Goal: Information Seeking & Learning: Learn about a topic

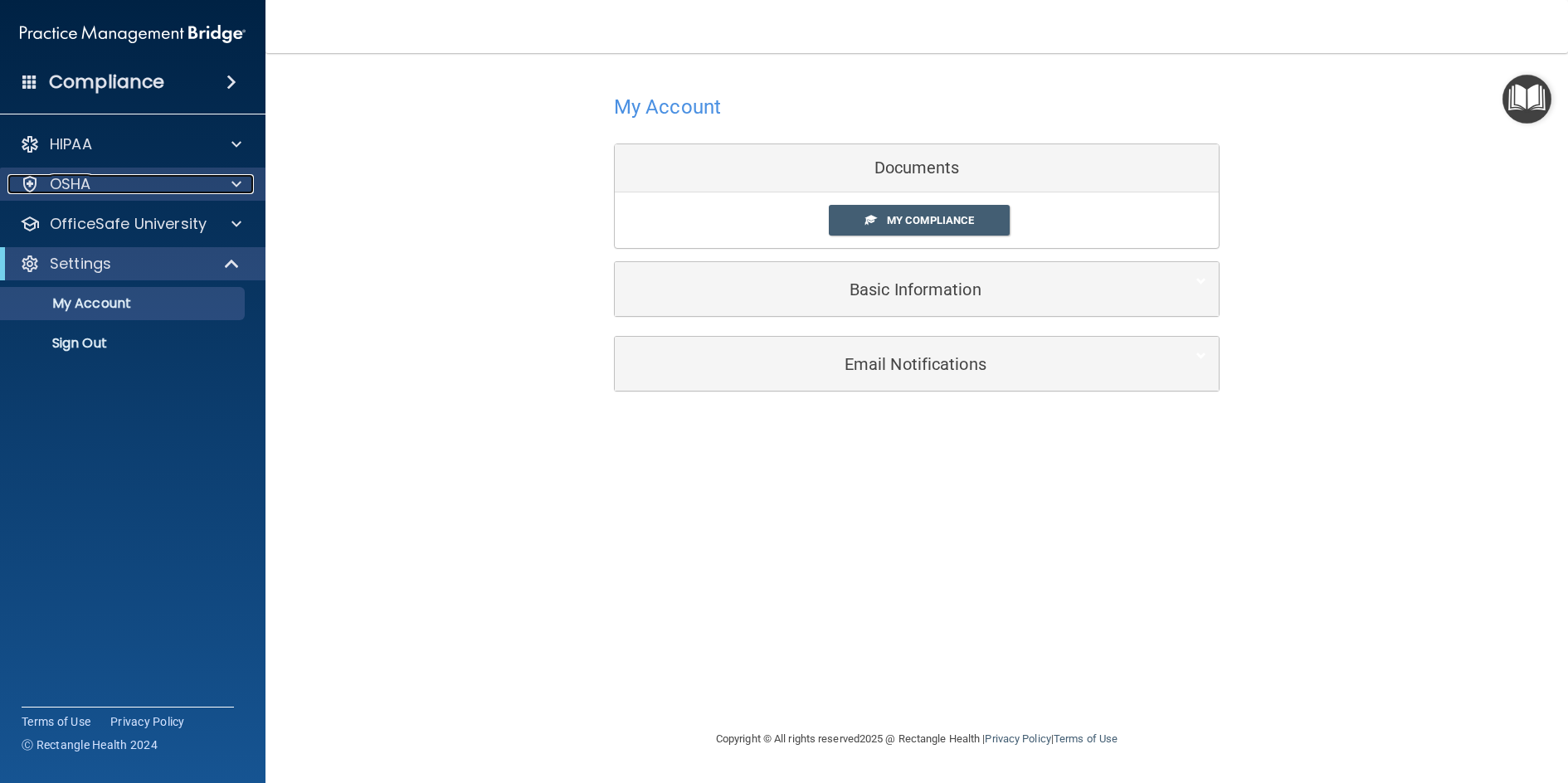
drag, startPoint x: 191, startPoint y: 188, endPoint x: 201, endPoint y: 200, distance: 15.6
click at [191, 188] on div "OSHA" at bounding box center [110, 184] width 206 height 20
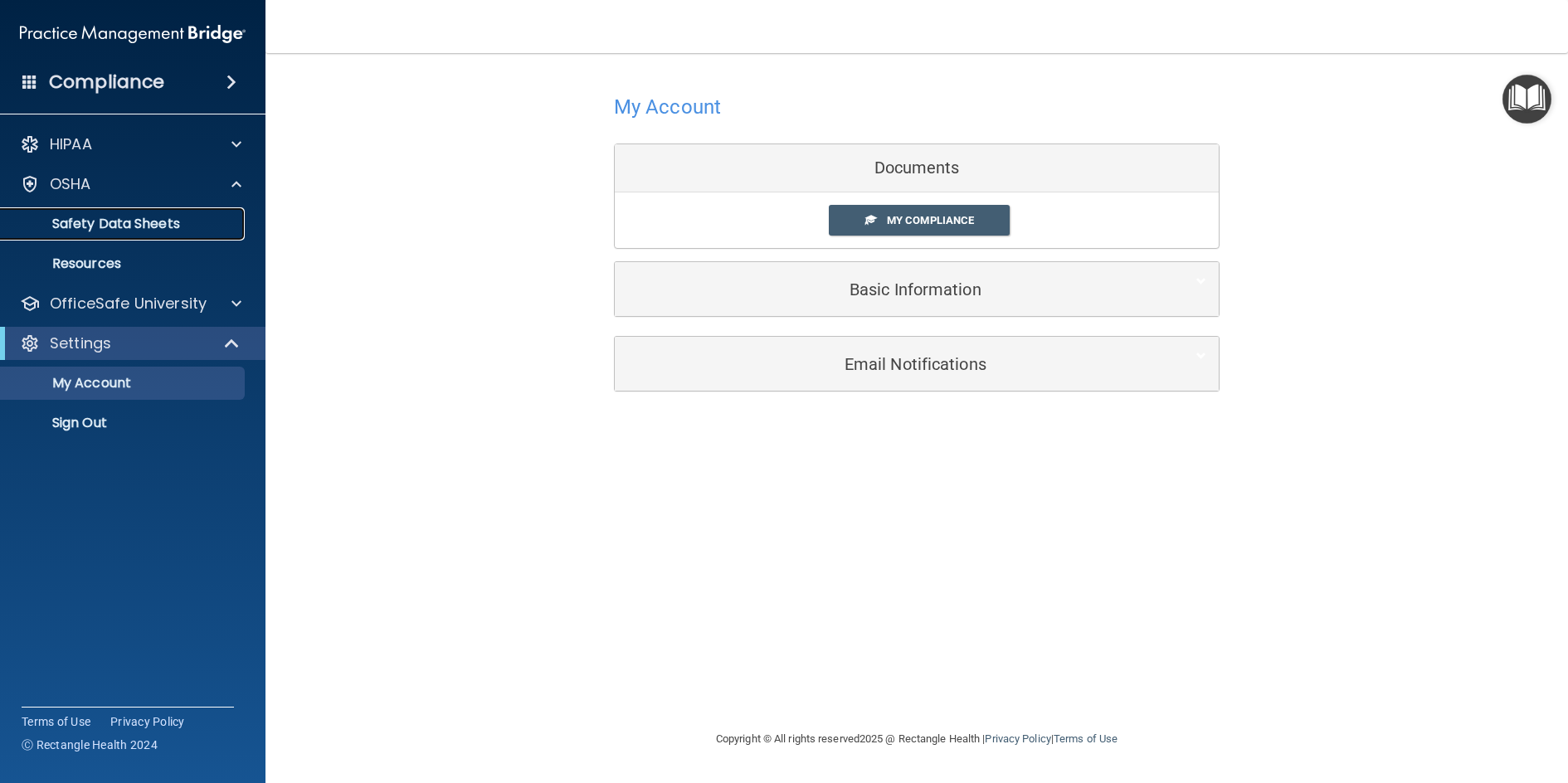
click at [183, 228] on p "Safety Data Sheets" at bounding box center [124, 224] width 226 height 17
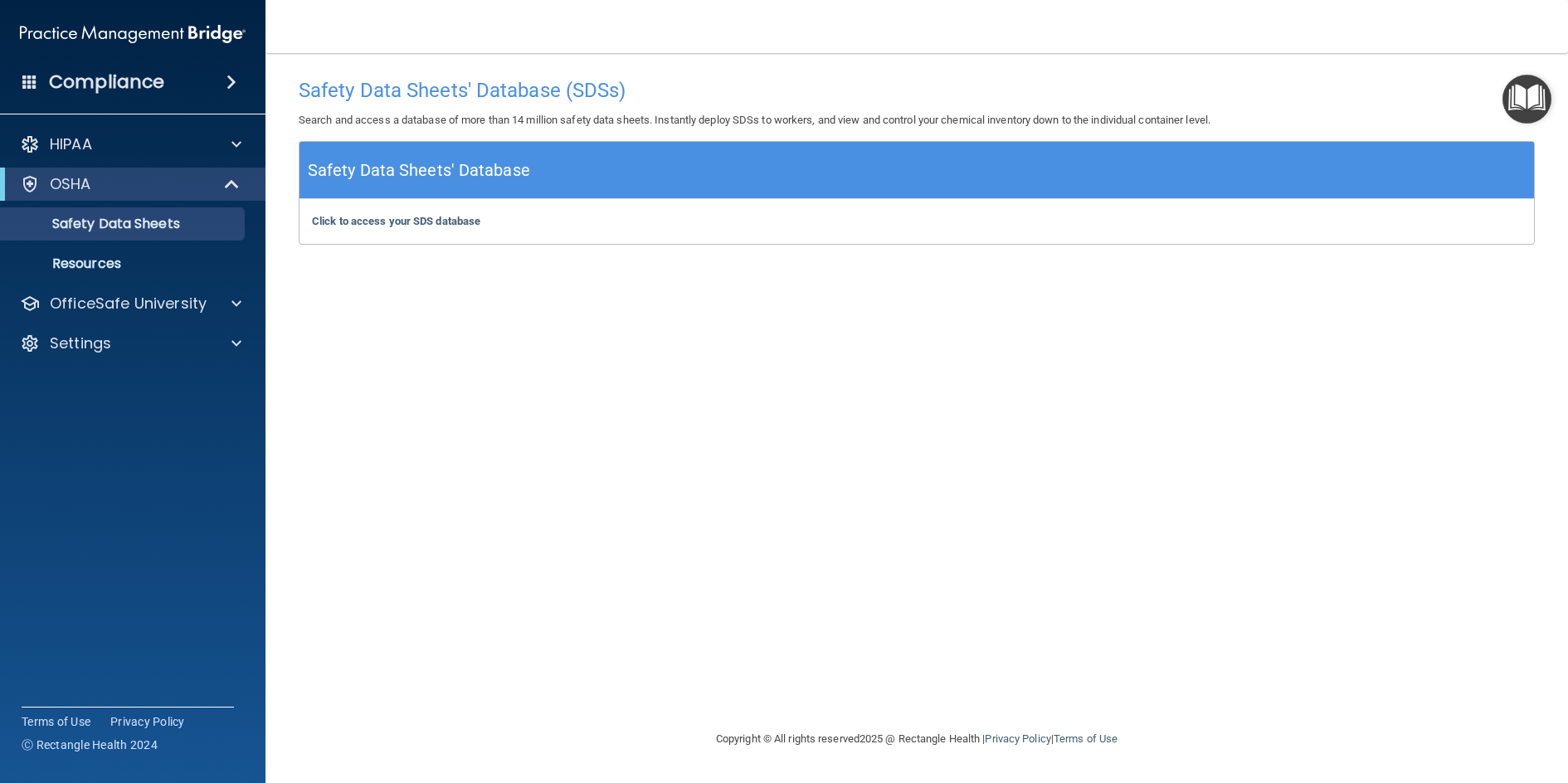
click at [1526, 104] on img "Open Resource Center" at bounding box center [1527, 99] width 49 height 49
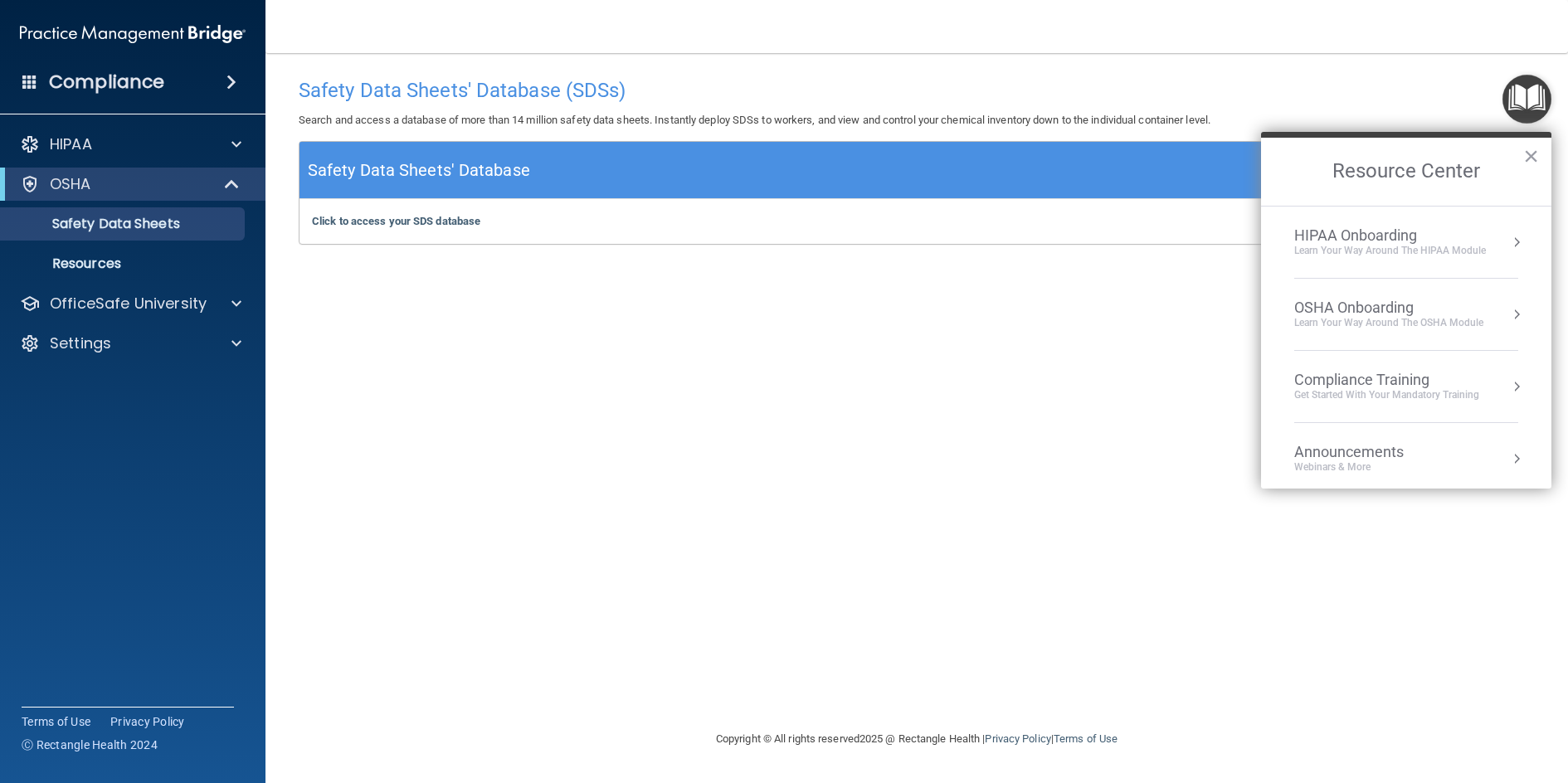
click at [1451, 322] on div "Learn your way around the OSHA module" at bounding box center [1389, 323] width 189 height 14
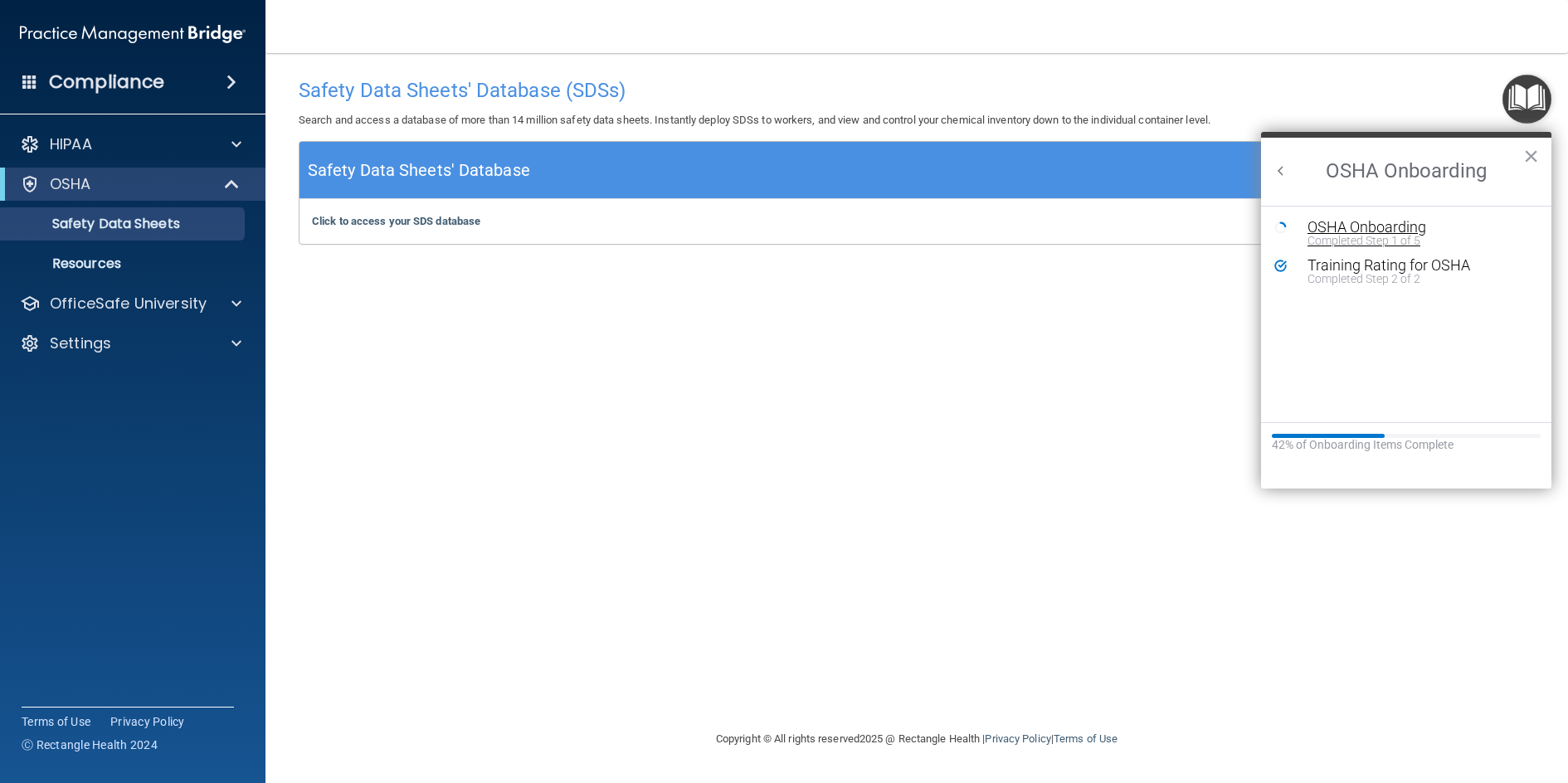
click at [1417, 232] on div "OSHA Onboarding" at bounding box center [1419, 227] width 223 height 15
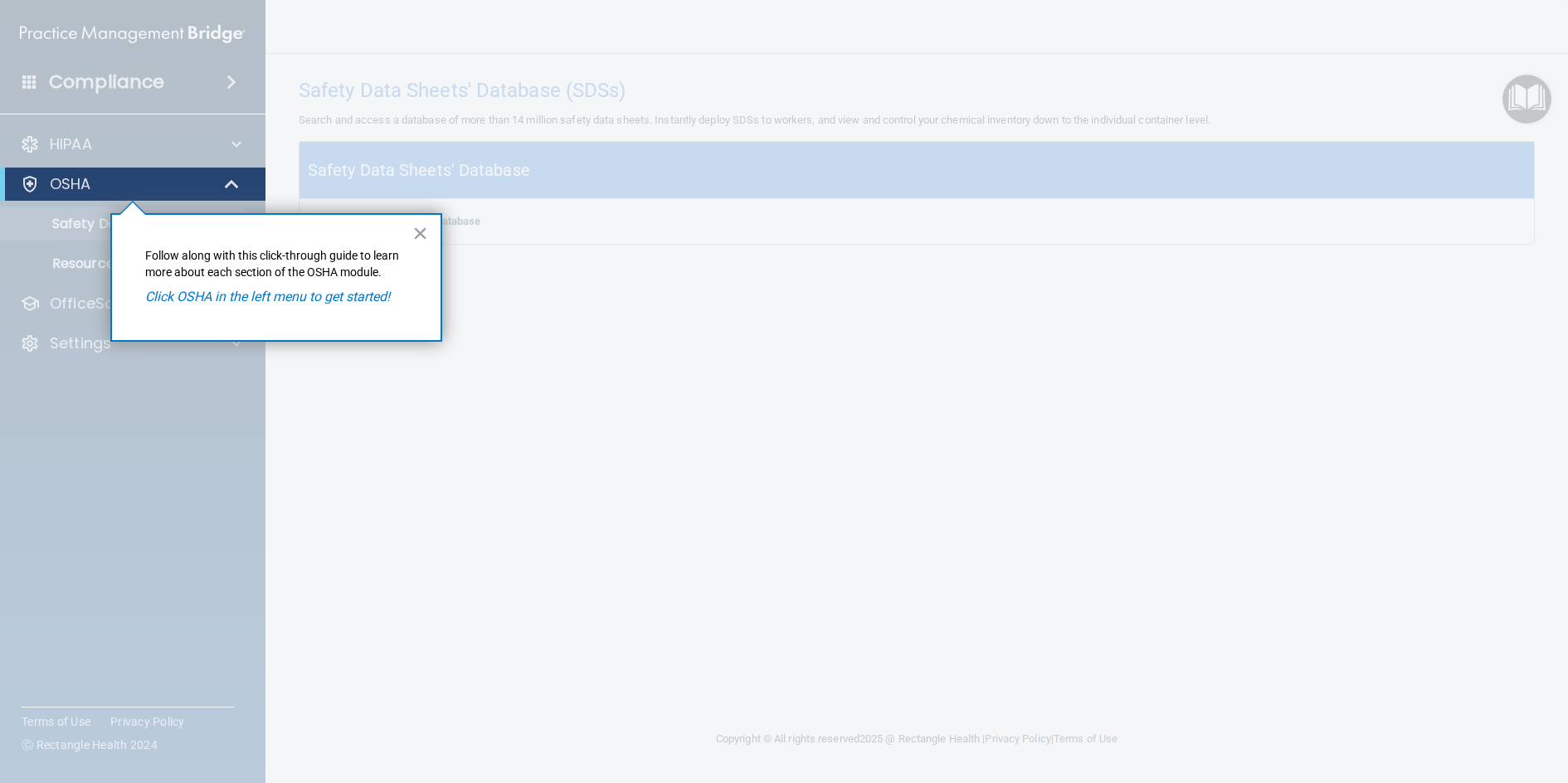
click at [317, 302] on em "Click OSHA in the left menu to get started!" at bounding box center [267, 297] width 245 height 16
drag, startPoint x: 163, startPoint y: 188, endPoint x: 191, endPoint y: 194, distance: 28.6
click at [163, 188] on div "OSHA" at bounding box center [110, 184] width 205 height 20
click at [417, 235] on button "×" at bounding box center [421, 233] width 16 height 27
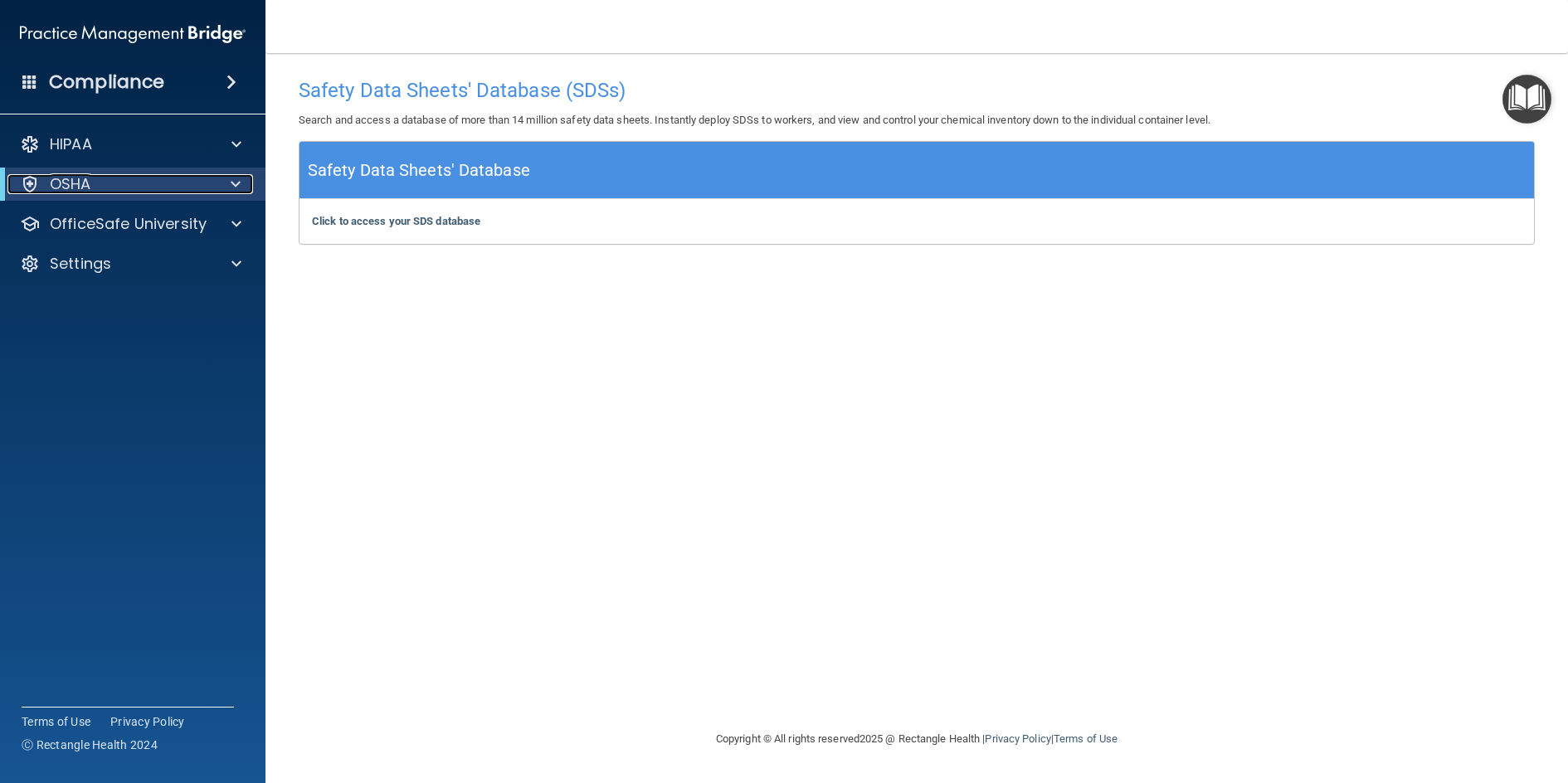
click at [235, 188] on span at bounding box center [235, 184] width 10 height 20
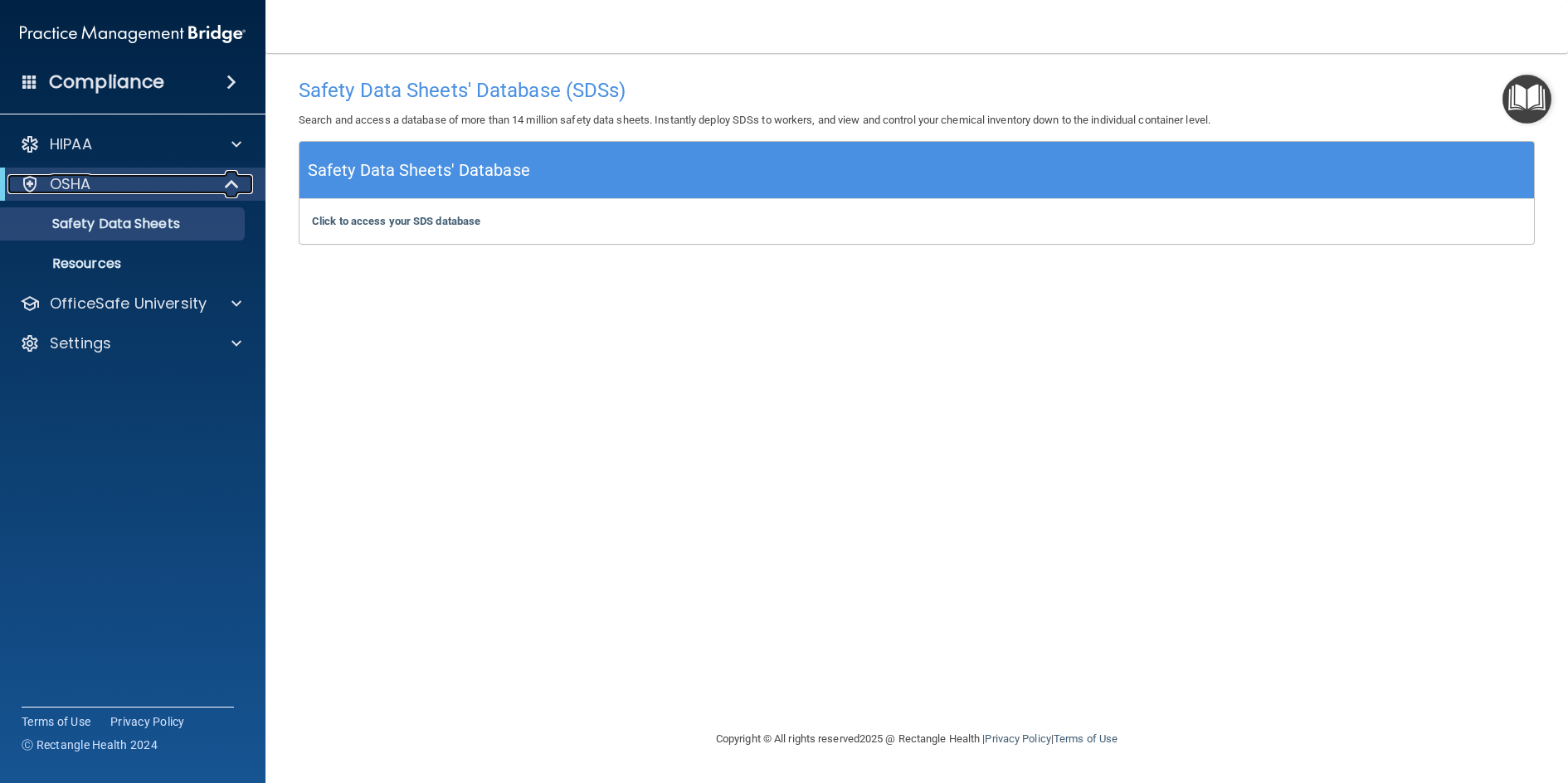
click at [229, 185] on span at bounding box center [233, 184] width 14 height 20
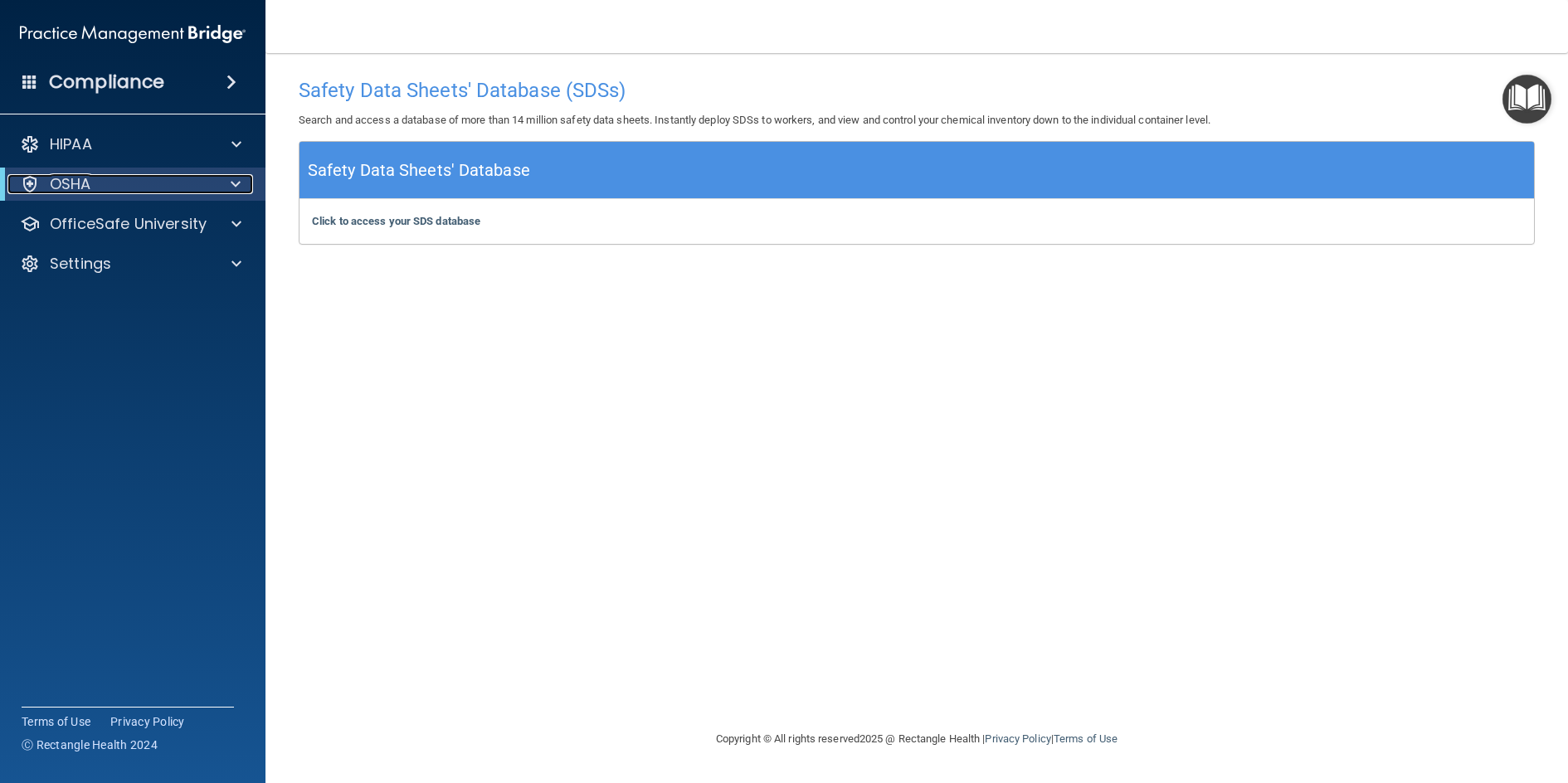
click at [134, 185] on div "OSHA" at bounding box center [110, 184] width 205 height 20
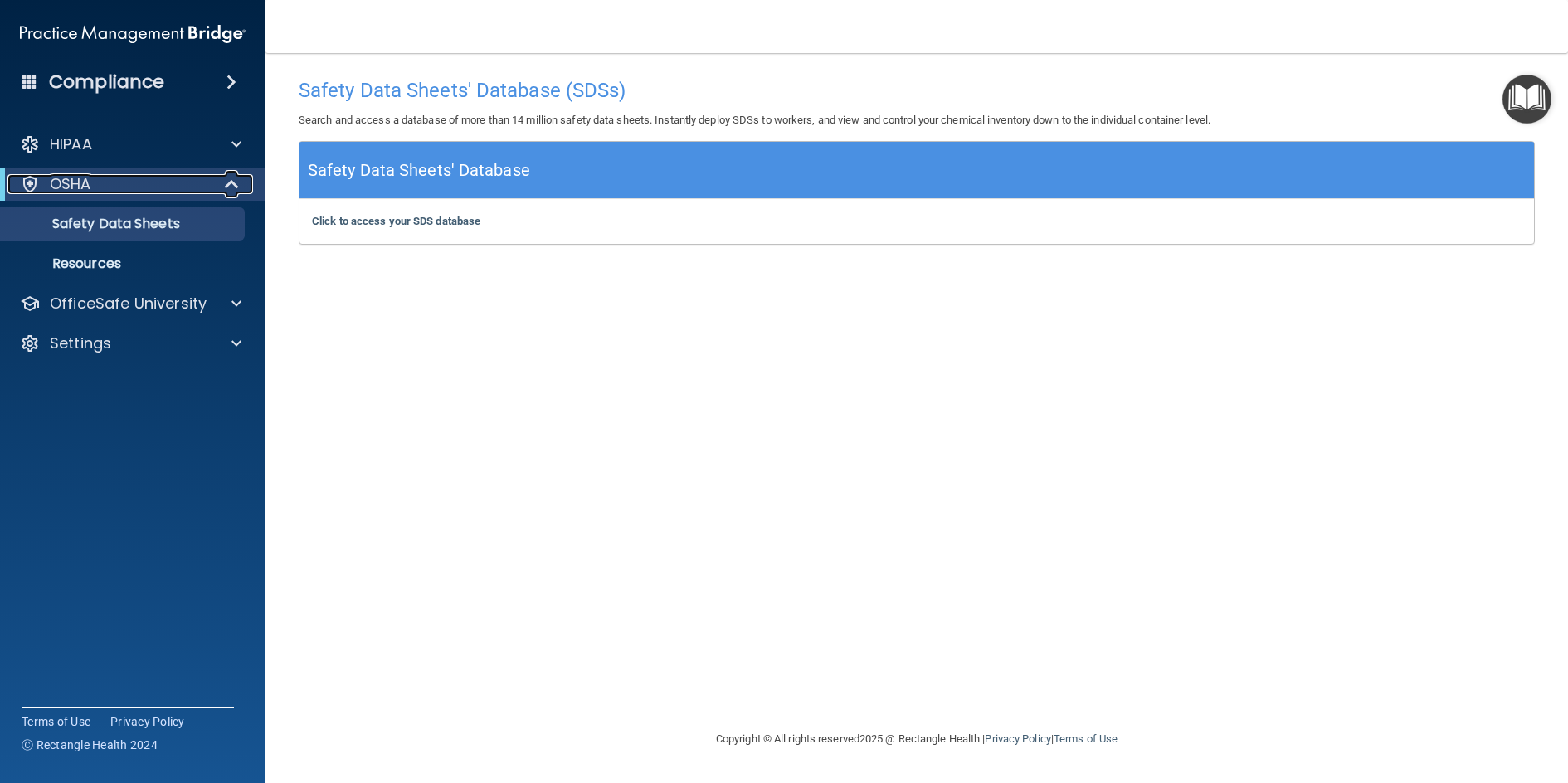
click at [134, 185] on div "OSHA" at bounding box center [110, 184] width 205 height 20
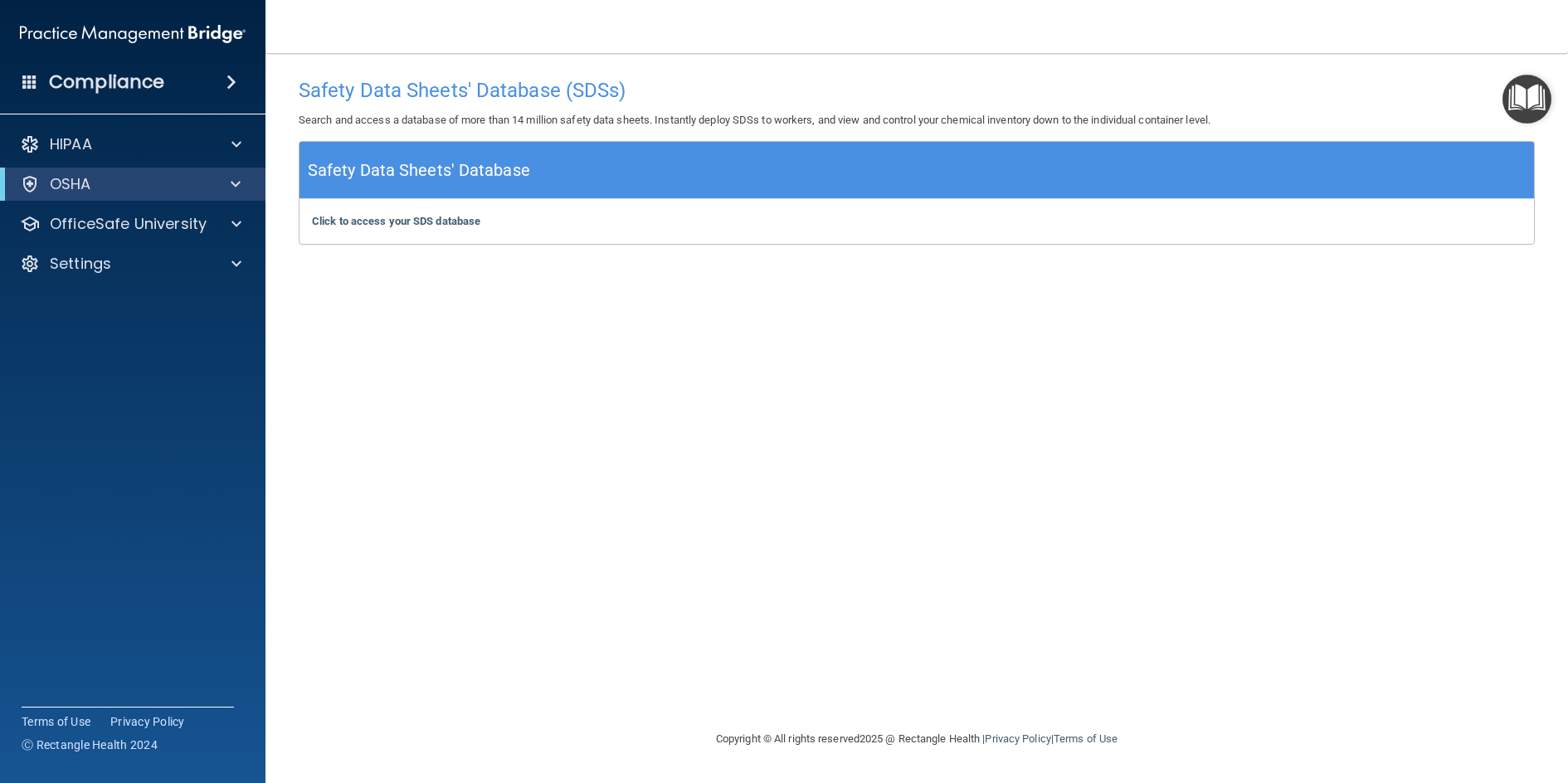
click at [1523, 110] on img "Open Resource Center" at bounding box center [1527, 99] width 49 height 49
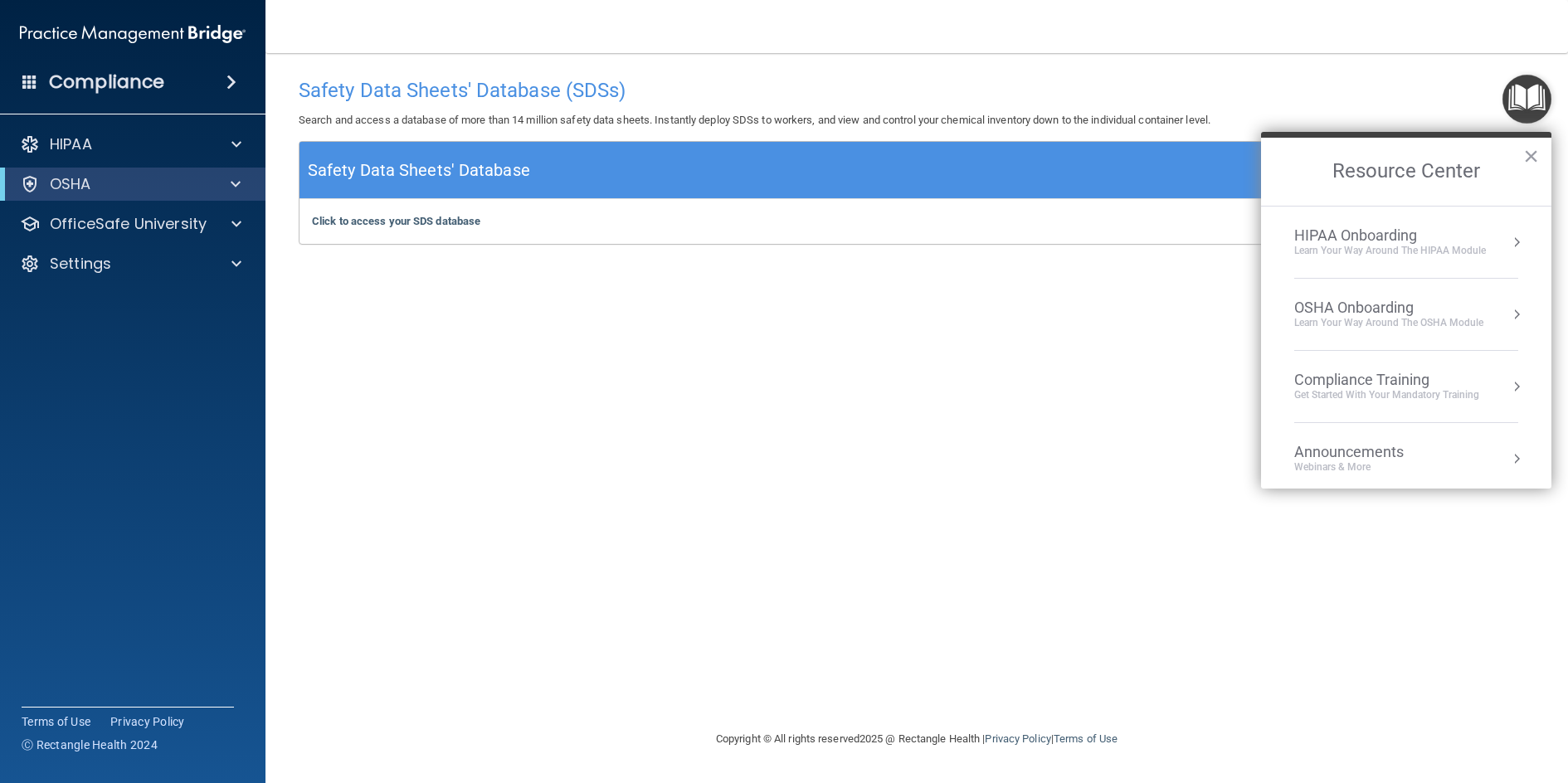
click at [1410, 386] on div "Compliance Training" at bounding box center [1387, 379] width 185 height 18
click at [1401, 234] on div "HIPAA Training for Members" at bounding box center [1368, 233] width 185 height 15
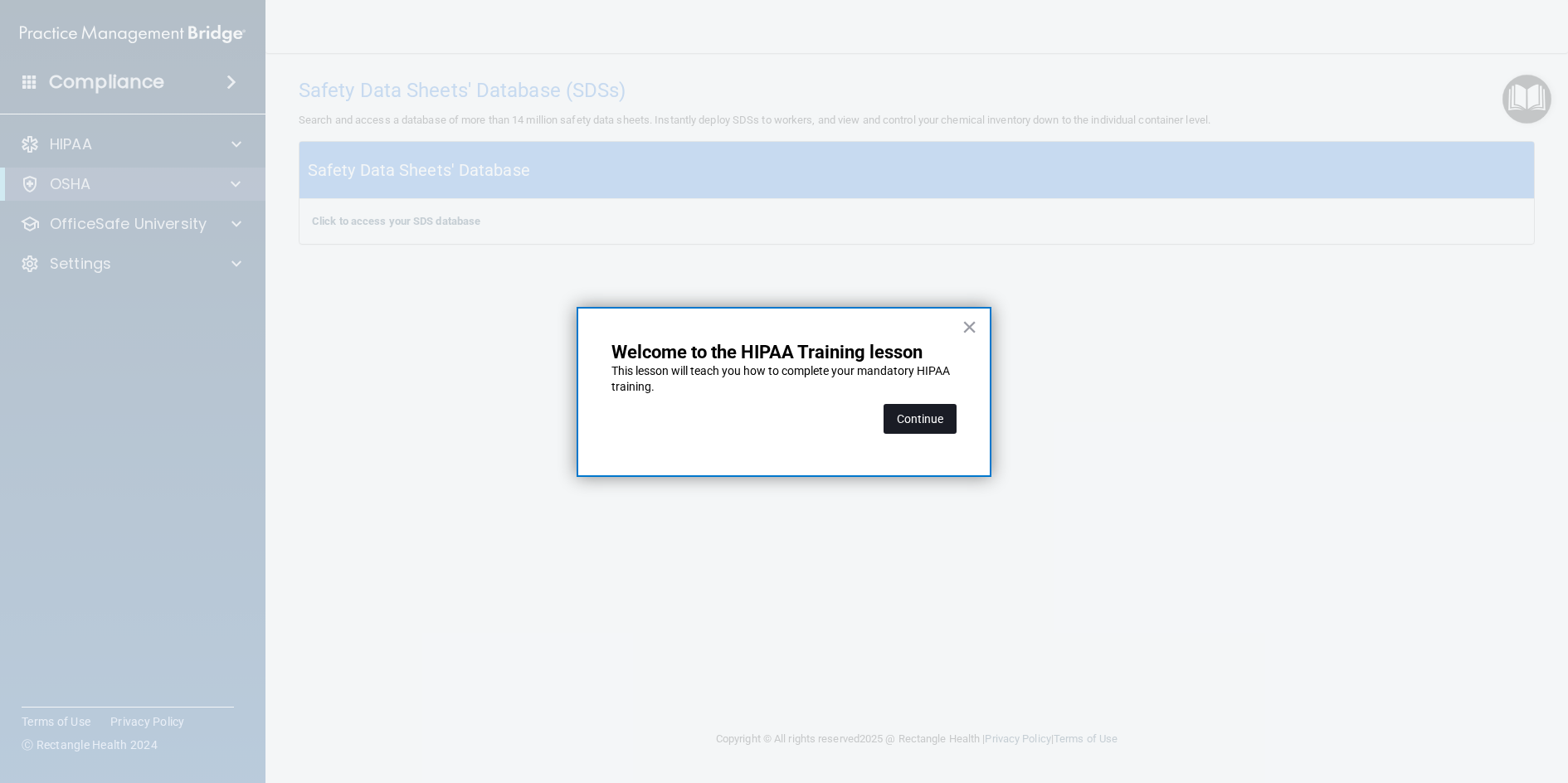
click at [911, 425] on button "Continue" at bounding box center [920, 420] width 73 height 30
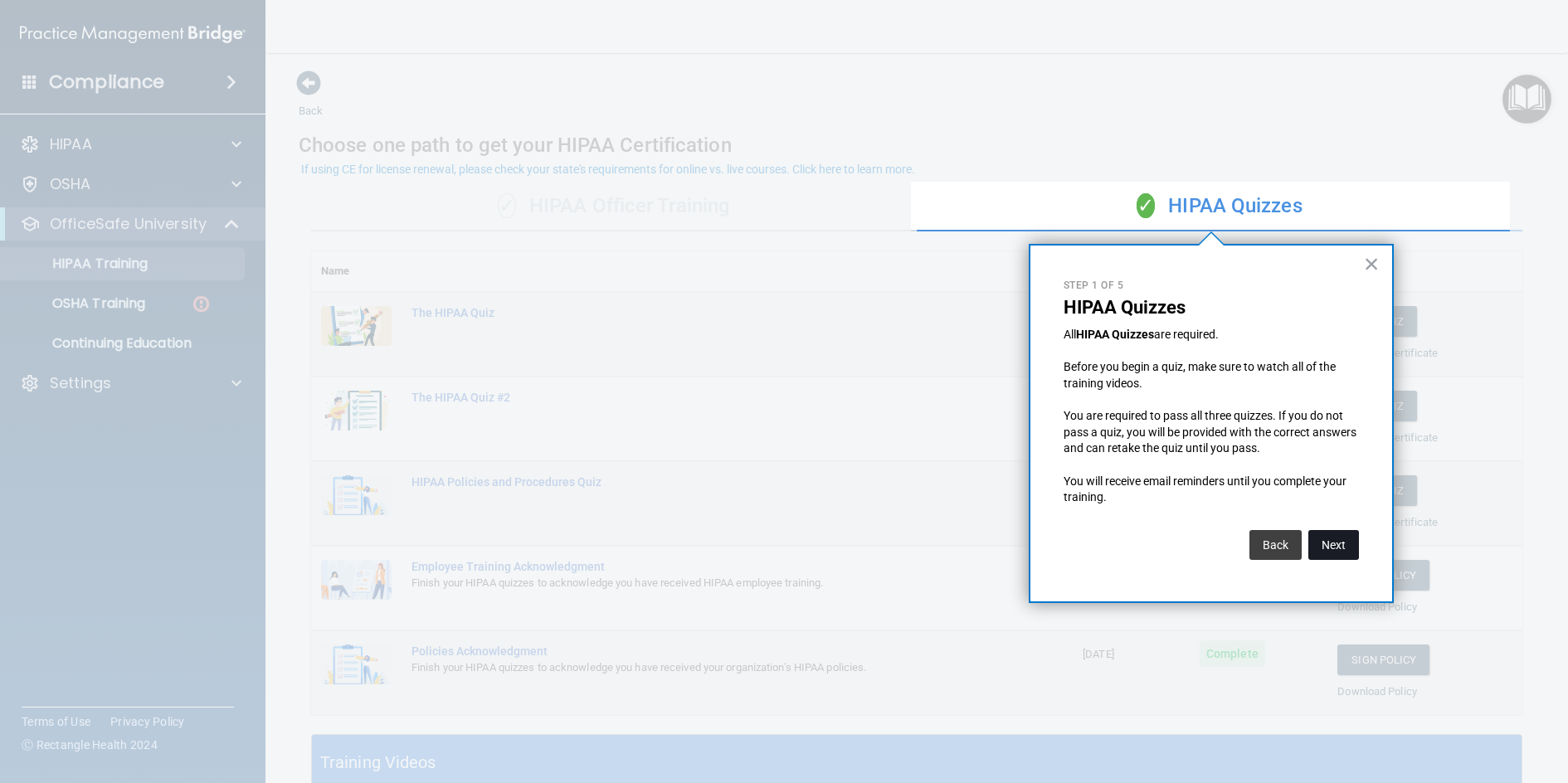
click at [1337, 552] on button "Next" at bounding box center [1334, 545] width 51 height 30
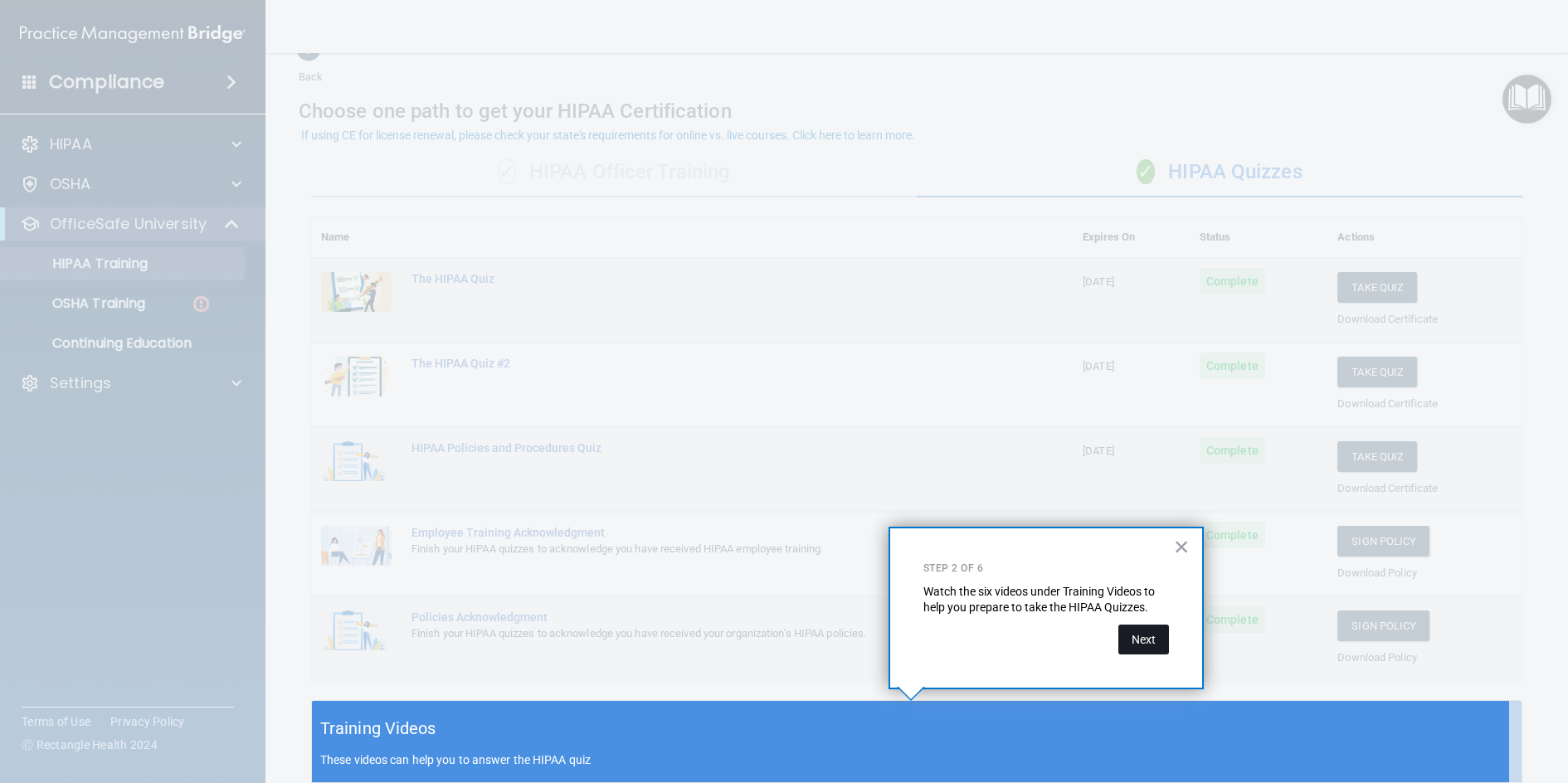
click at [1143, 647] on button "Next" at bounding box center [1144, 640] width 51 height 30
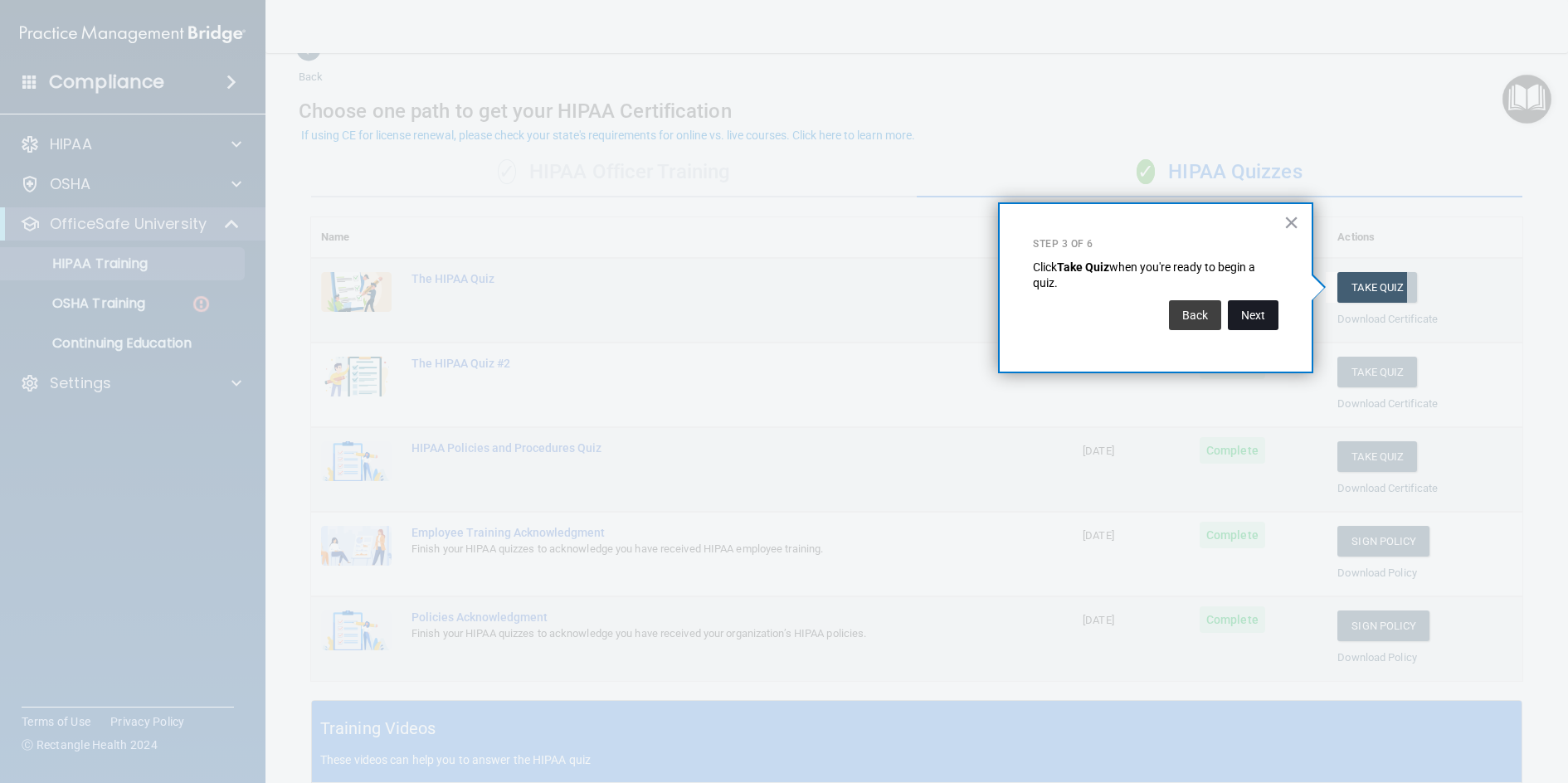
click at [1245, 316] on button "Next" at bounding box center [1254, 315] width 51 height 30
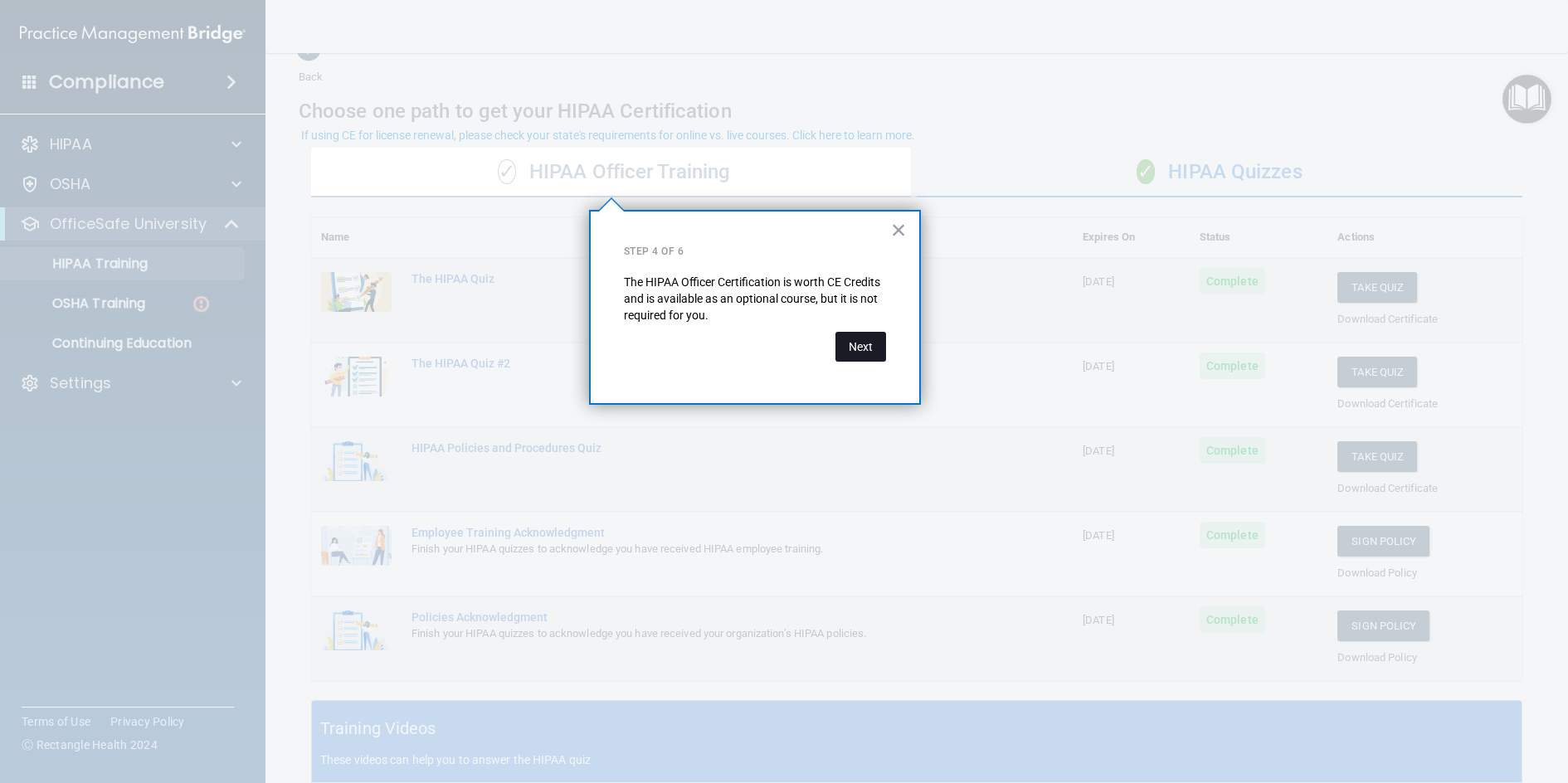
click at [865, 352] on button "Next" at bounding box center [861, 347] width 51 height 30
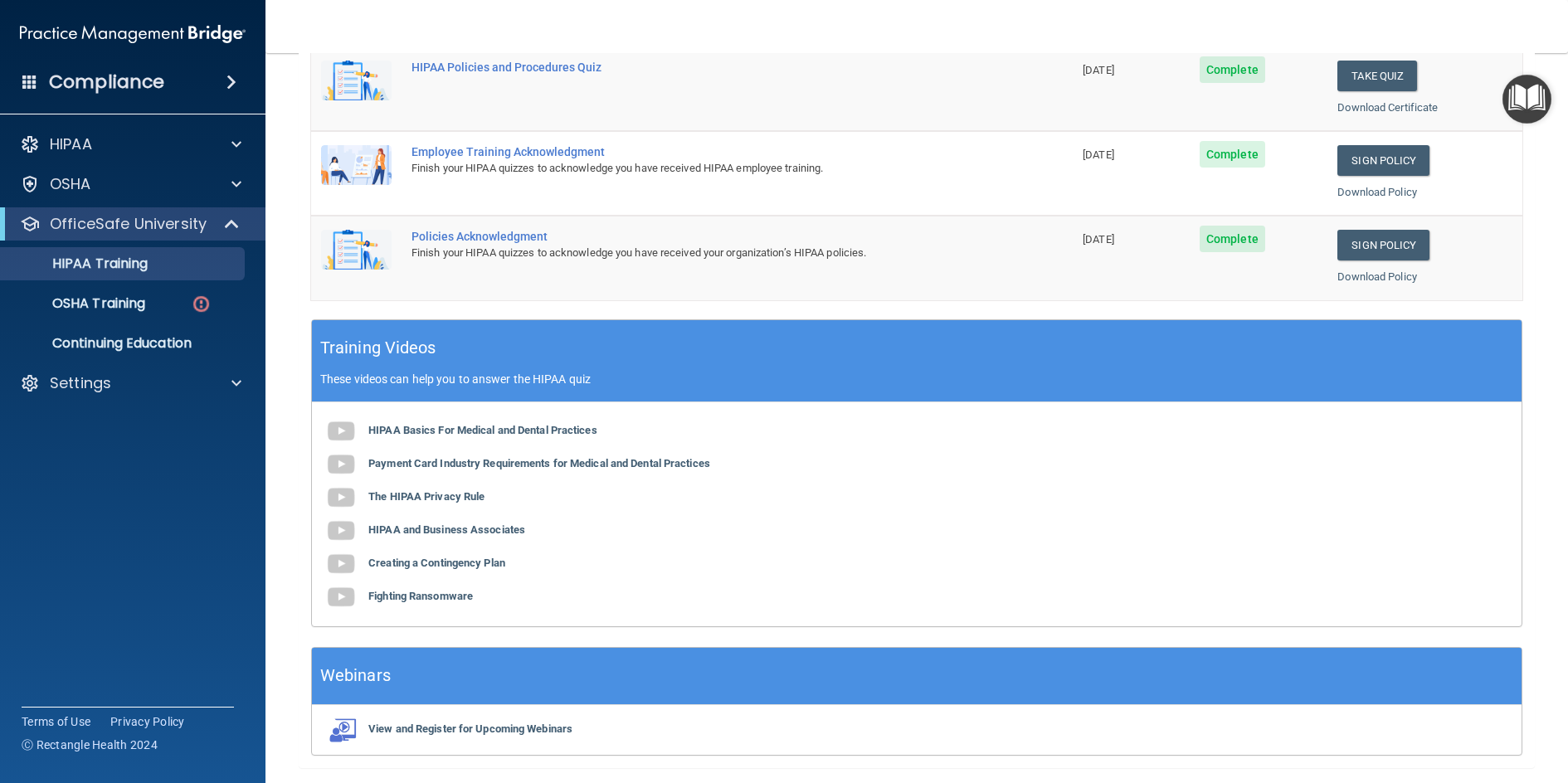
scroll to position [466, 0]
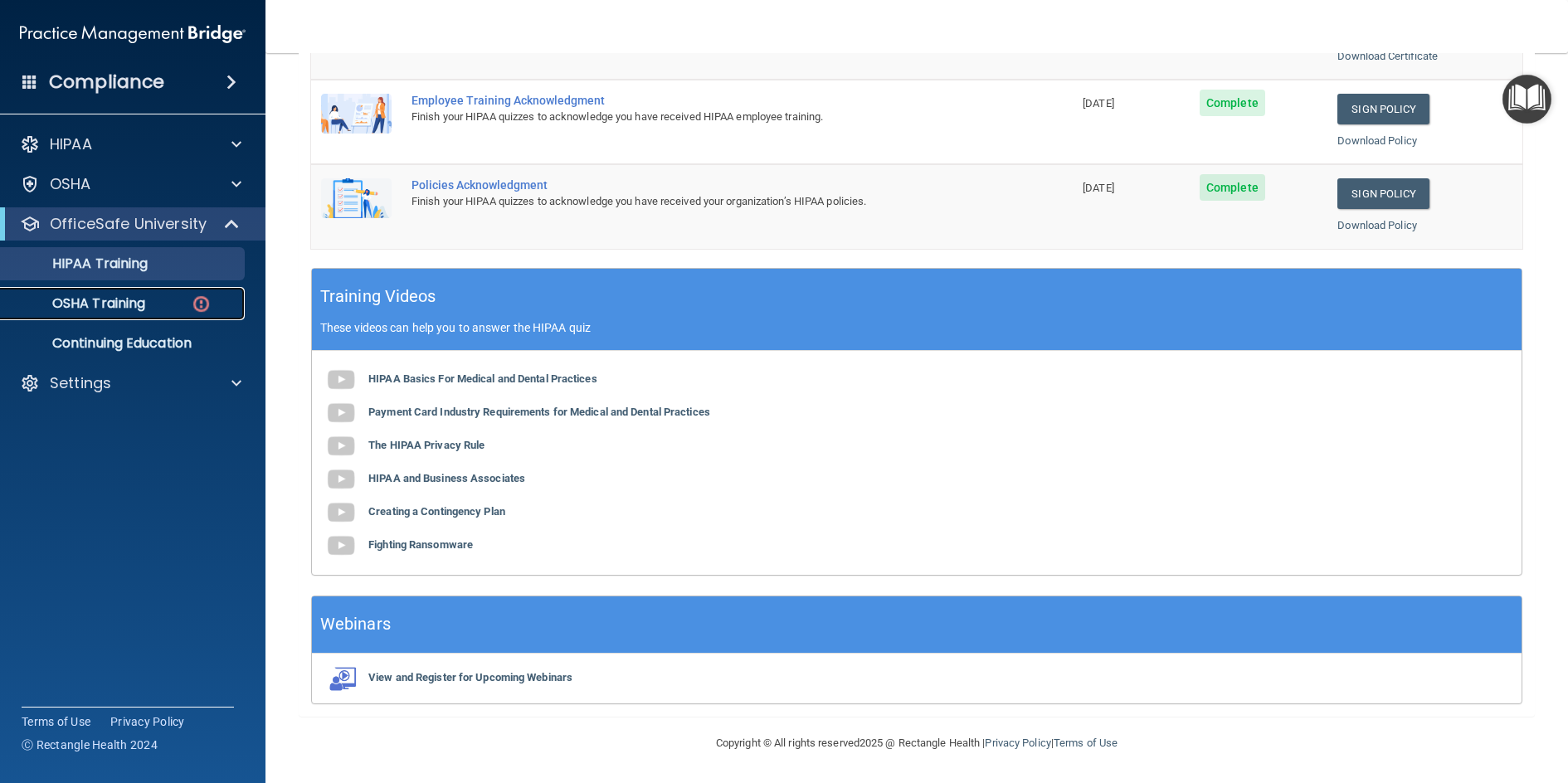
click at [162, 312] on link "OSHA Training" at bounding box center [113, 303] width 261 height 33
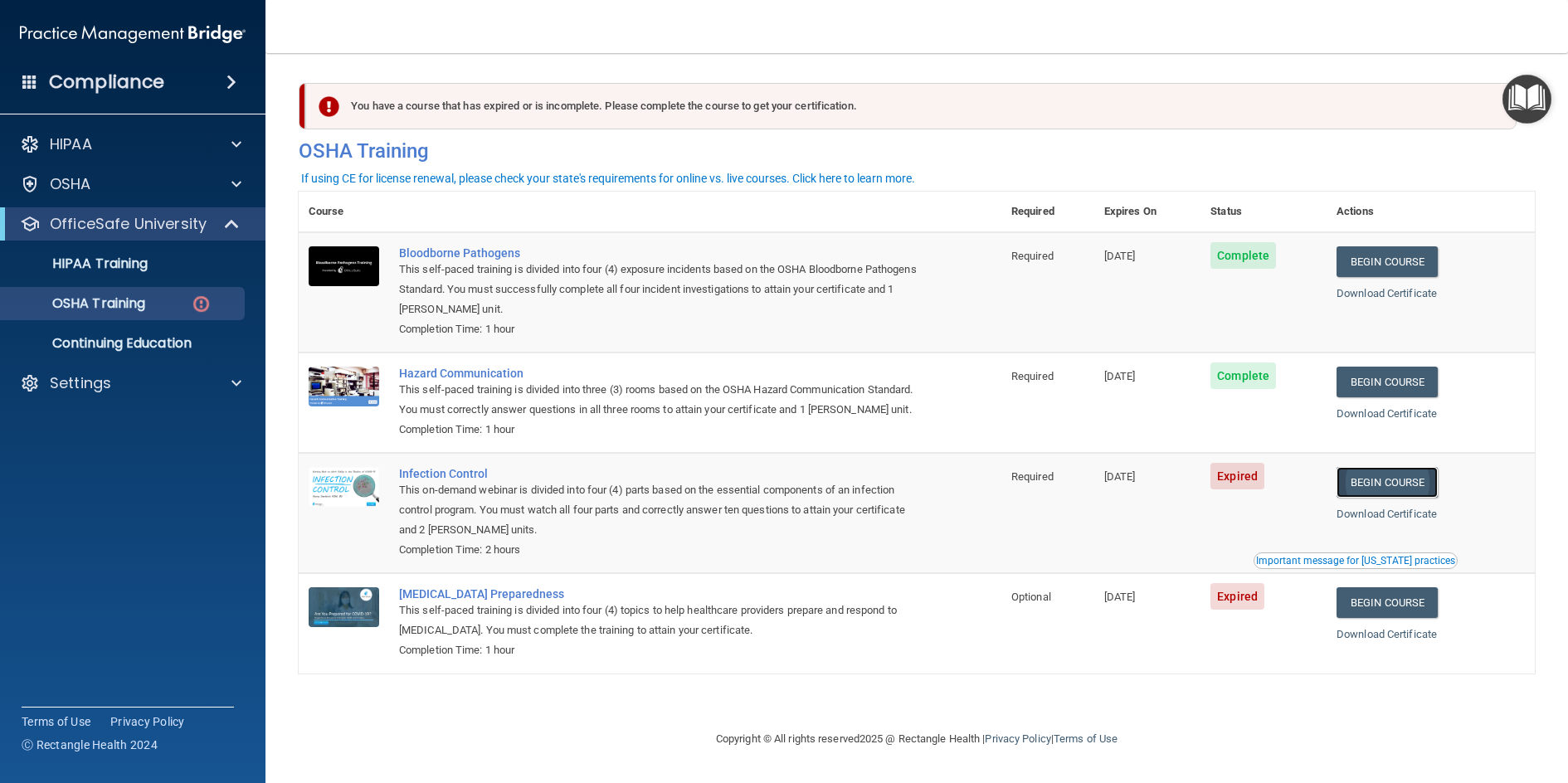
click at [1424, 498] on link "Begin Course" at bounding box center [1388, 482] width 102 height 30
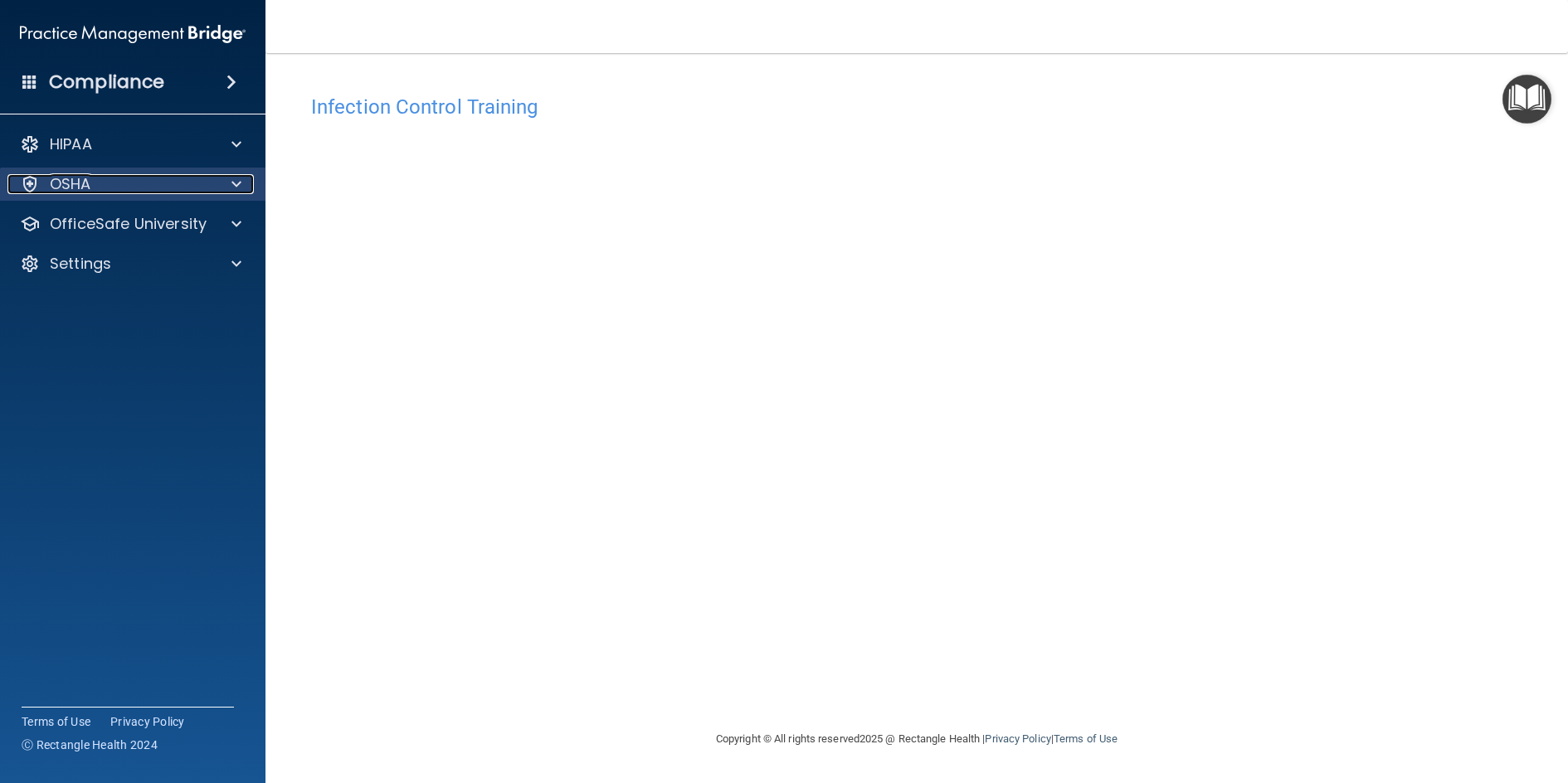
click at [239, 176] on span at bounding box center [236, 184] width 10 height 20
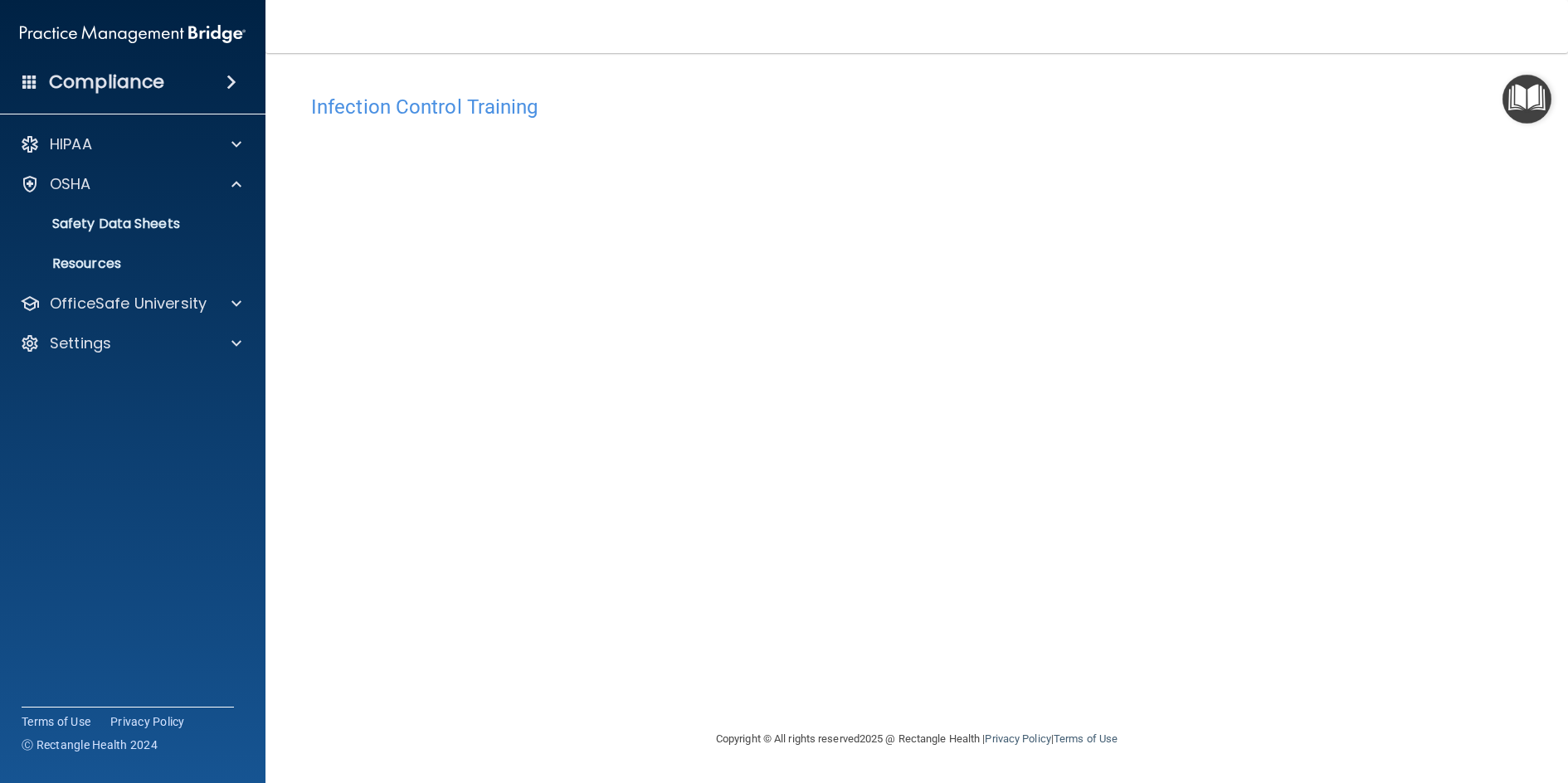
click at [1532, 106] on img "Open Resource Center" at bounding box center [1527, 99] width 49 height 49
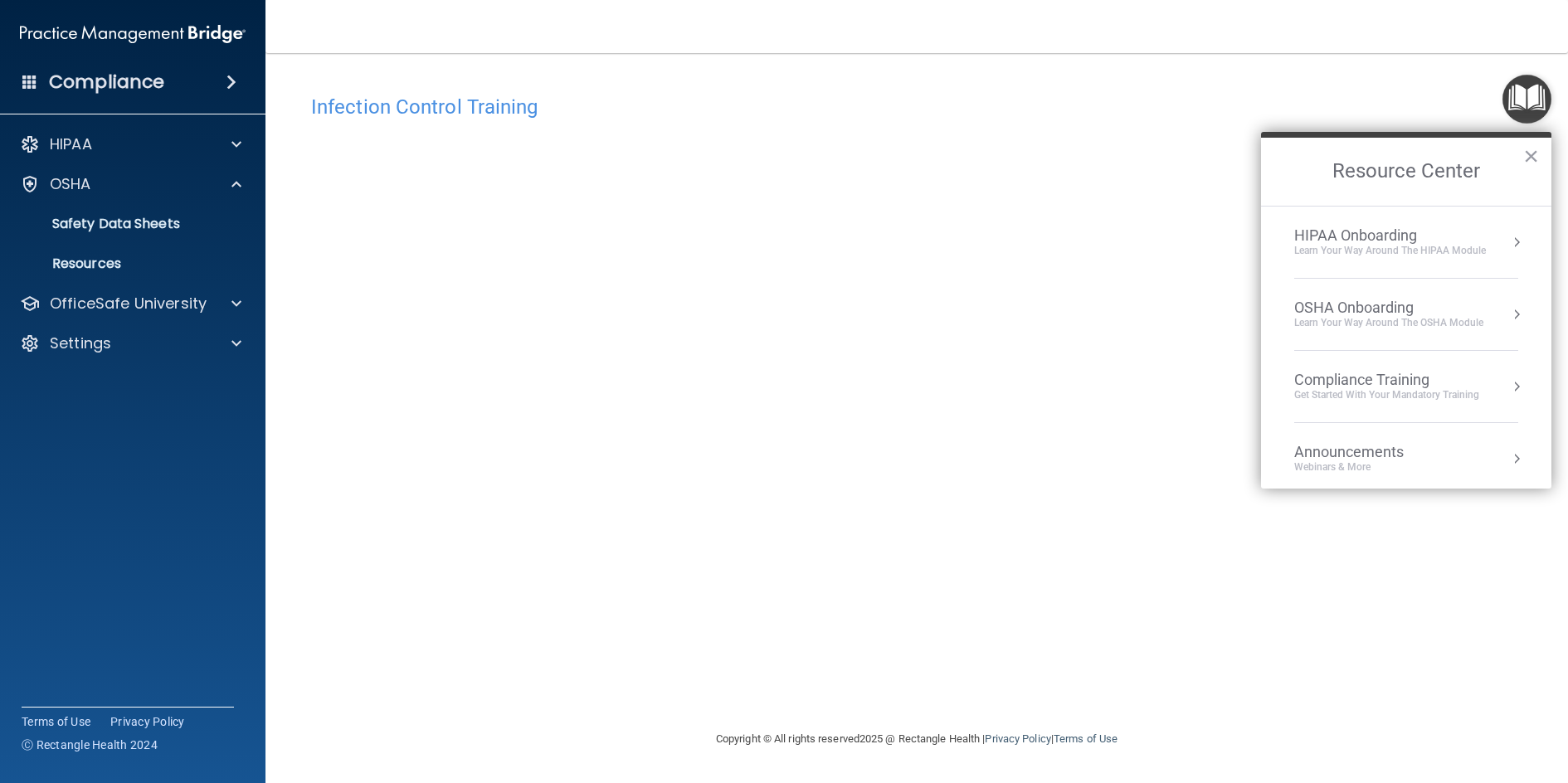
click at [1513, 377] on ol "HIPAA Onboarding Learn Your Way around the HIPAA module OSHA Onboarding Learn y…" at bounding box center [1407, 347] width 290 height 283
click at [1508, 380] on button "Resource Center" at bounding box center [1516, 387] width 17 height 17
click at [1368, 237] on div "HIPAA Training for Members" at bounding box center [1368, 233] width 185 height 15
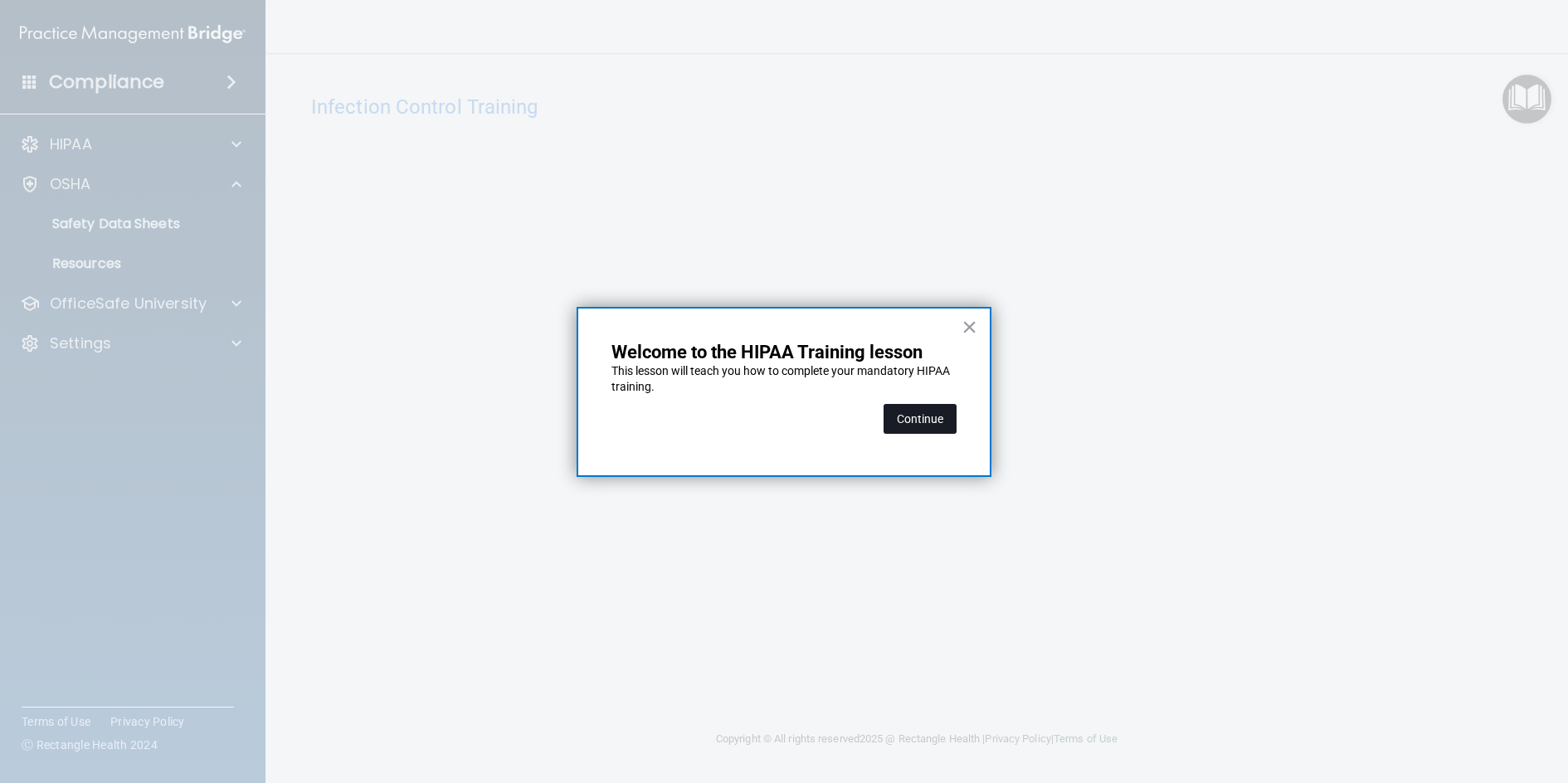
click at [914, 419] on button "Continue" at bounding box center [920, 420] width 73 height 30
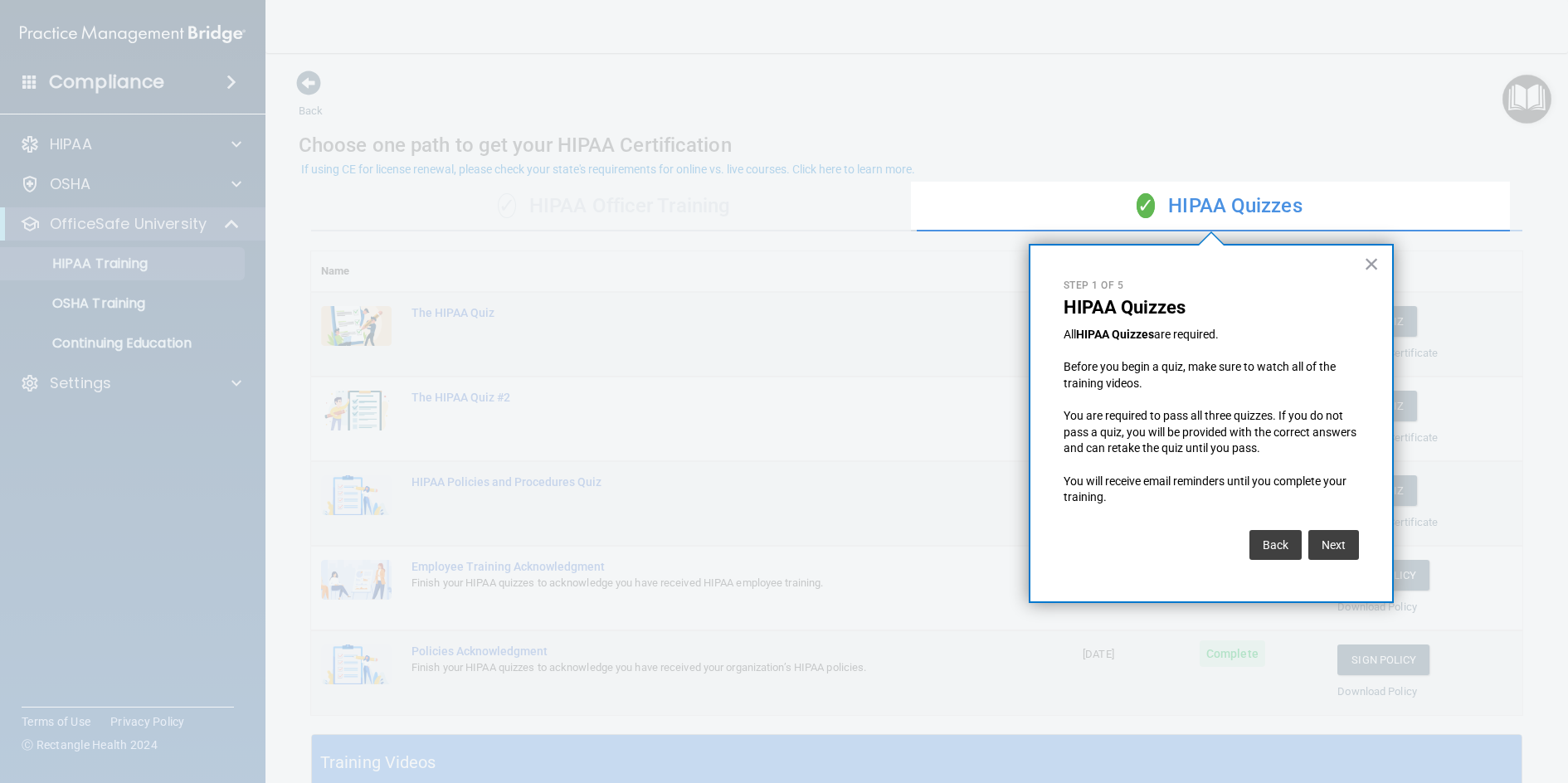
click at [121, 299] on div at bounding box center [455, 391] width 911 height 783
drag, startPoint x: 125, startPoint y: 304, endPoint x: 132, endPoint y: 308, distance: 8.1
click at [127, 306] on div at bounding box center [455, 391] width 911 height 783
click at [134, 308] on div at bounding box center [455, 391] width 911 height 783
click at [1369, 262] on button "×" at bounding box center [1372, 264] width 16 height 27
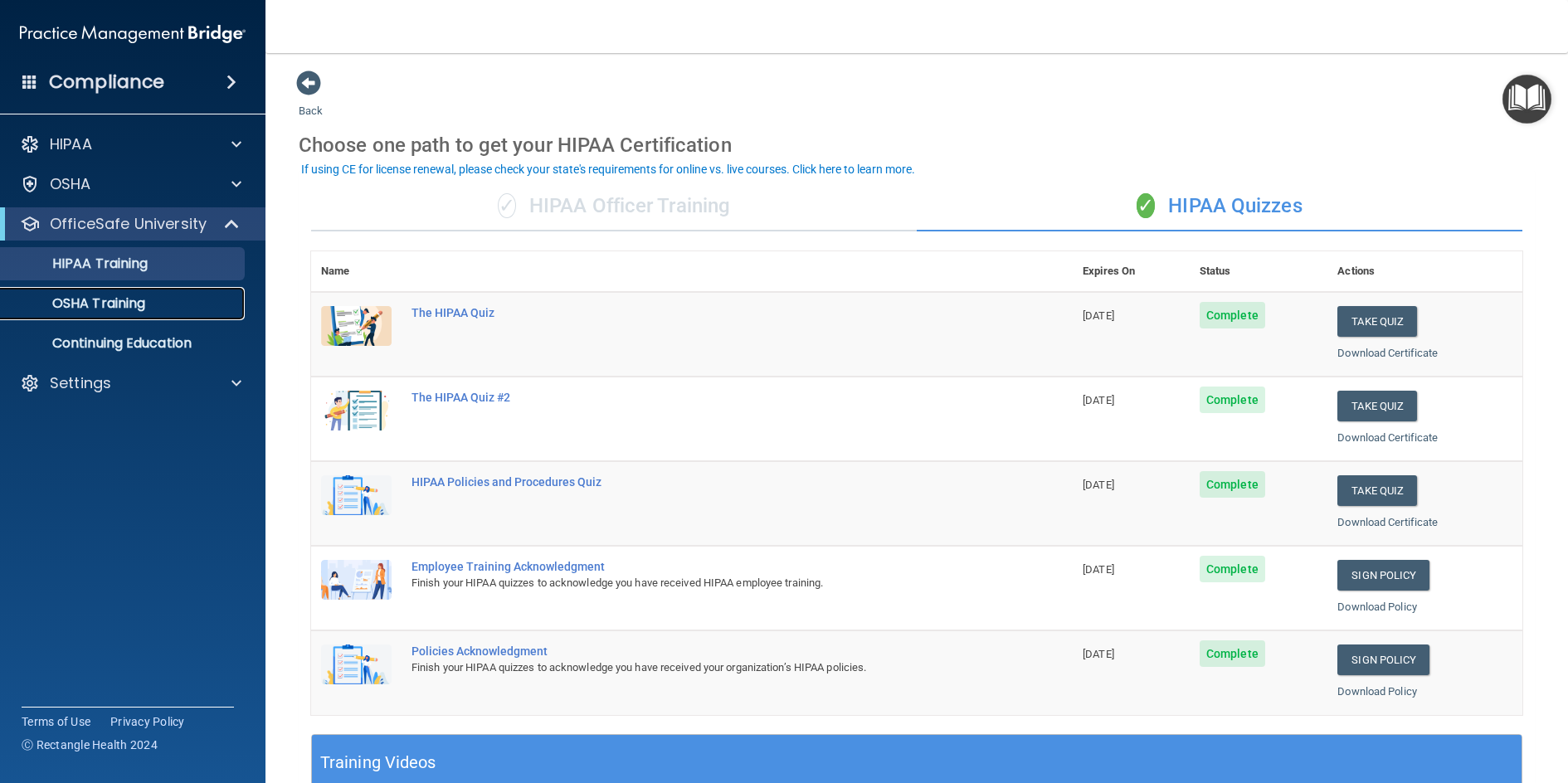
click at [107, 303] on p "OSHA Training" at bounding box center [78, 304] width 135 height 17
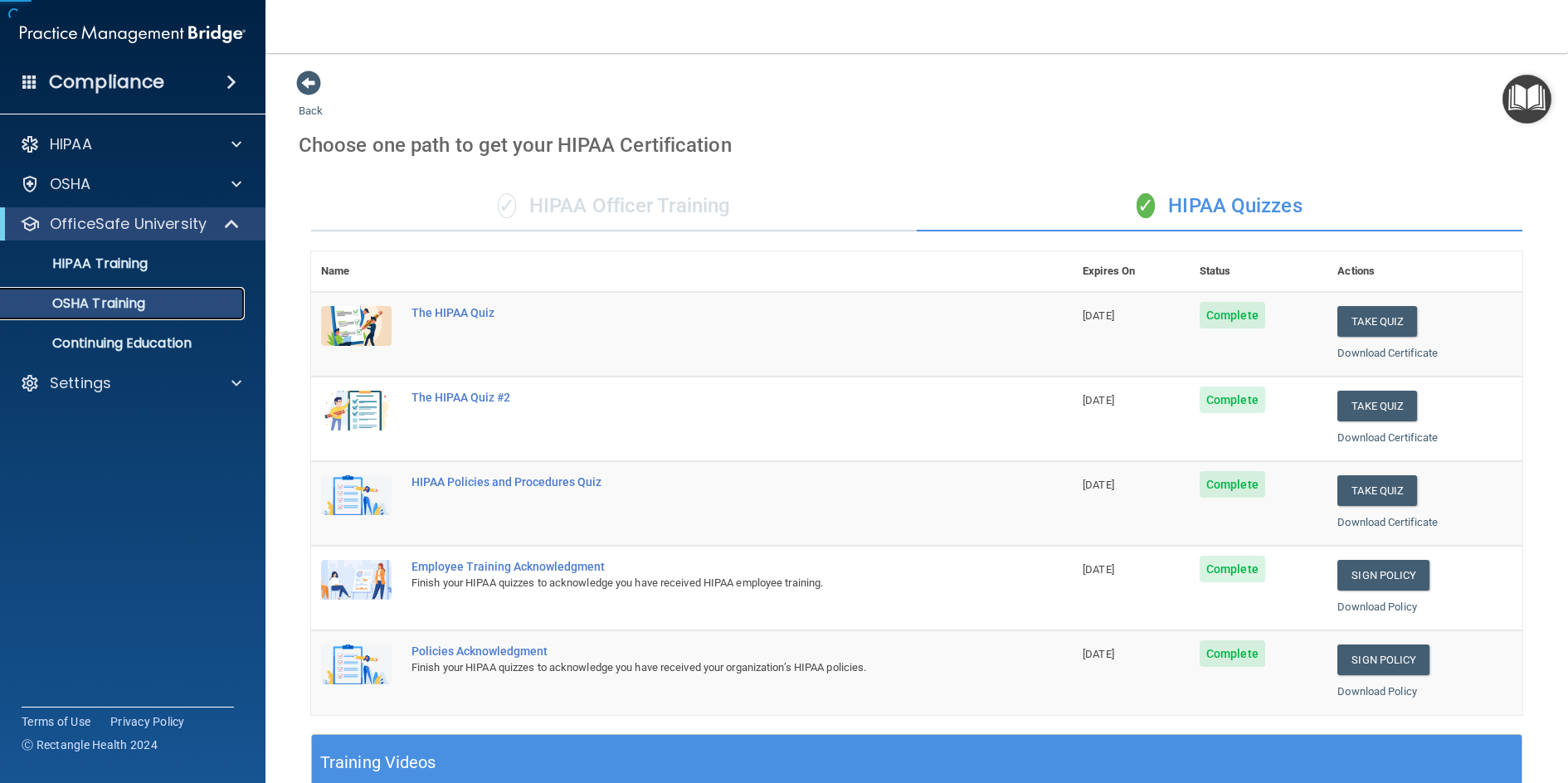
click at [110, 303] on p "OSHA Training" at bounding box center [78, 304] width 135 height 17
drag, startPoint x: 112, startPoint y: 303, endPoint x: 131, endPoint y: 312, distance: 21.0
click at [114, 303] on p "OSHA Training" at bounding box center [78, 304] width 135 height 17
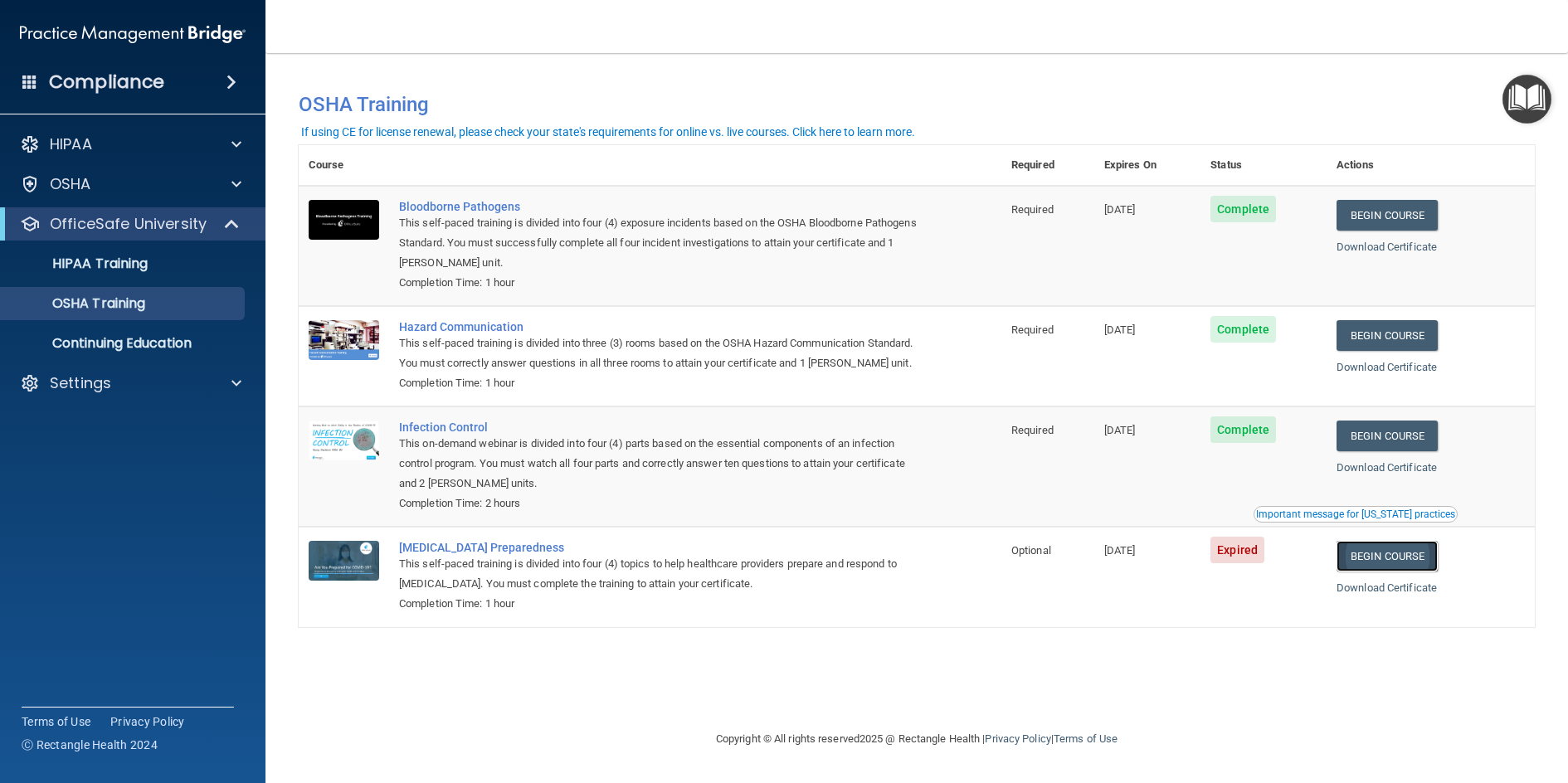
click at [1400, 572] on link "Begin Course" at bounding box center [1388, 556] width 102 height 30
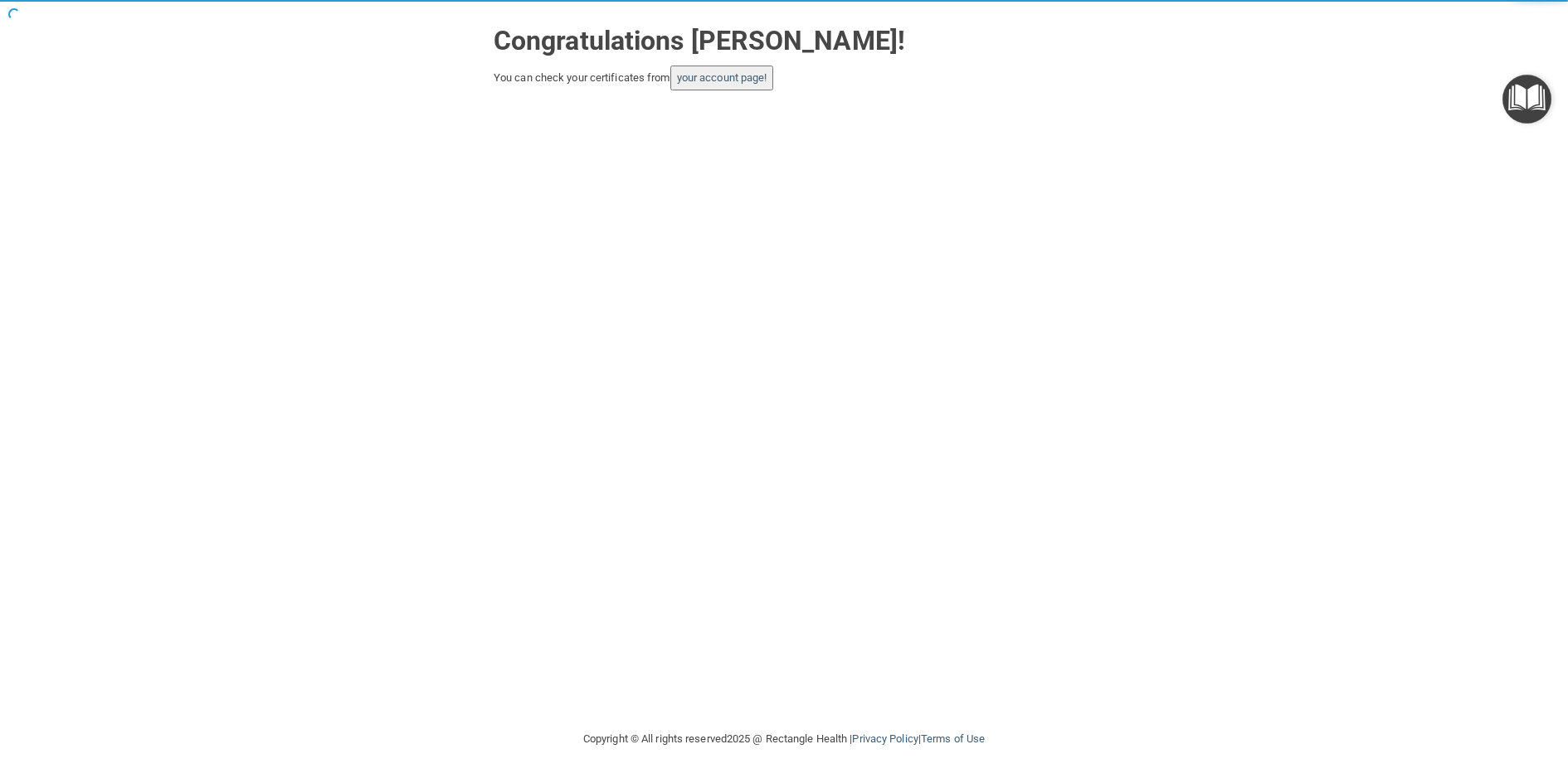
click at [1531, 99] on img "Open Resource Center" at bounding box center [1527, 99] width 49 height 49
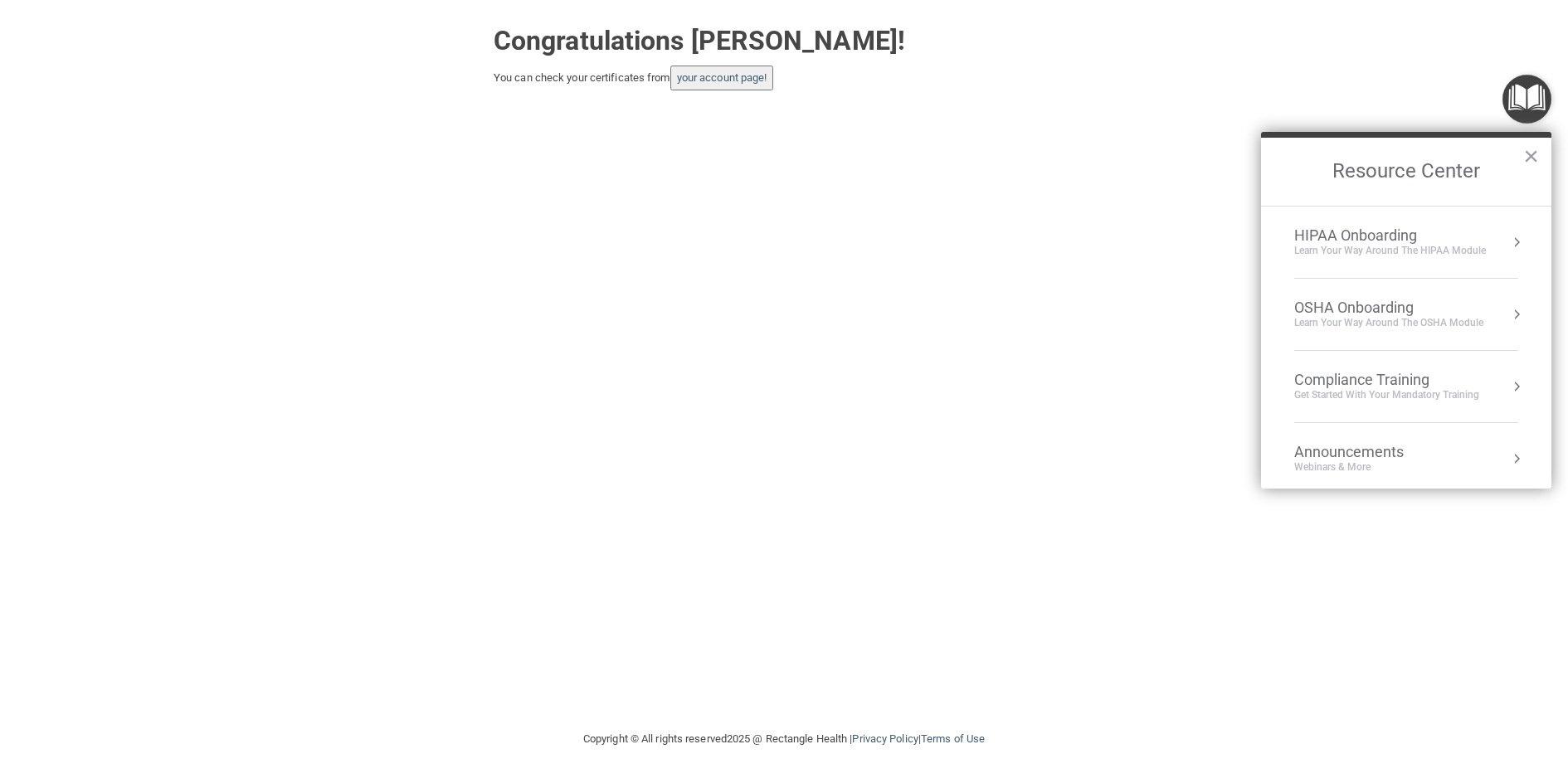
click at [1353, 322] on div "Learn your way around the OSHA module" at bounding box center [1389, 323] width 189 height 14
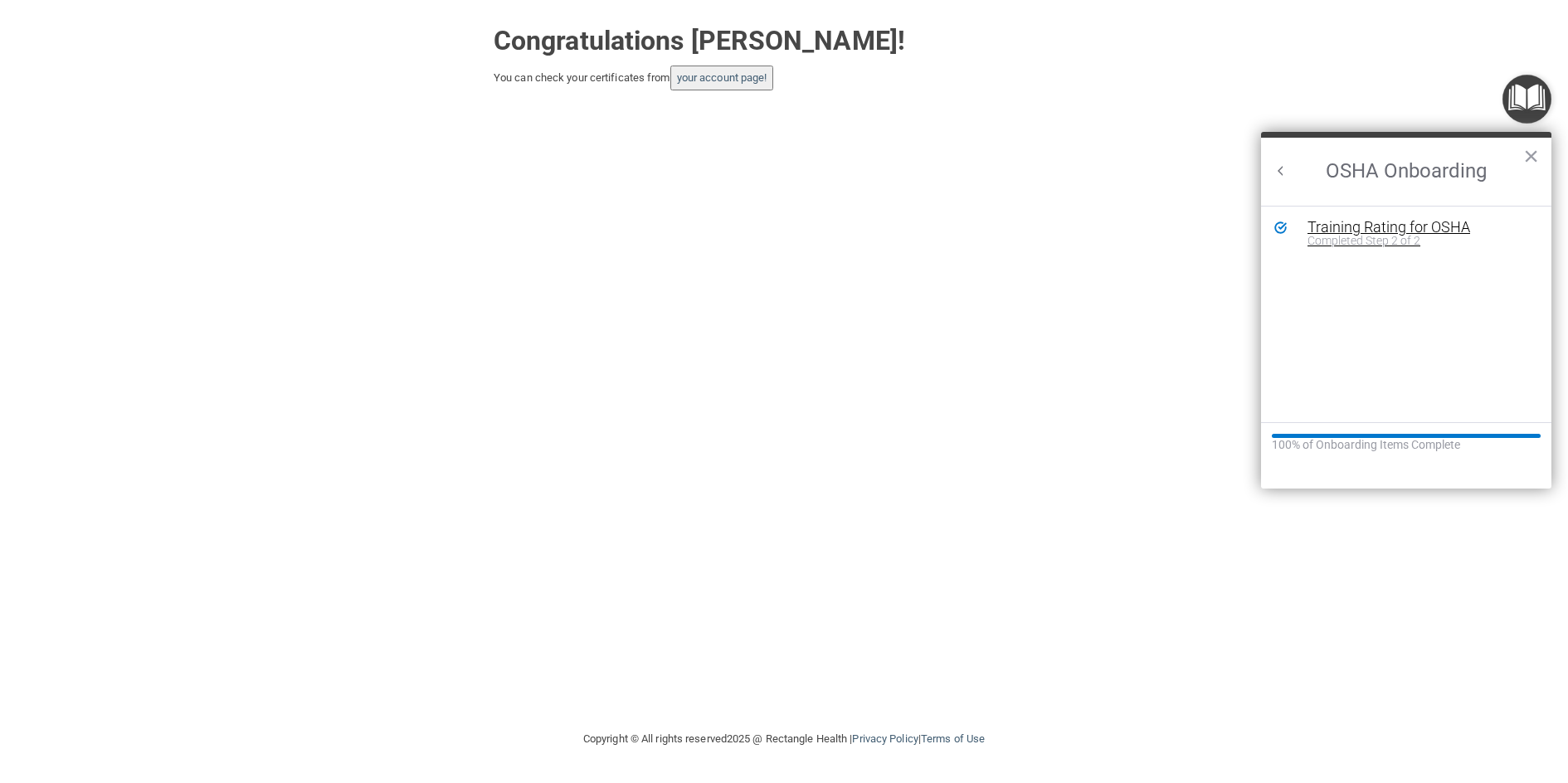
click at [1364, 230] on div "Training Rating for OSHA" at bounding box center [1419, 227] width 223 height 15
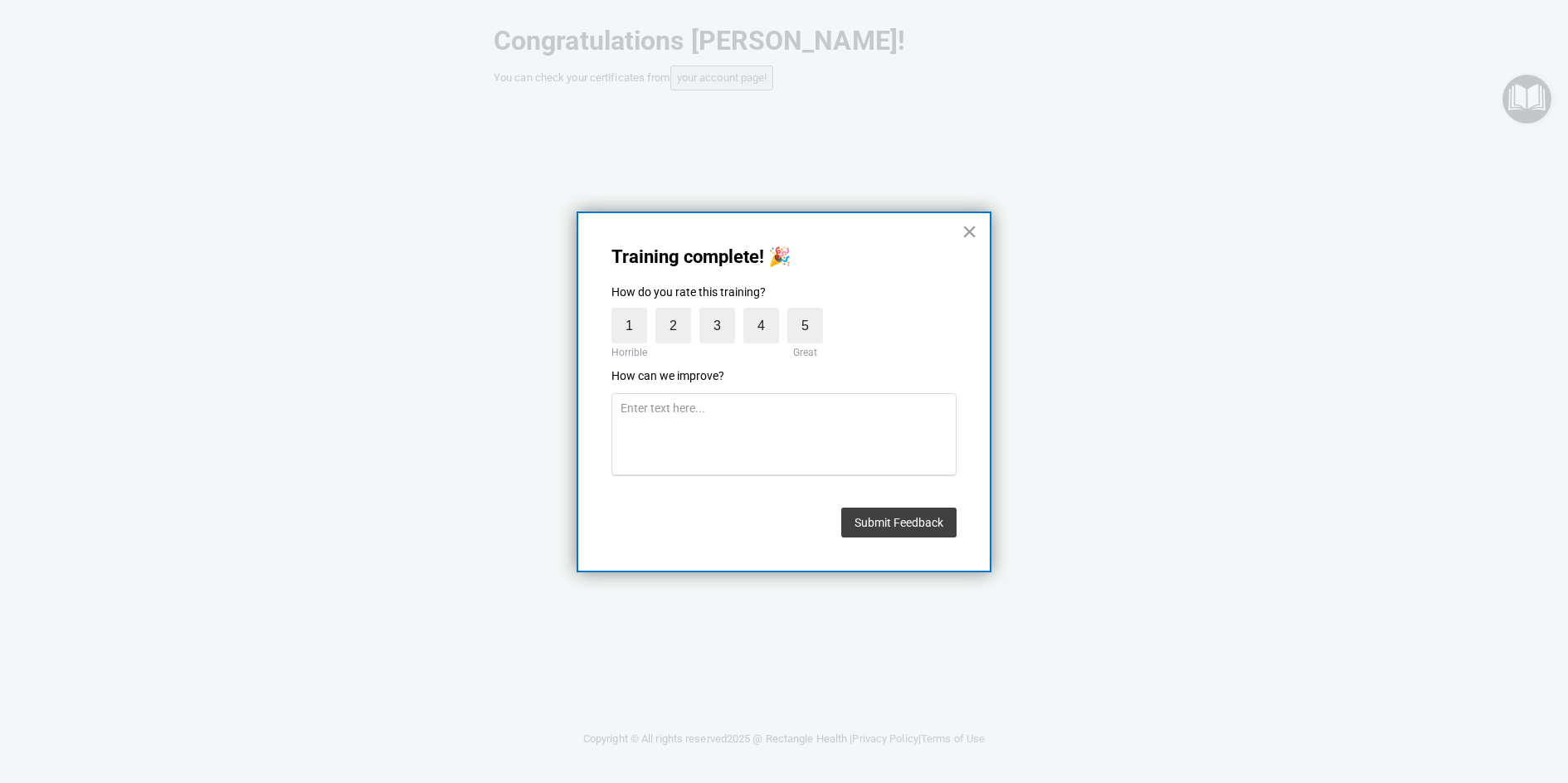
click at [784, 329] on span "4" at bounding box center [765, 326] width 44 height 36
click at [793, 330] on label "5" at bounding box center [805, 326] width 36 height 36
click at [767, 312] on input "5" at bounding box center [767, 312] width 0 height 0
click at [925, 531] on button "Submit Feedback" at bounding box center [898, 523] width 115 height 30
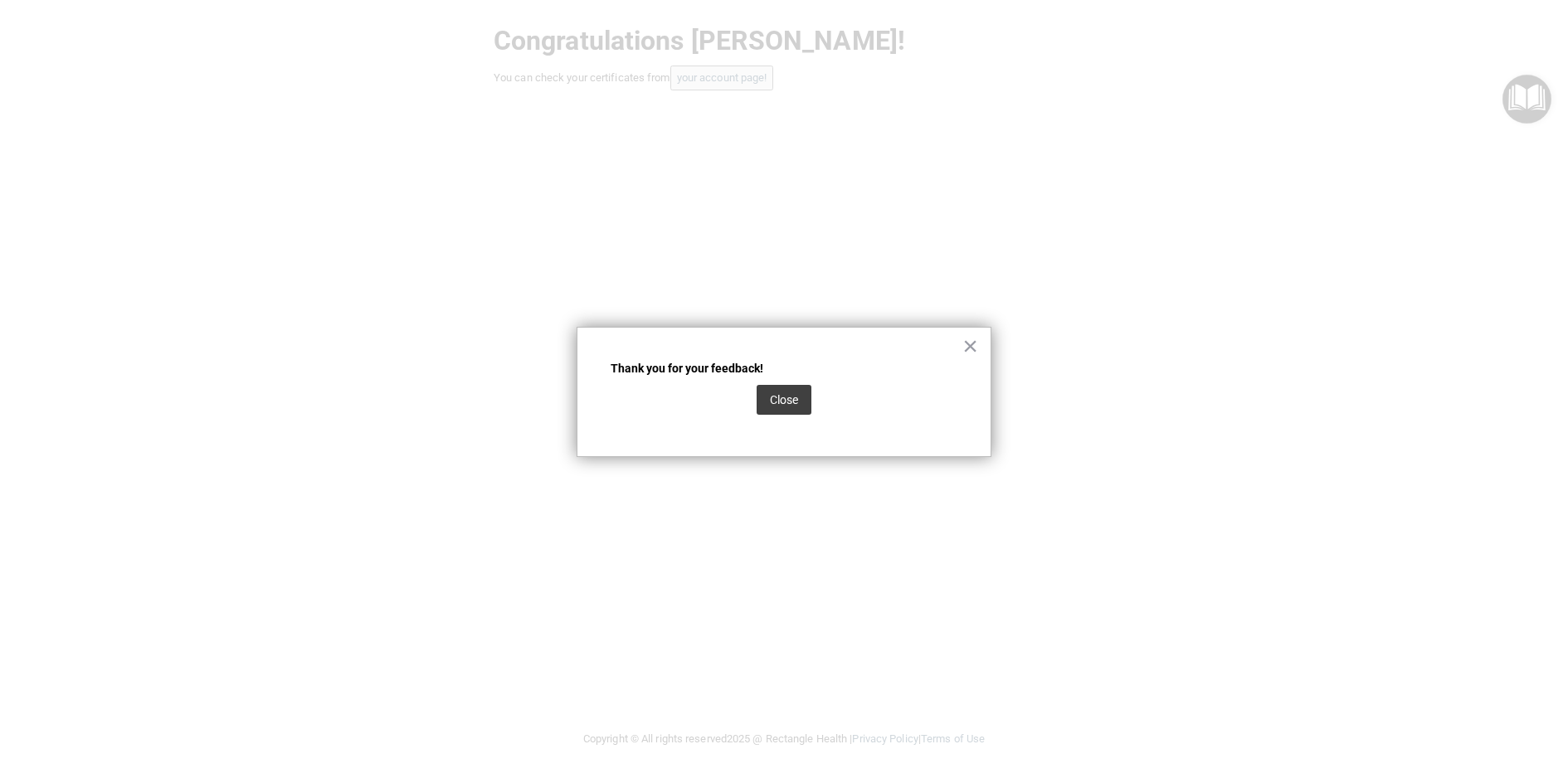
click at [733, 77] on div at bounding box center [784, 391] width 1568 height 783
drag, startPoint x: 774, startPoint y: 396, endPoint x: 775, endPoint y: 345, distance: 51.0
click at [778, 396] on button "Close" at bounding box center [783, 400] width 54 height 30
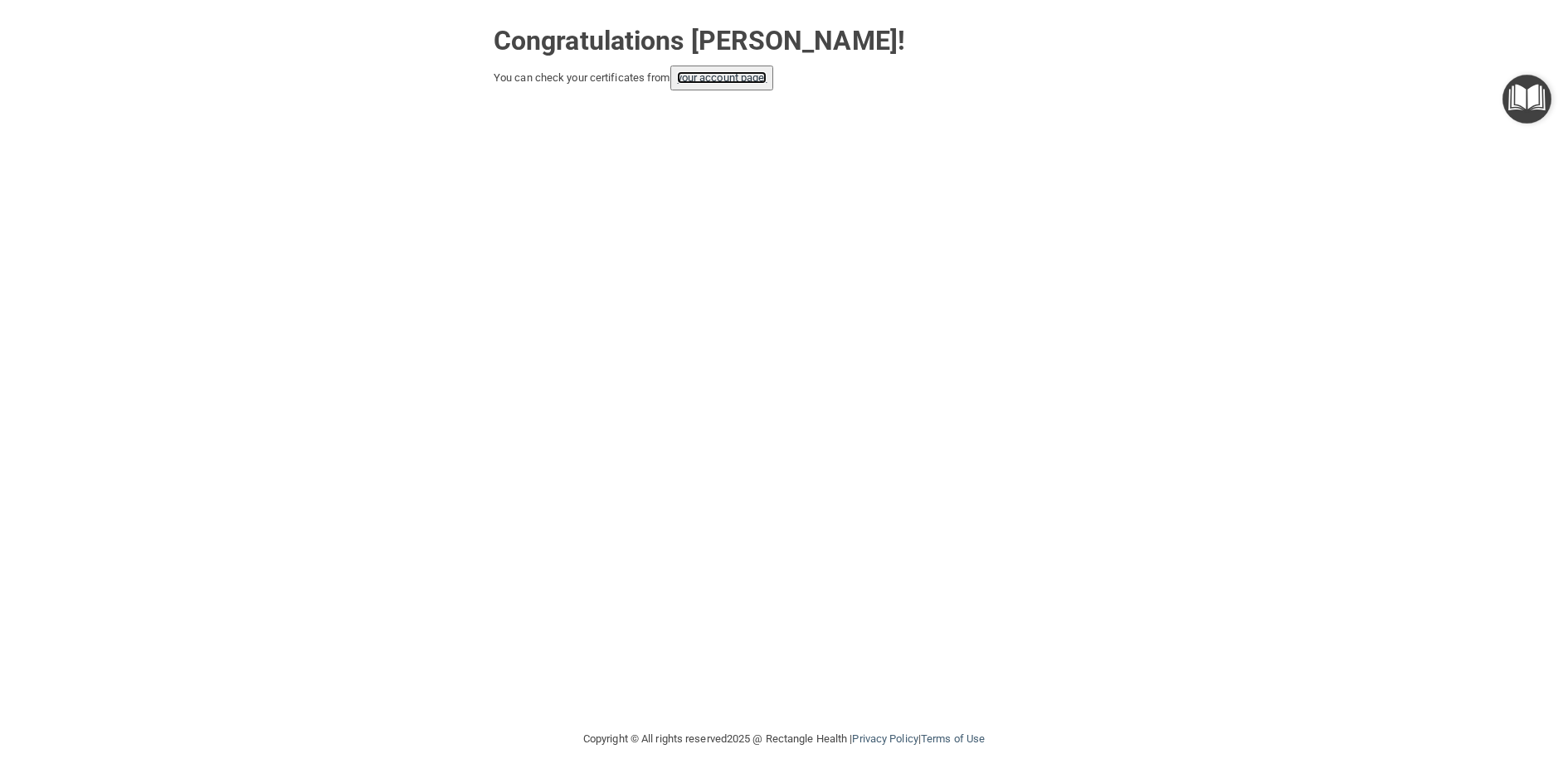
click at [768, 83] on link "your account page!" at bounding box center [723, 77] width 91 height 12
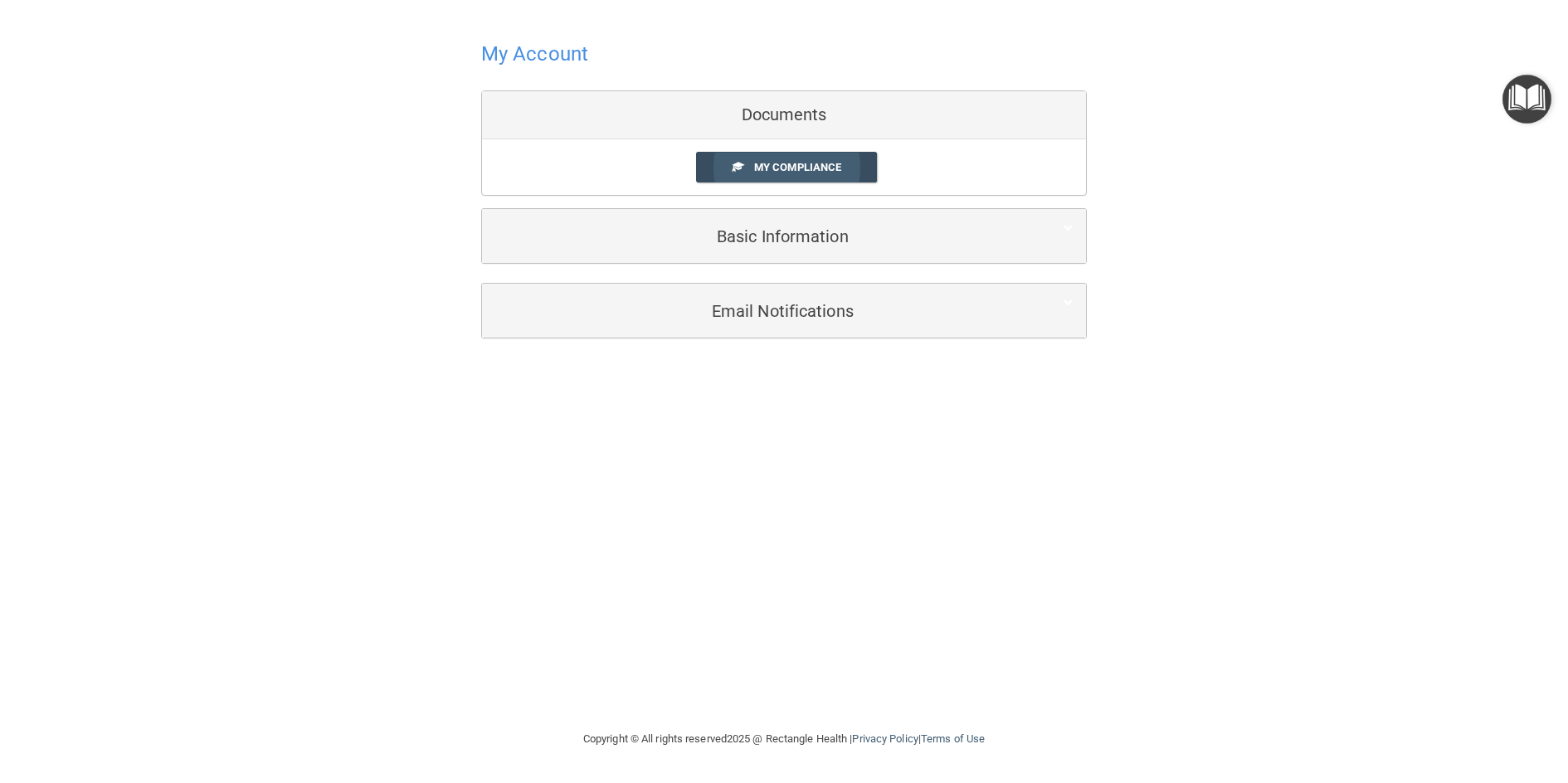
click at [791, 166] on span "My Compliance" at bounding box center [798, 167] width 87 height 12
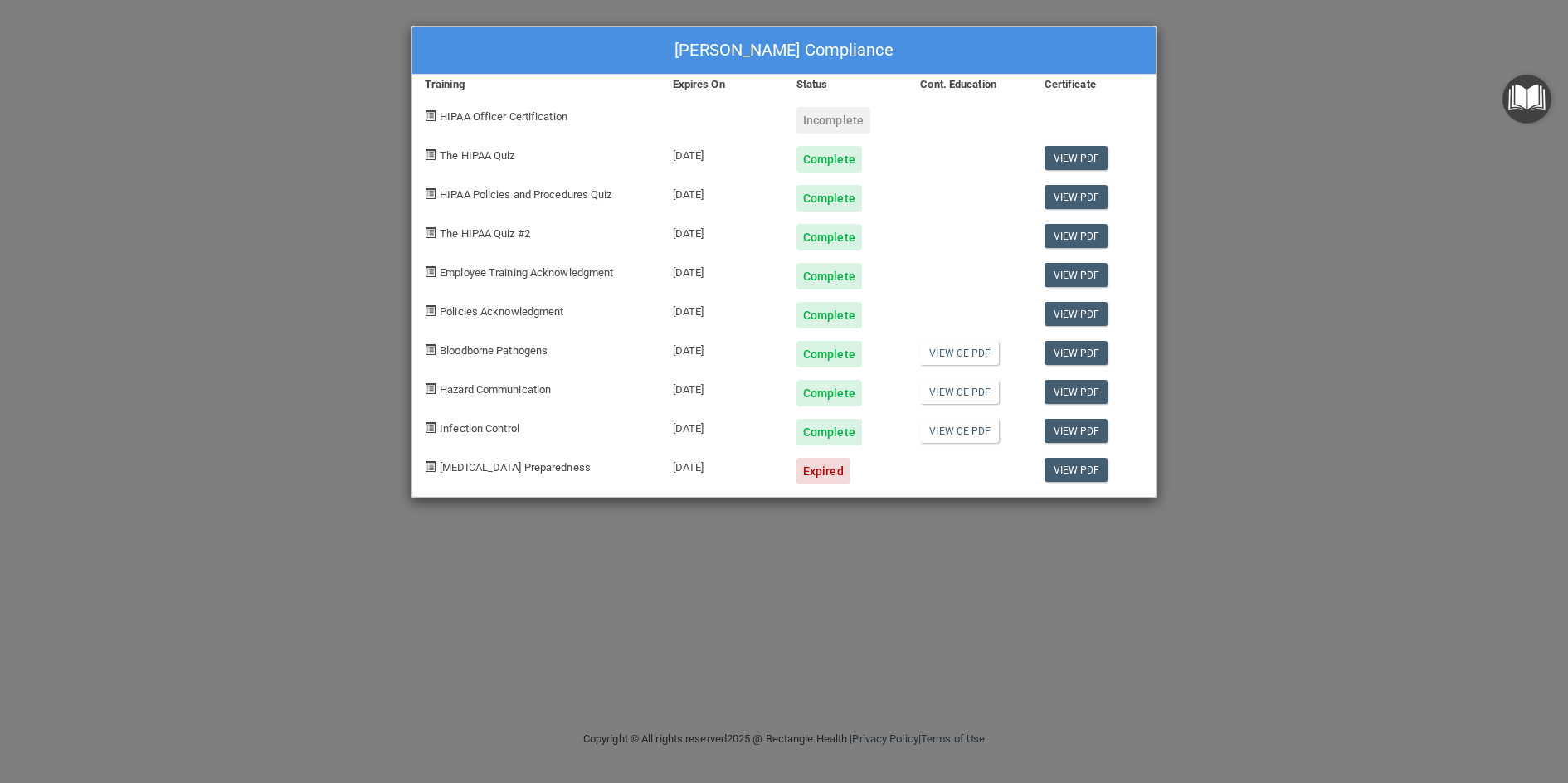
click at [829, 475] on div "Expired" at bounding box center [823, 471] width 54 height 27
click at [527, 468] on span "[MEDICAL_DATA] Preparedness" at bounding box center [516, 468] width 151 height 12
click at [1086, 432] on link "View PDF" at bounding box center [1077, 430] width 64 height 24
click at [487, 467] on span "[MEDICAL_DATA] Preparedness" at bounding box center [516, 468] width 151 height 12
click at [437, 471] on div "[MEDICAL_DATA] Preparedness" at bounding box center [536, 465] width 249 height 39
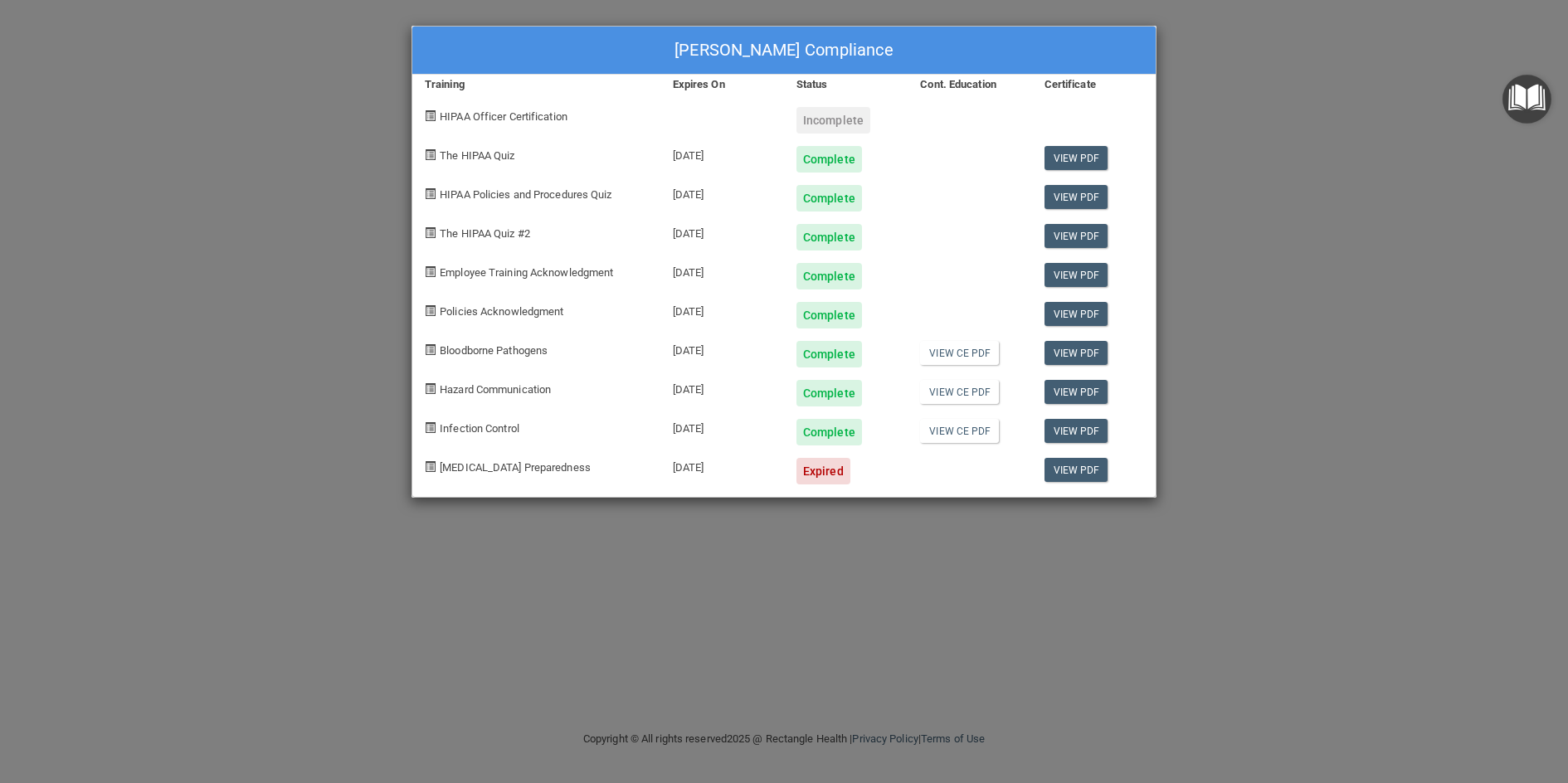
click at [439, 471] on div "[MEDICAL_DATA] Preparedness" at bounding box center [536, 465] width 249 height 39
click at [824, 462] on div "Expired" at bounding box center [823, 471] width 54 height 27
click at [812, 466] on div "Expired" at bounding box center [823, 471] width 54 height 27
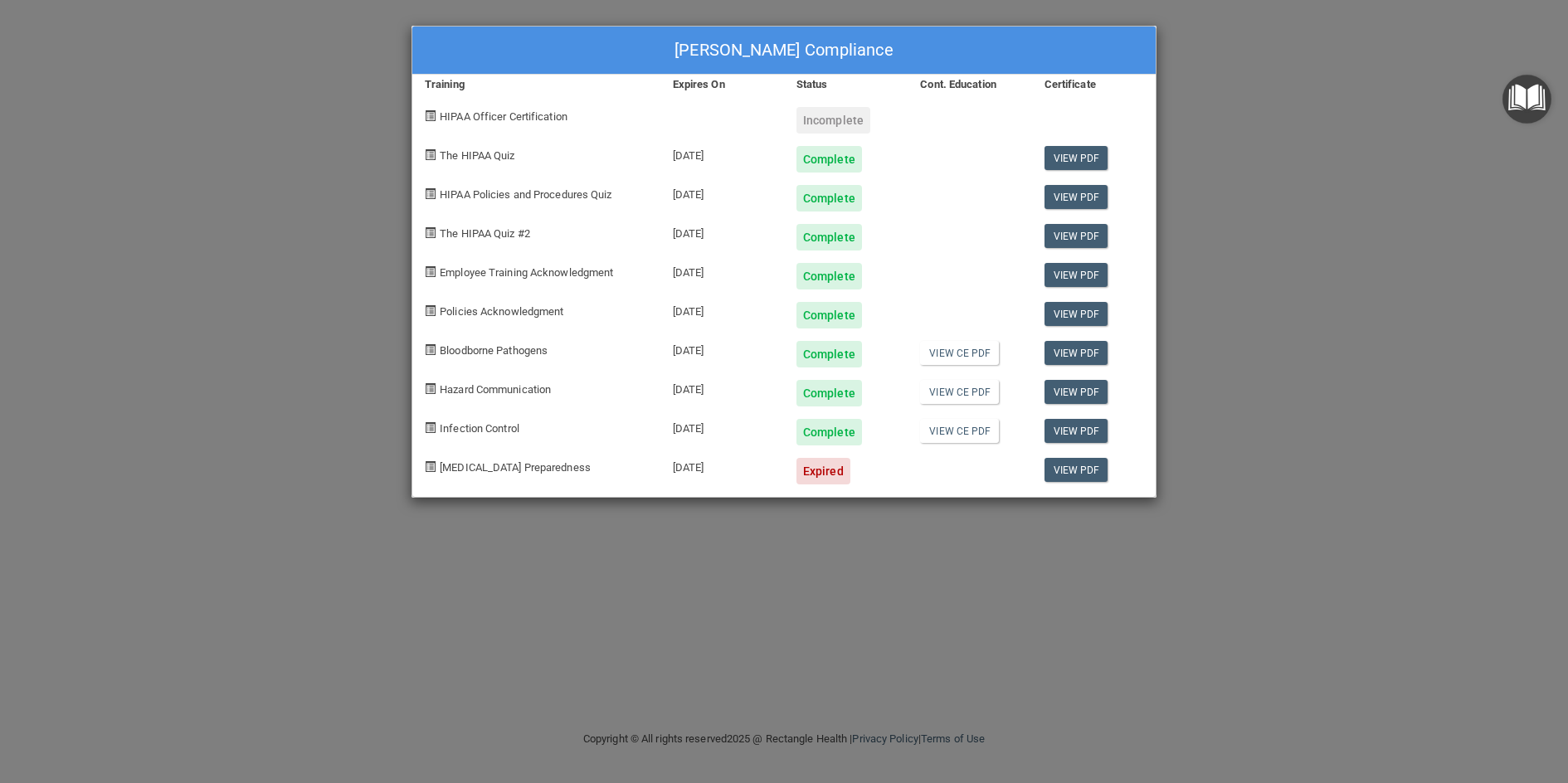
click at [815, 466] on div "Expired" at bounding box center [823, 471] width 54 height 27
click at [1543, 97] on img "Open Resource Center" at bounding box center [1527, 99] width 49 height 49
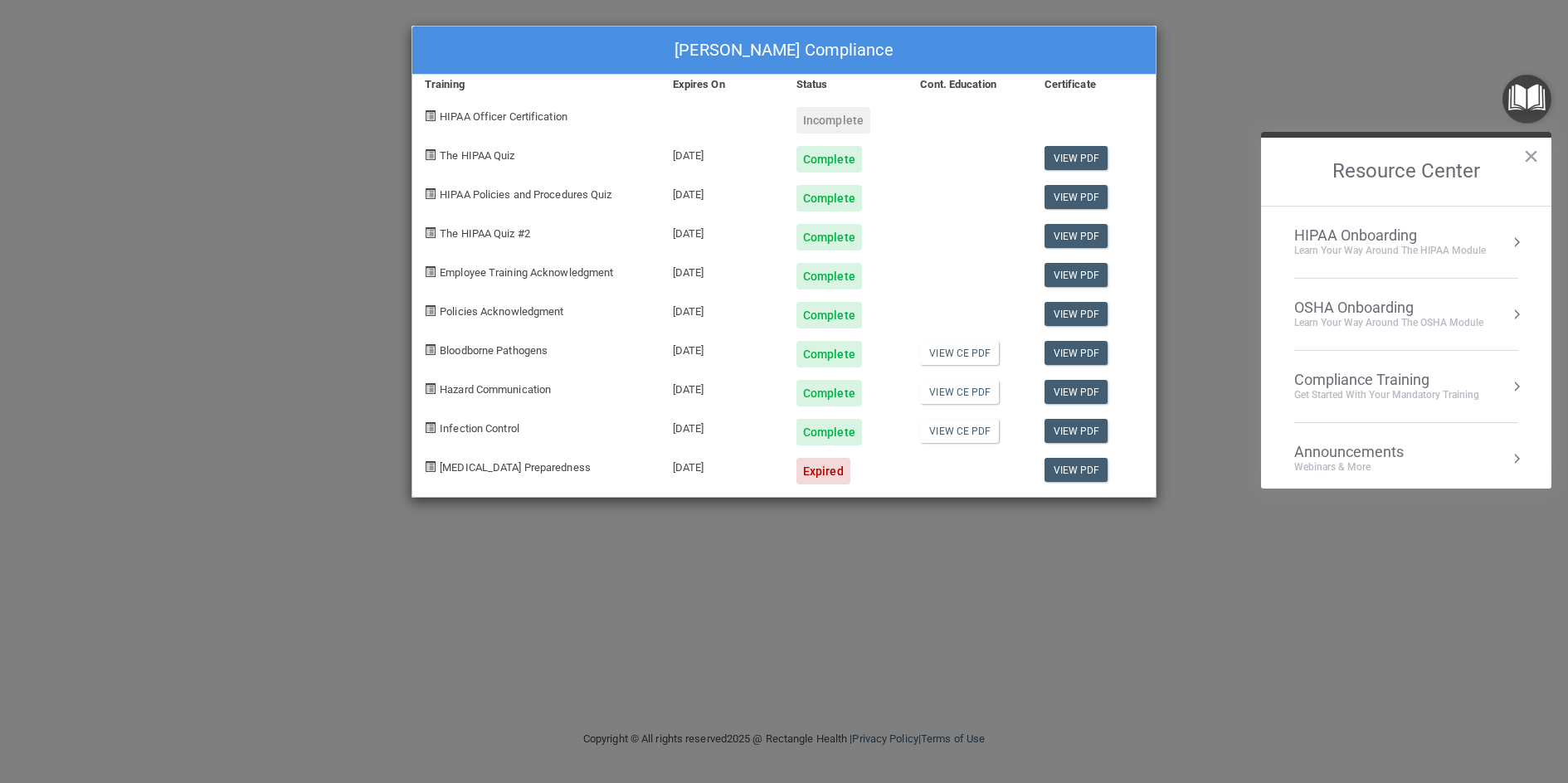
click at [1376, 386] on div "Compliance Training" at bounding box center [1387, 379] width 185 height 18
click at [1368, 232] on div "HIPAA Training for Members" at bounding box center [1368, 233] width 185 height 15
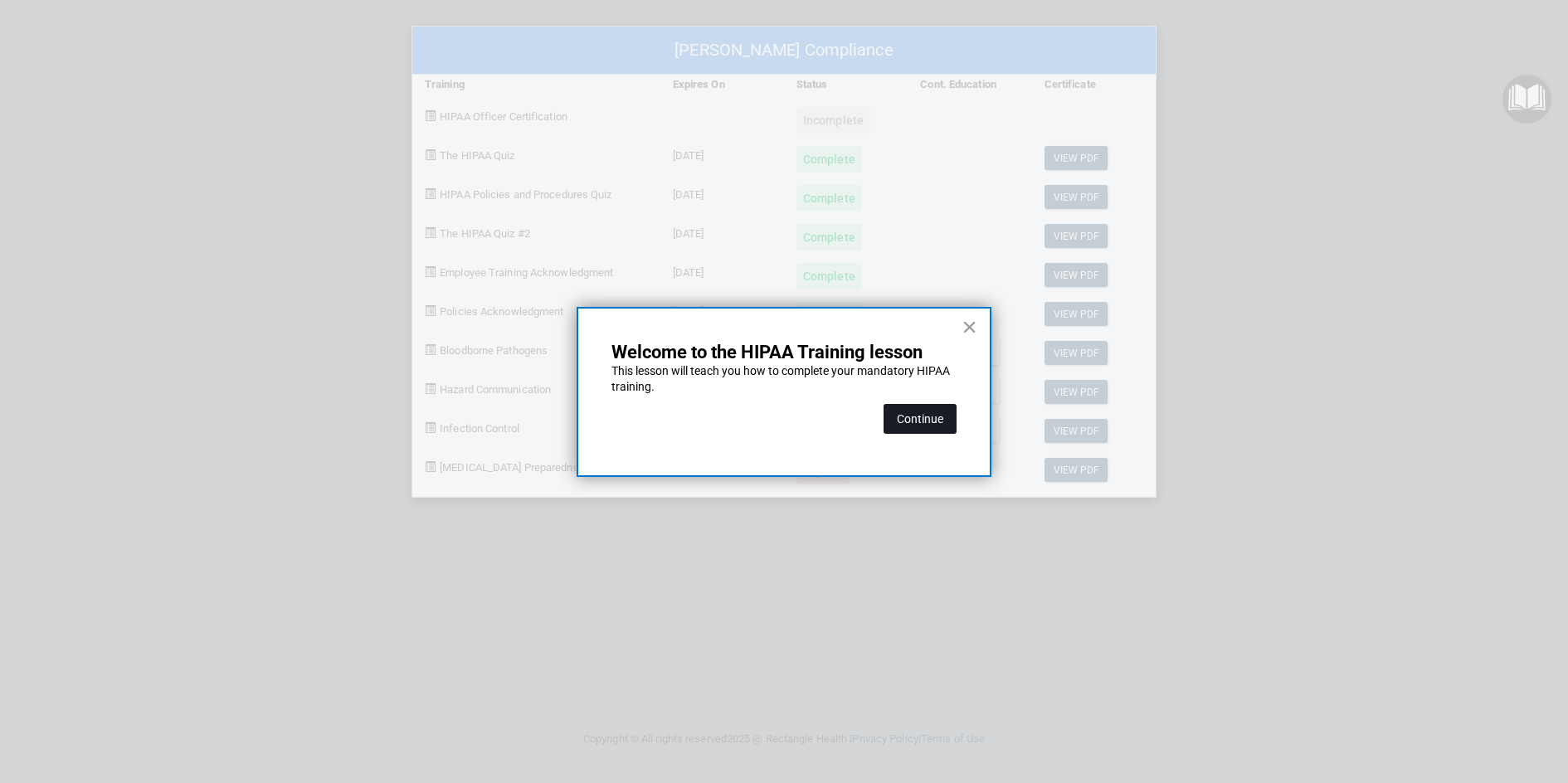
click at [910, 412] on button "Continue" at bounding box center [920, 420] width 73 height 30
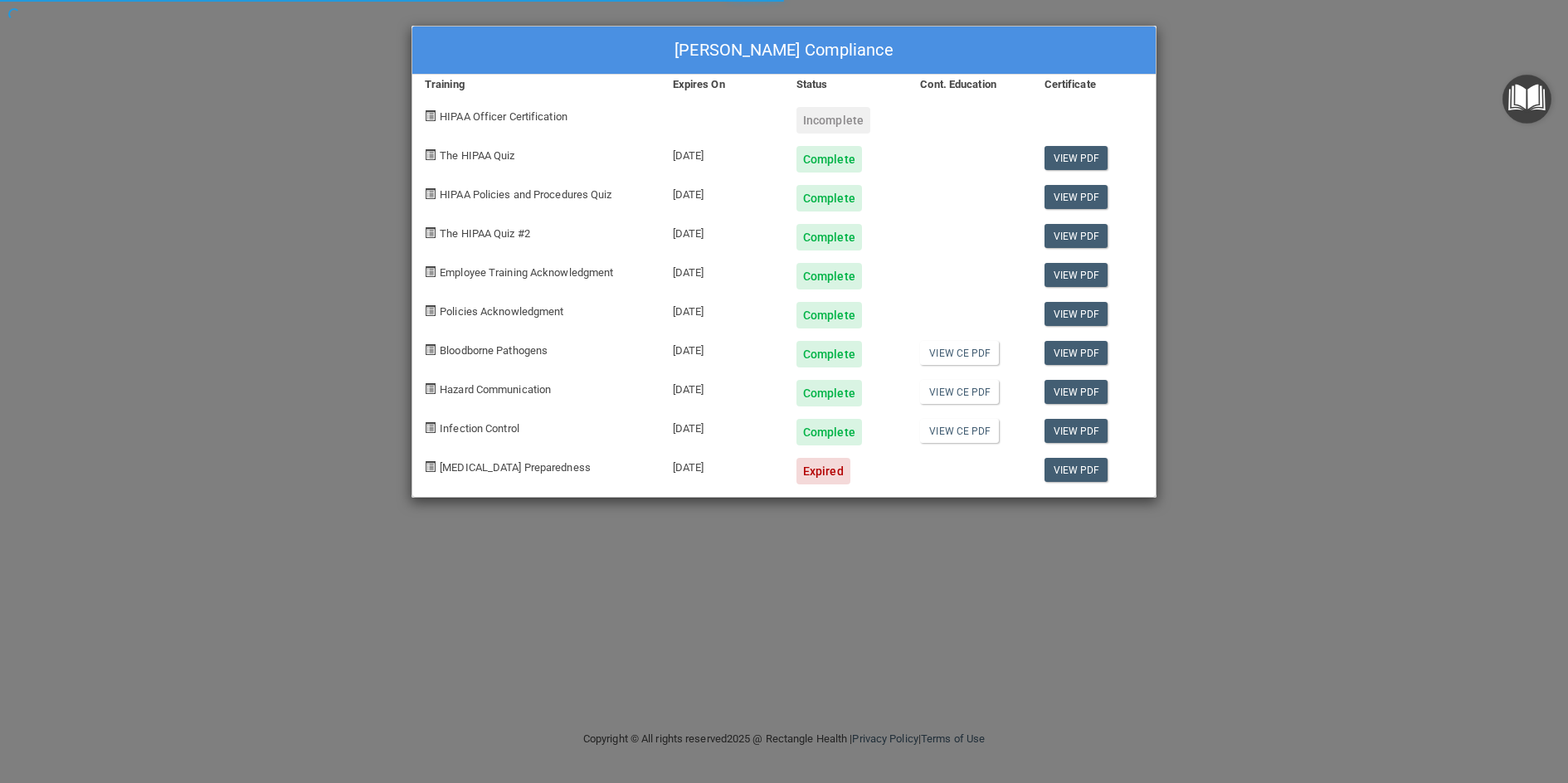
click at [826, 466] on div "Expired" at bounding box center [823, 471] width 54 height 27
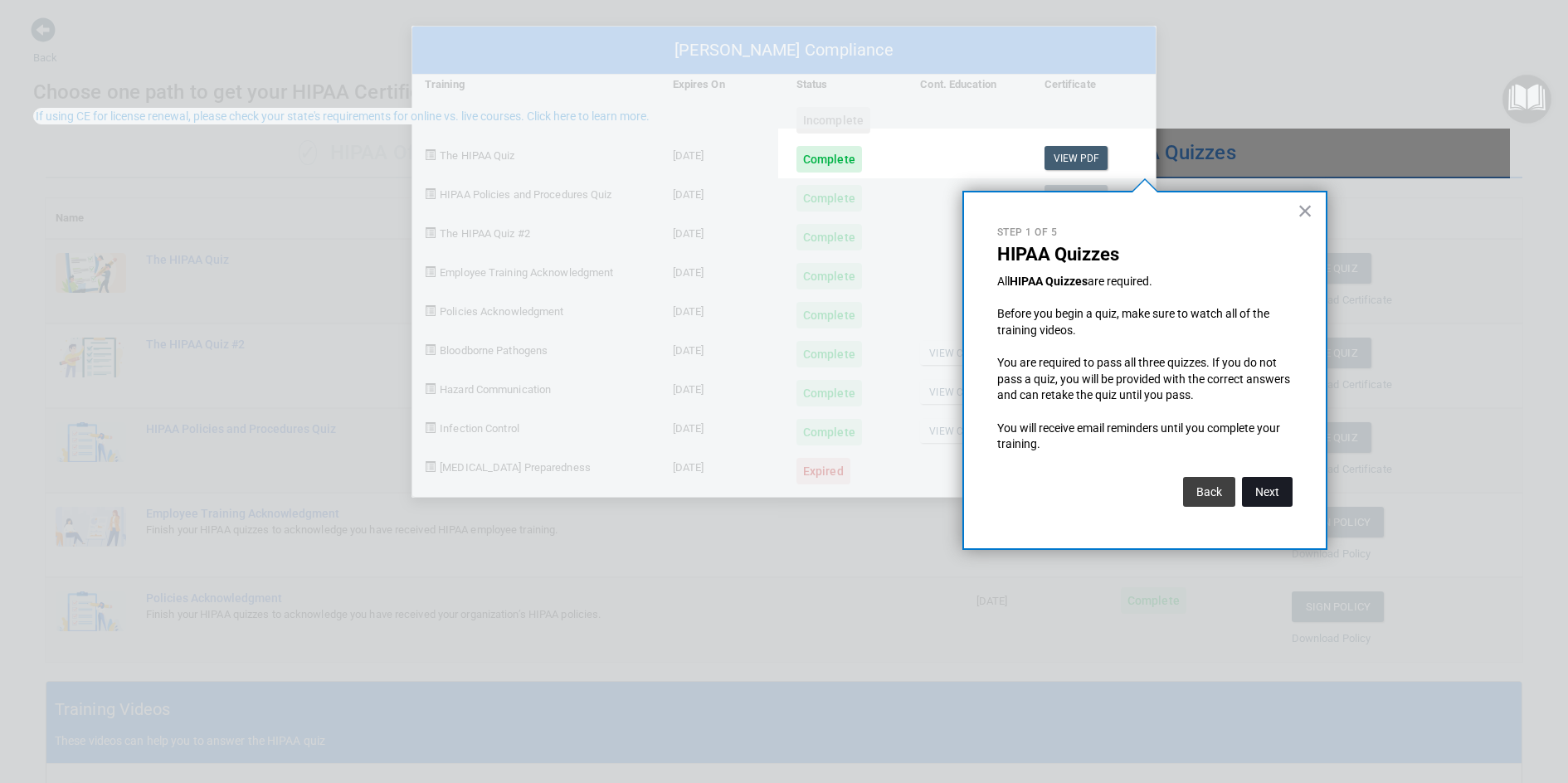
click at [1260, 493] on button "Next" at bounding box center [1267, 493] width 51 height 30
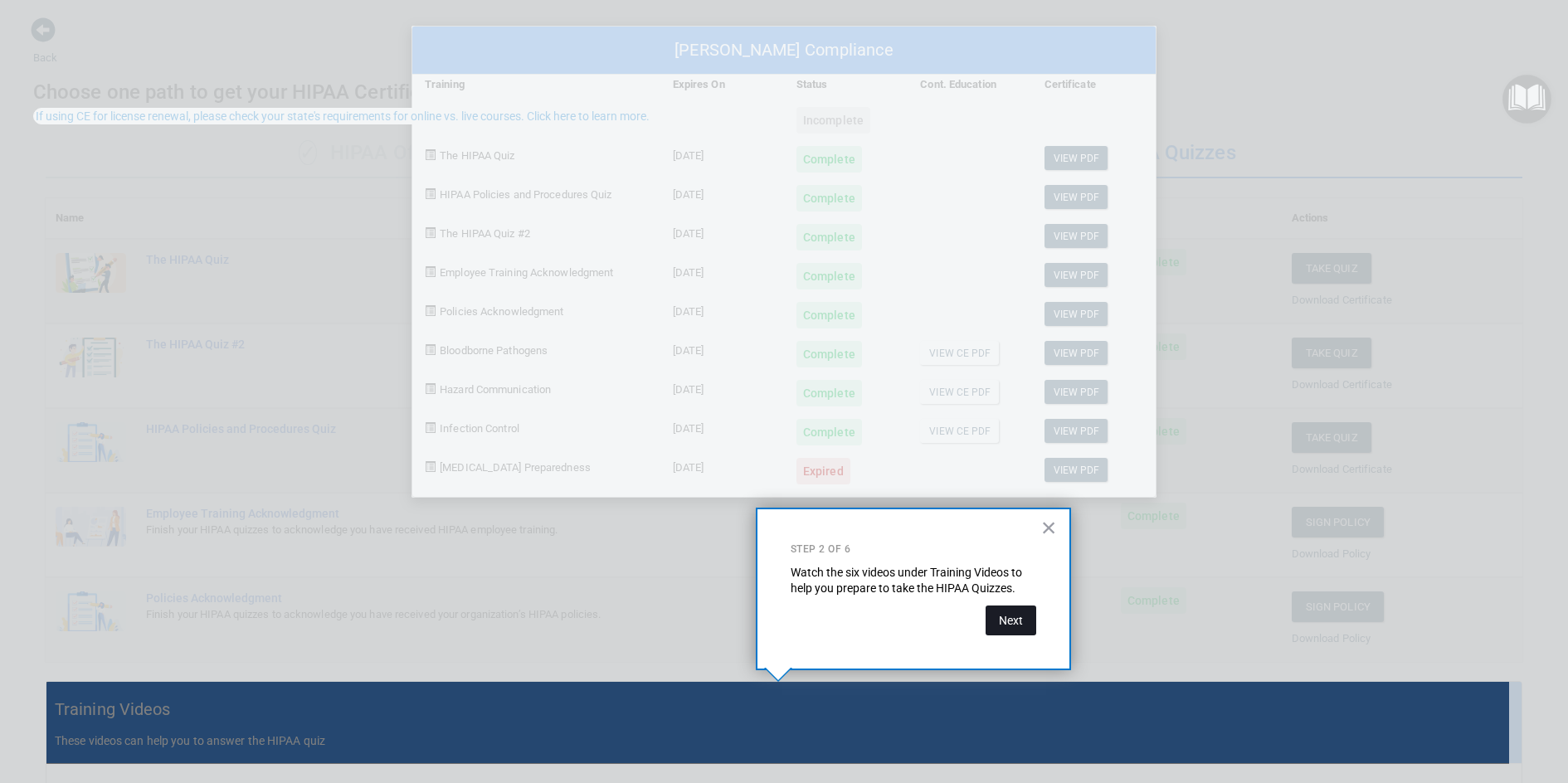
click at [1023, 616] on button "Next" at bounding box center [1011, 621] width 51 height 30
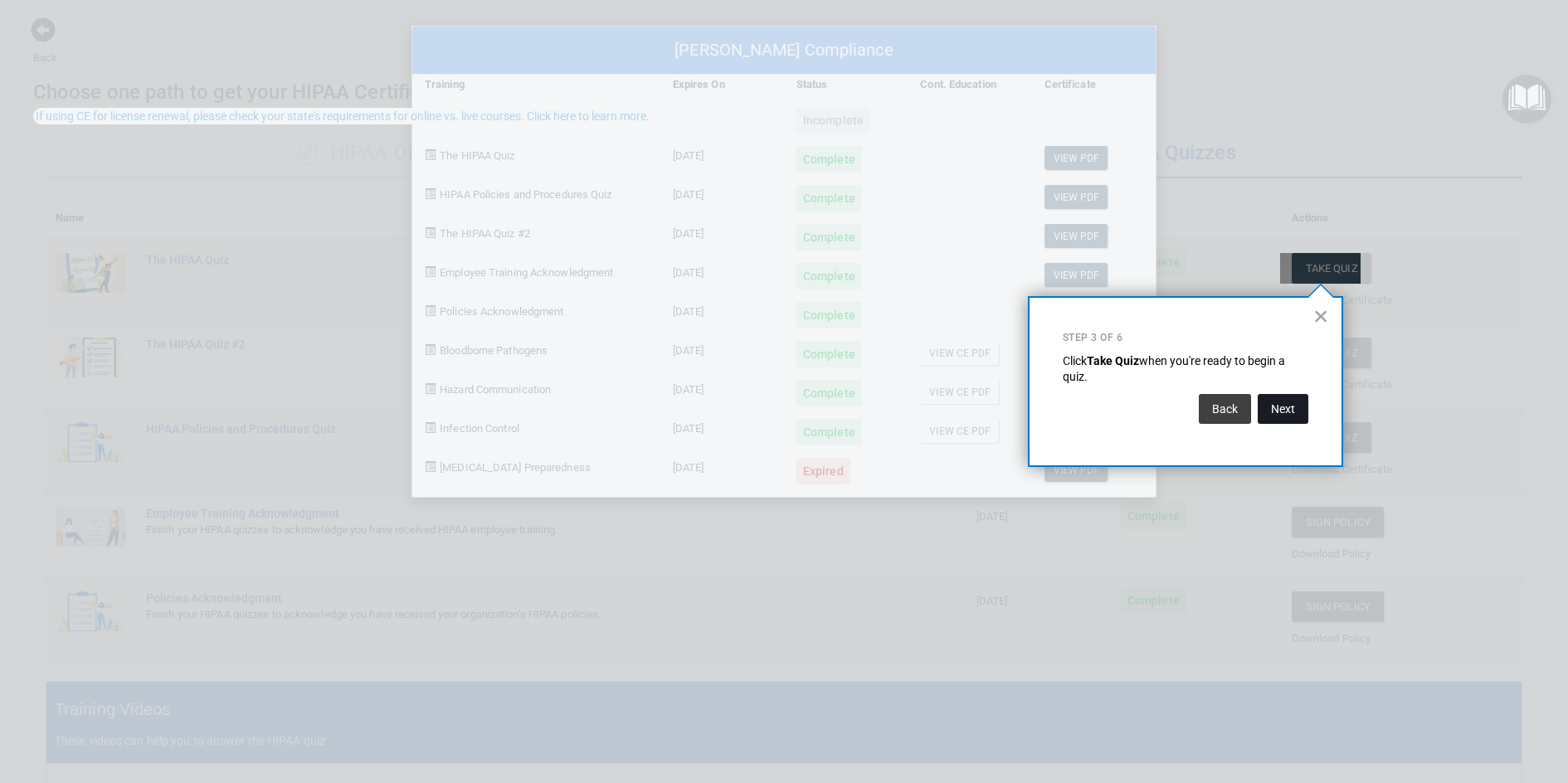
click at [1286, 411] on button "Next" at bounding box center [1283, 409] width 51 height 30
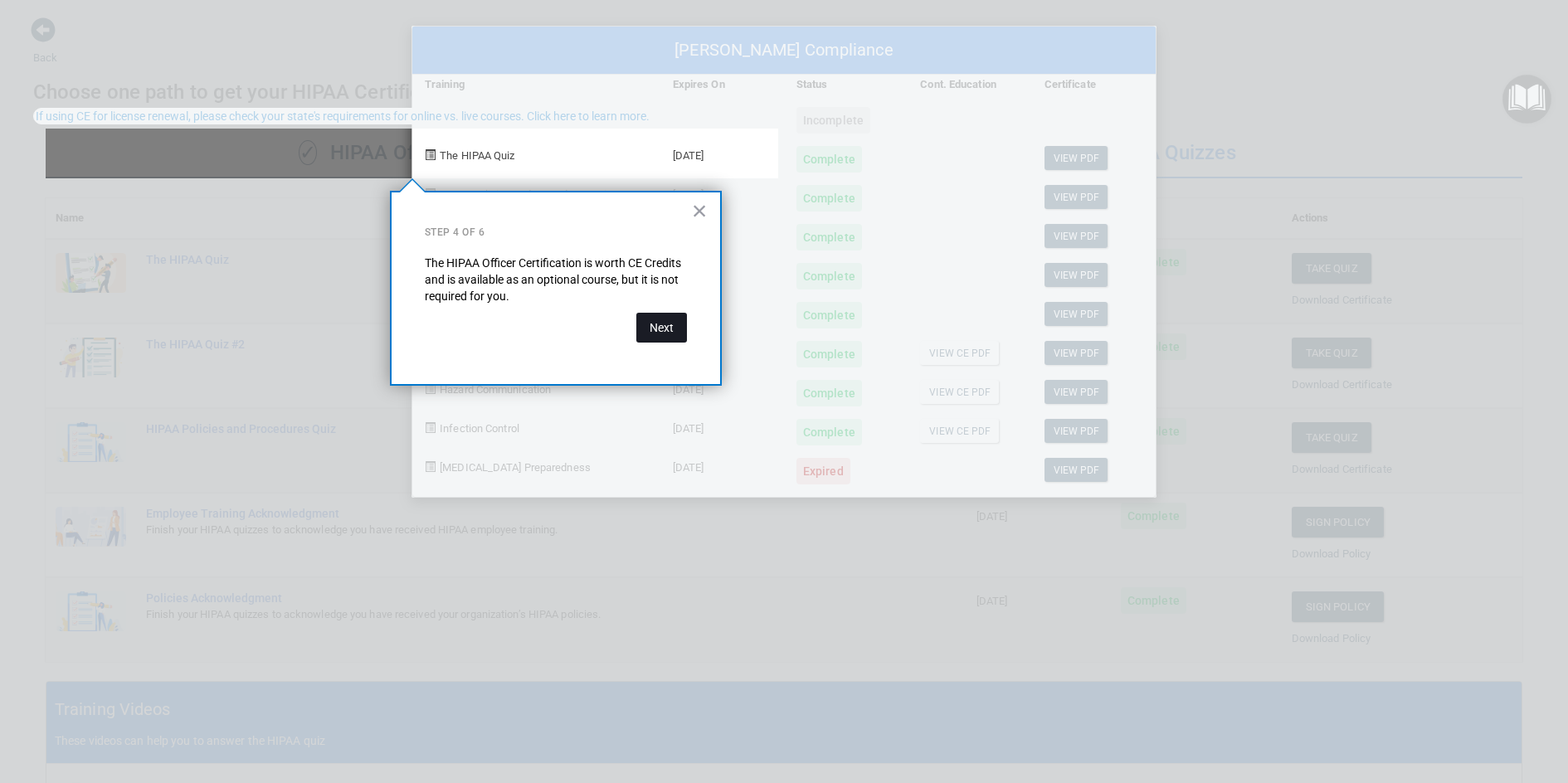
click at [667, 328] on button "Next" at bounding box center [661, 328] width 51 height 30
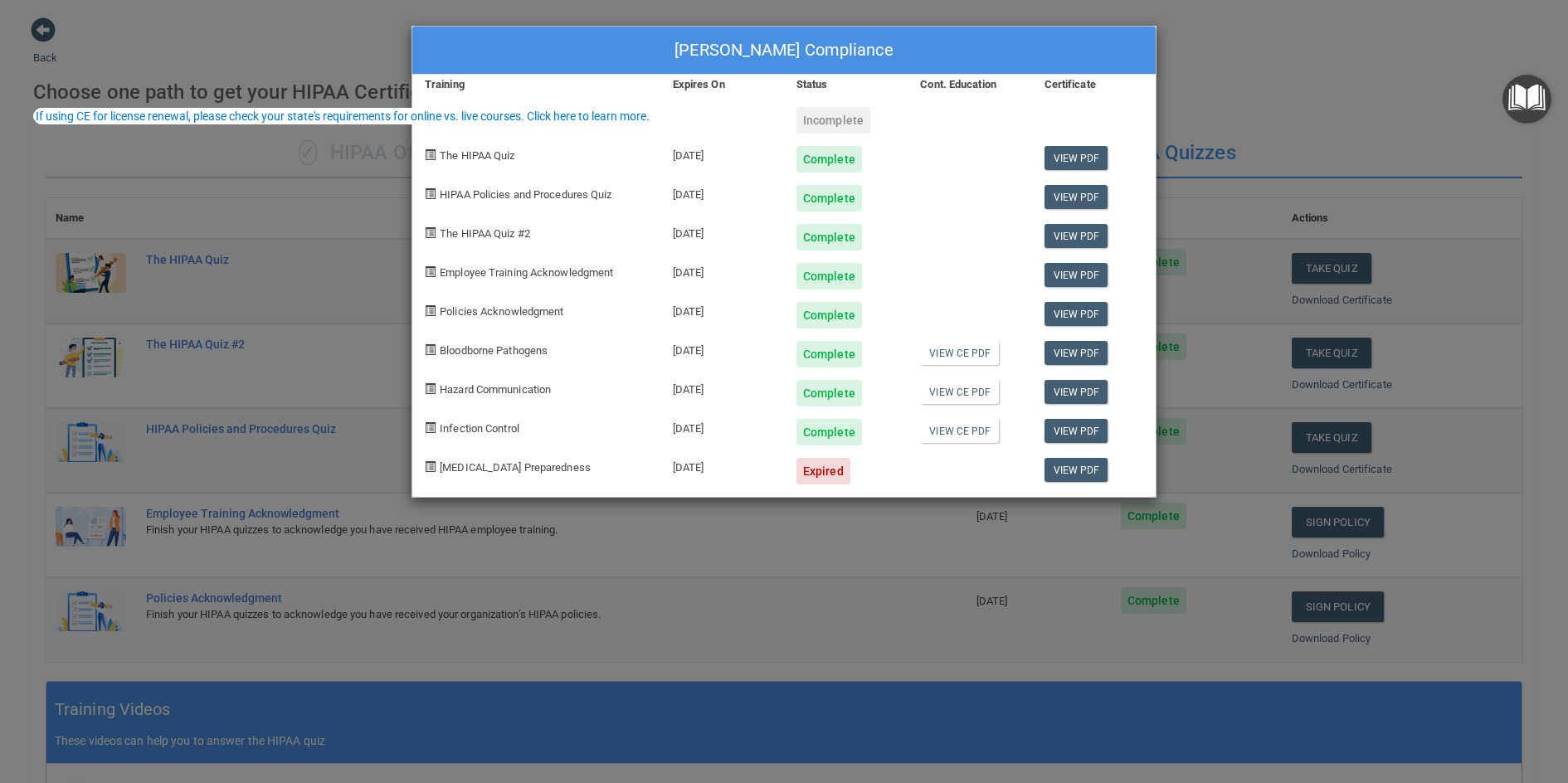
click at [817, 475] on div "Expired" at bounding box center [823, 471] width 54 height 27
click at [510, 466] on span "[MEDICAL_DATA] Preparedness" at bounding box center [516, 468] width 151 height 12
click at [455, 462] on span "[MEDICAL_DATA] Preparedness" at bounding box center [516, 468] width 151 height 12
drag, startPoint x: 455, startPoint y: 466, endPoint x: 471, endPoint y: 469, distance: 16.3
click at [465, 466] on span "[MEDICAL_DATA] Preparedness" at bounding box center [516, 468] width 151 height 12
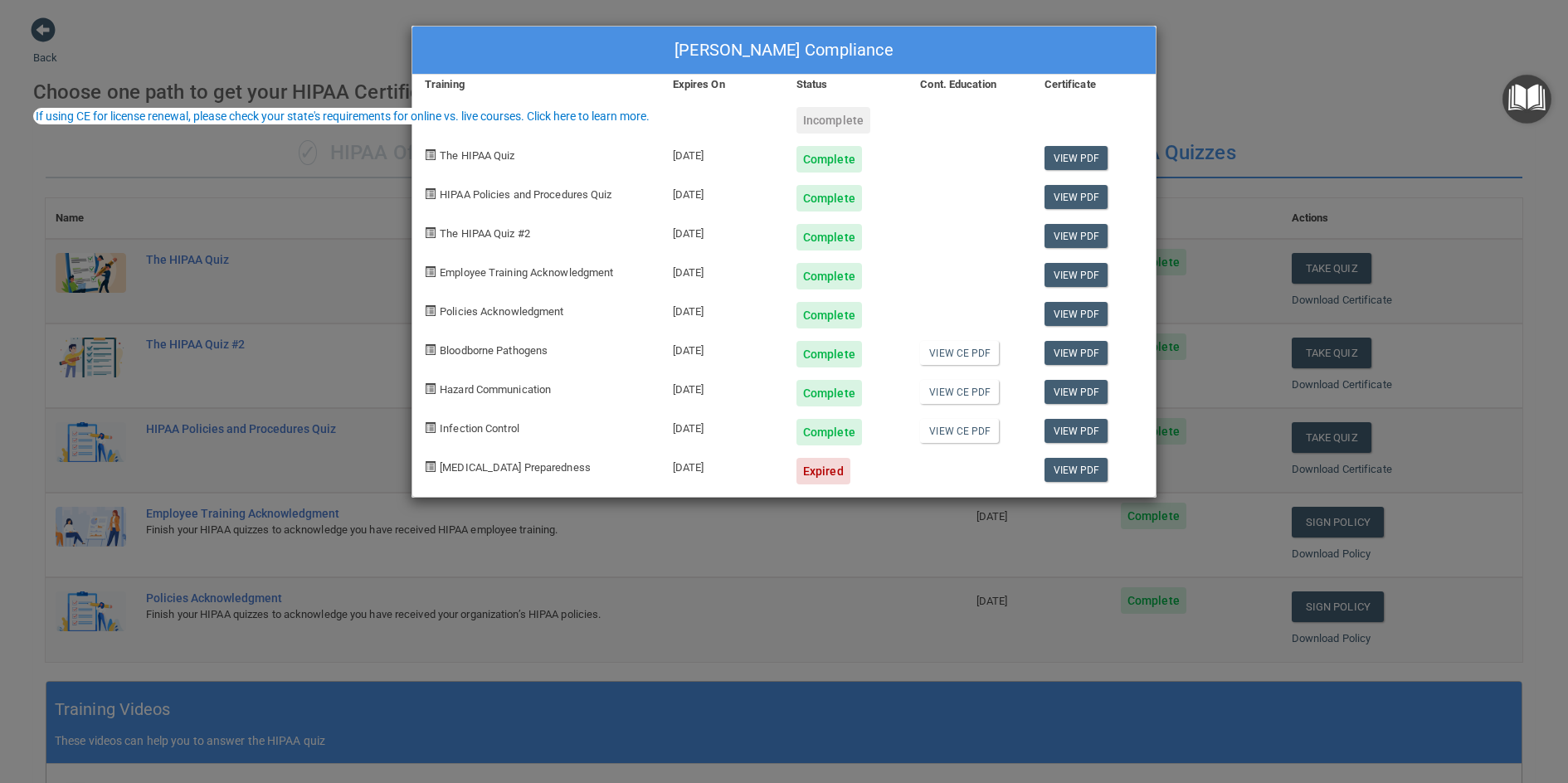
click at [727, 593] on div "Jinna Mitchell's Compliance Training Expires On Status Cont. Education Certific…" at bounding box center [784, 391] width 1568 height 783
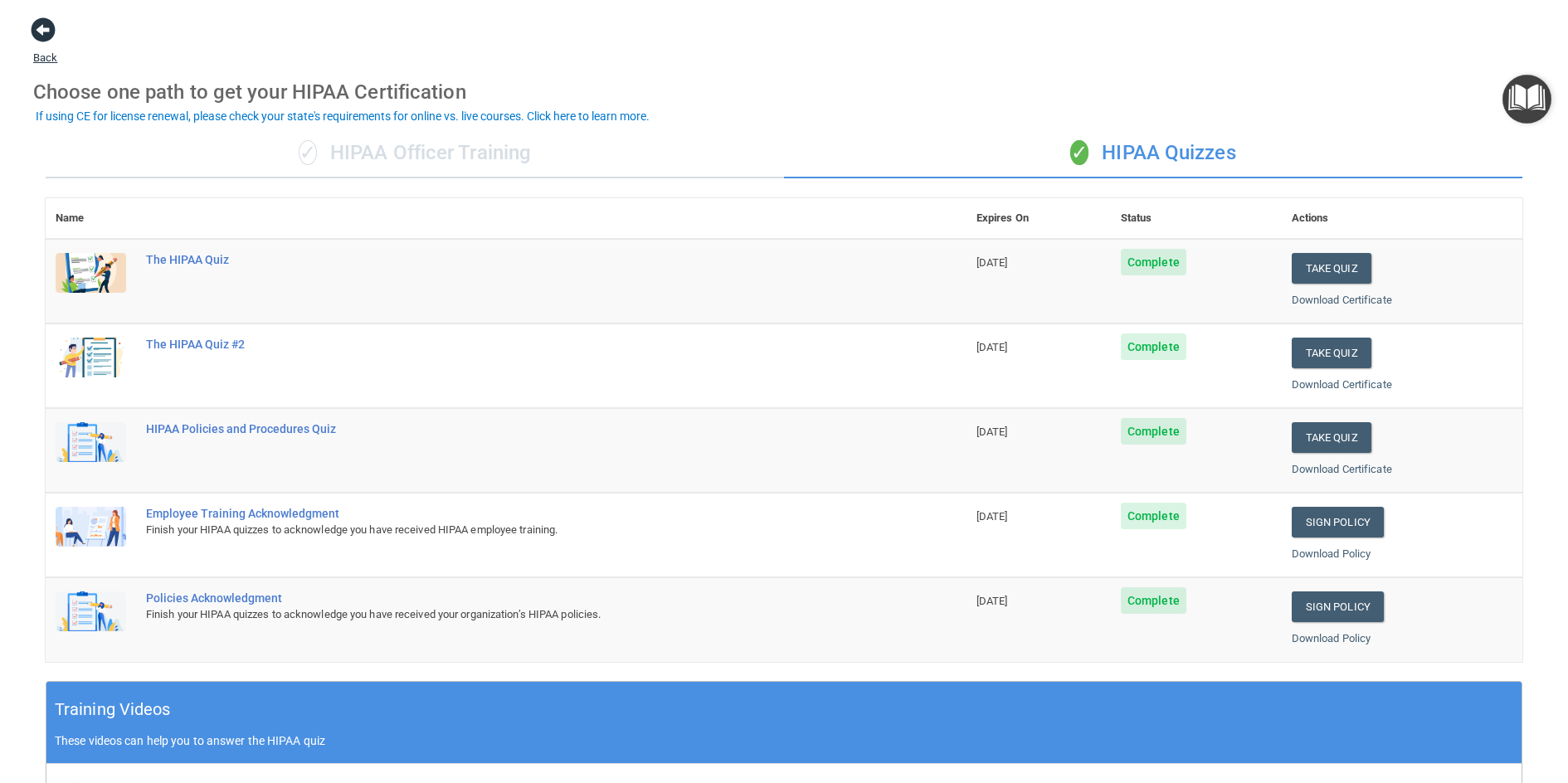
click at [43, 24] on span at bounding box center [43, 30] width 25 height 25
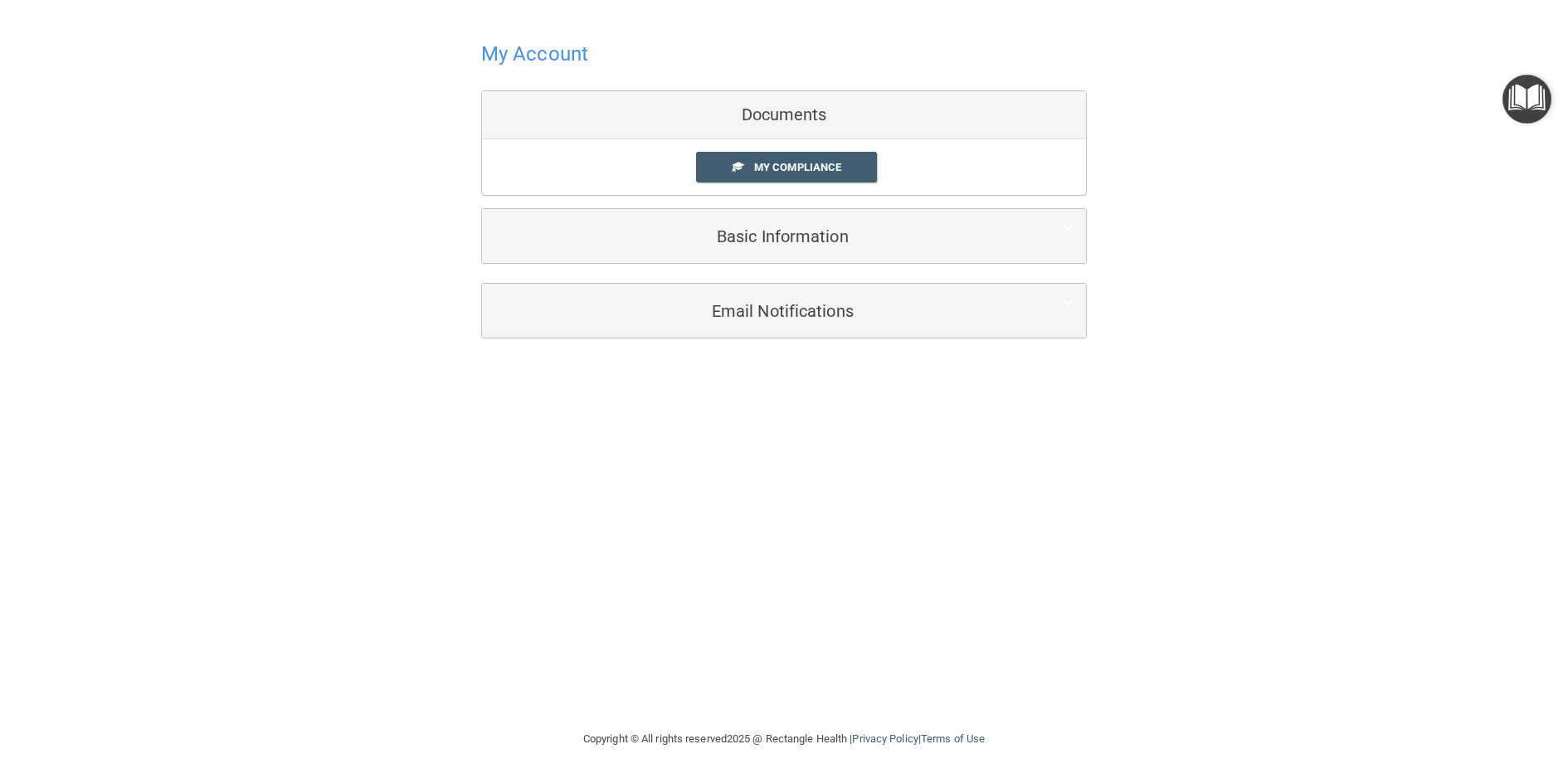
click at [1513, 99] on img "Open Resource Center" at bounding box center [1527, 99] width 49 height 49
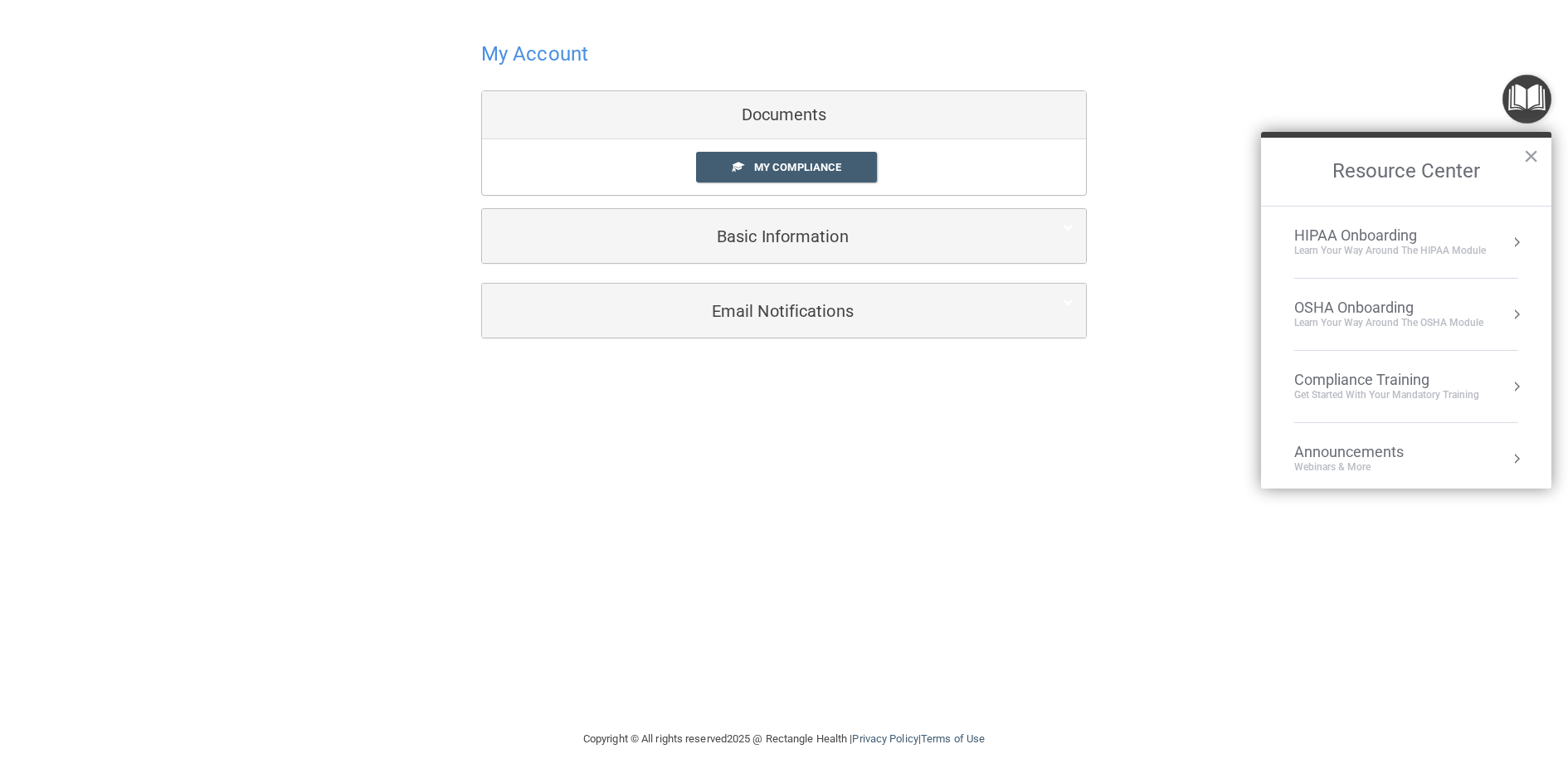
click at [1509, 391] on button "Resource Center" at bounding box center [1516, 387] width 17 height 17
click at [1537, 95] on img "Open Resource Center" at bounding box center [1527, 99] width 49 height 49
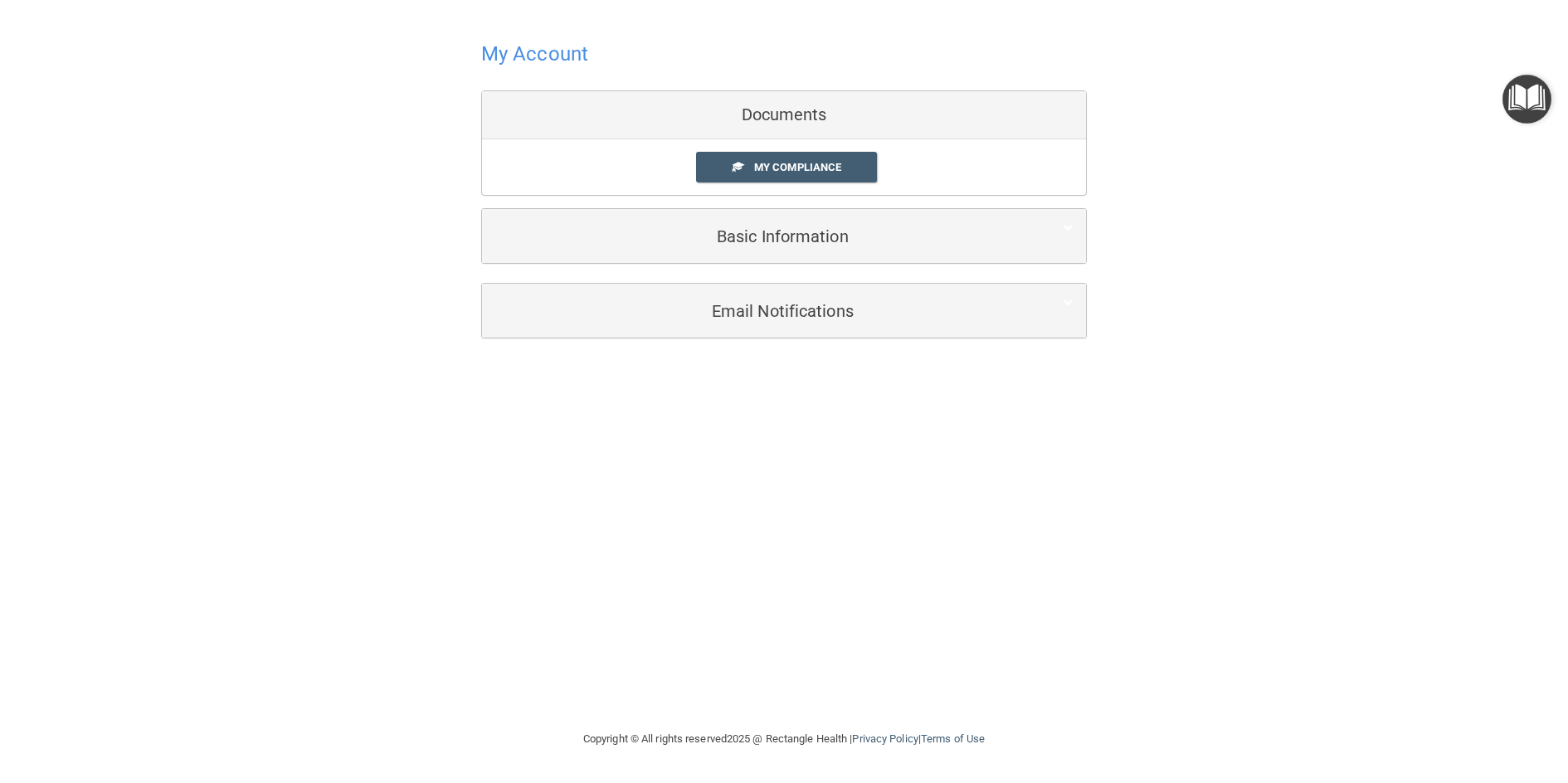
click at [1529, 102] on img "Open Resource Center" at bounding box center [1527, 99] width 49 height 49
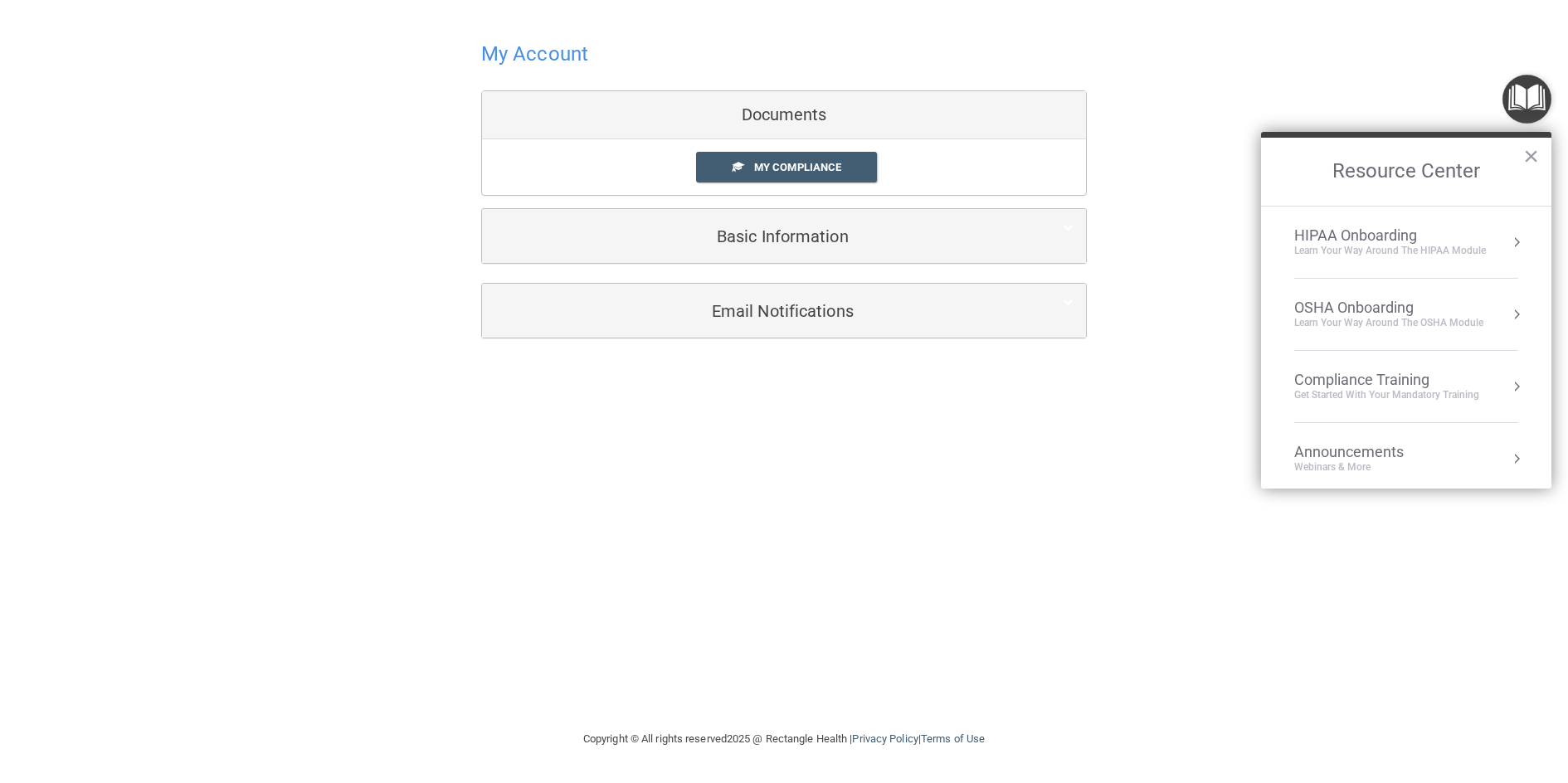
click at [1403, 308] on div "OSHA Onboarding" at bounding box center [1389, 307] width 189 height 18
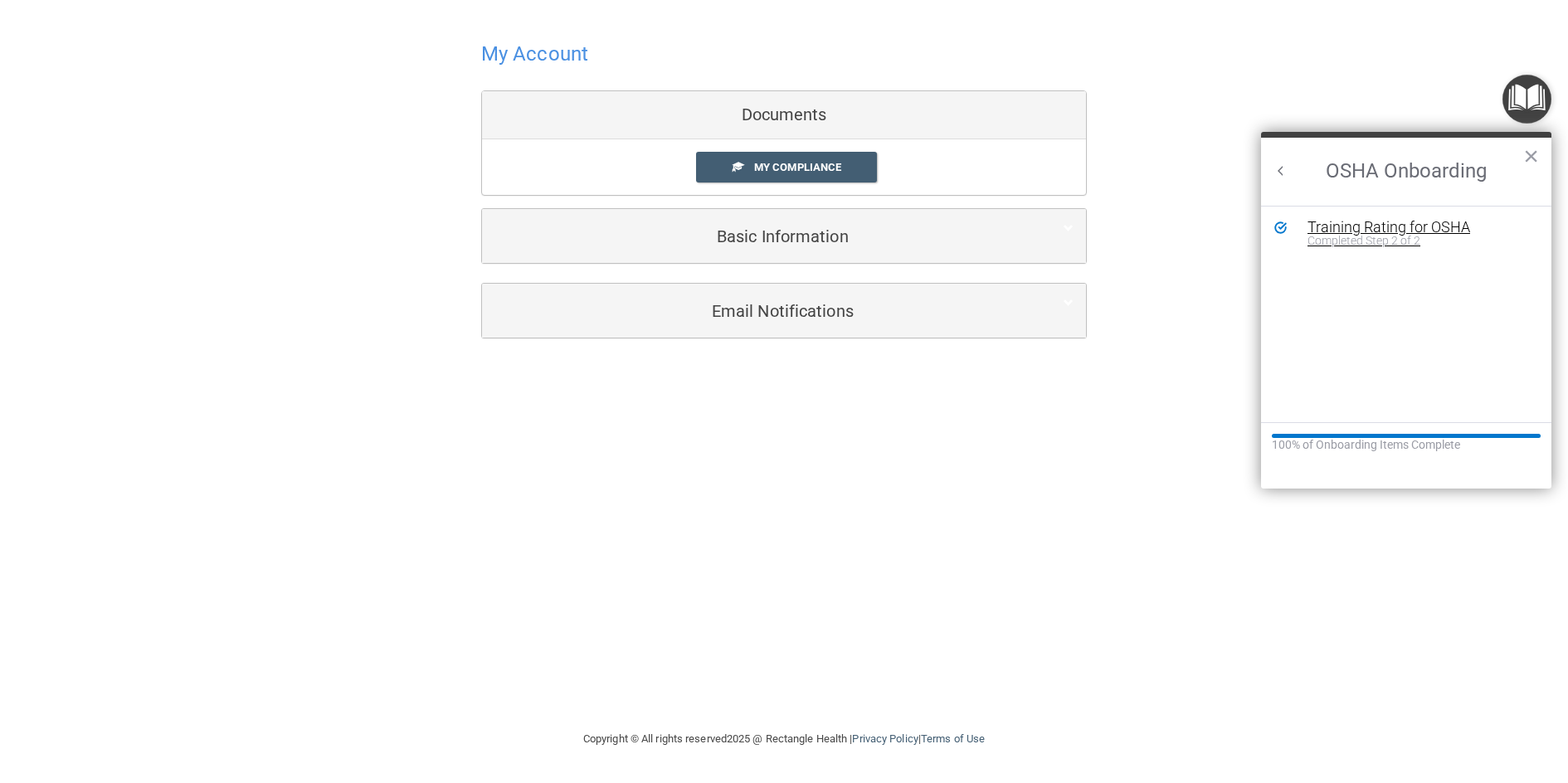
click at [1400, 228] on div "Training Rating for OSHA" at bounding box center [1419, 227] width 223 height 15
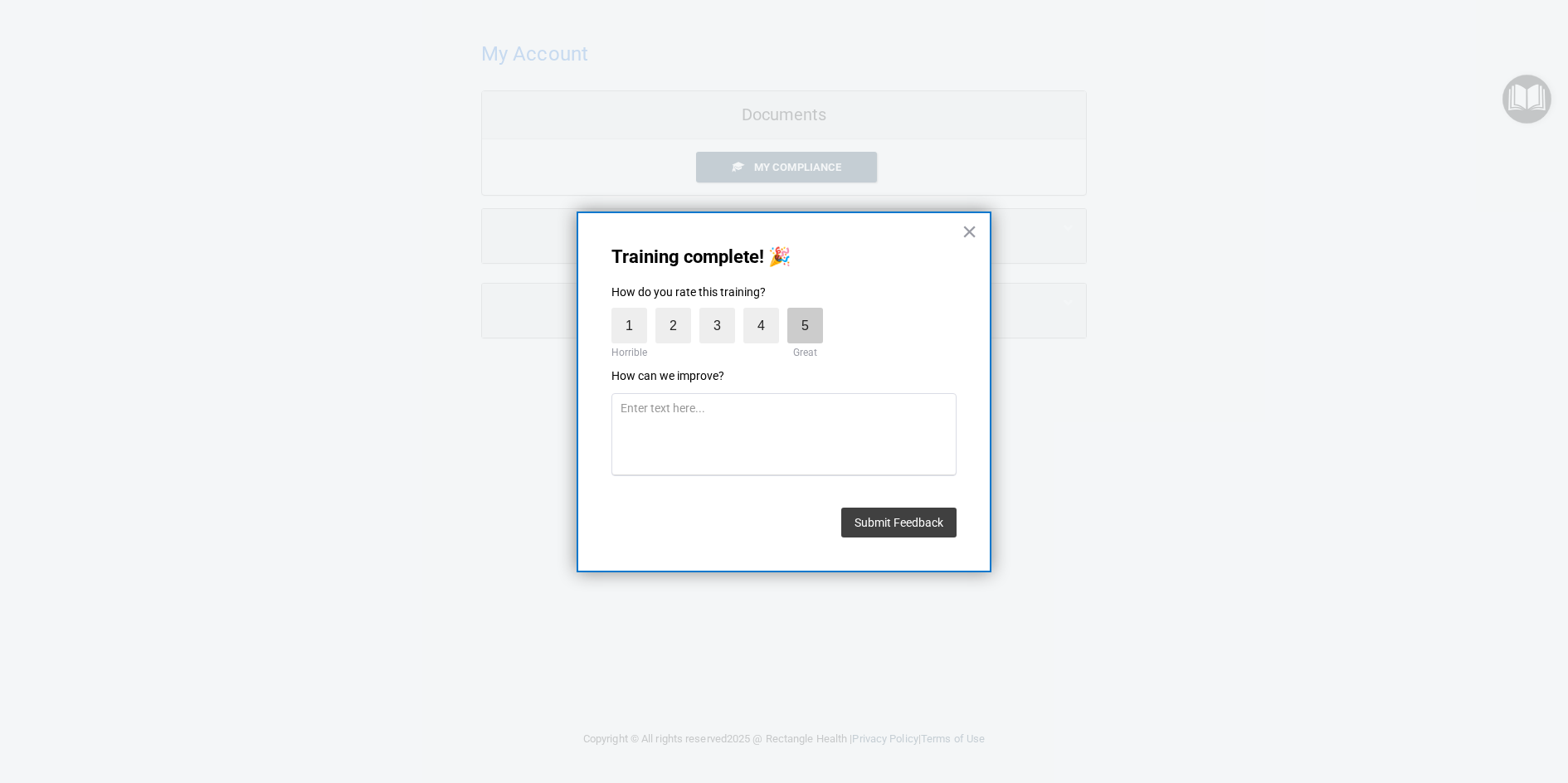
click at [820, 338] on label "5" at bounding box center [805, 326] width 36 height 36
click at [767, 312] on input "5" at bounding box center [767, 312] width 0 height 0
click at [909, 518] on button "Submit Feedback" at bounding box center [898, 523] width 115 height 30
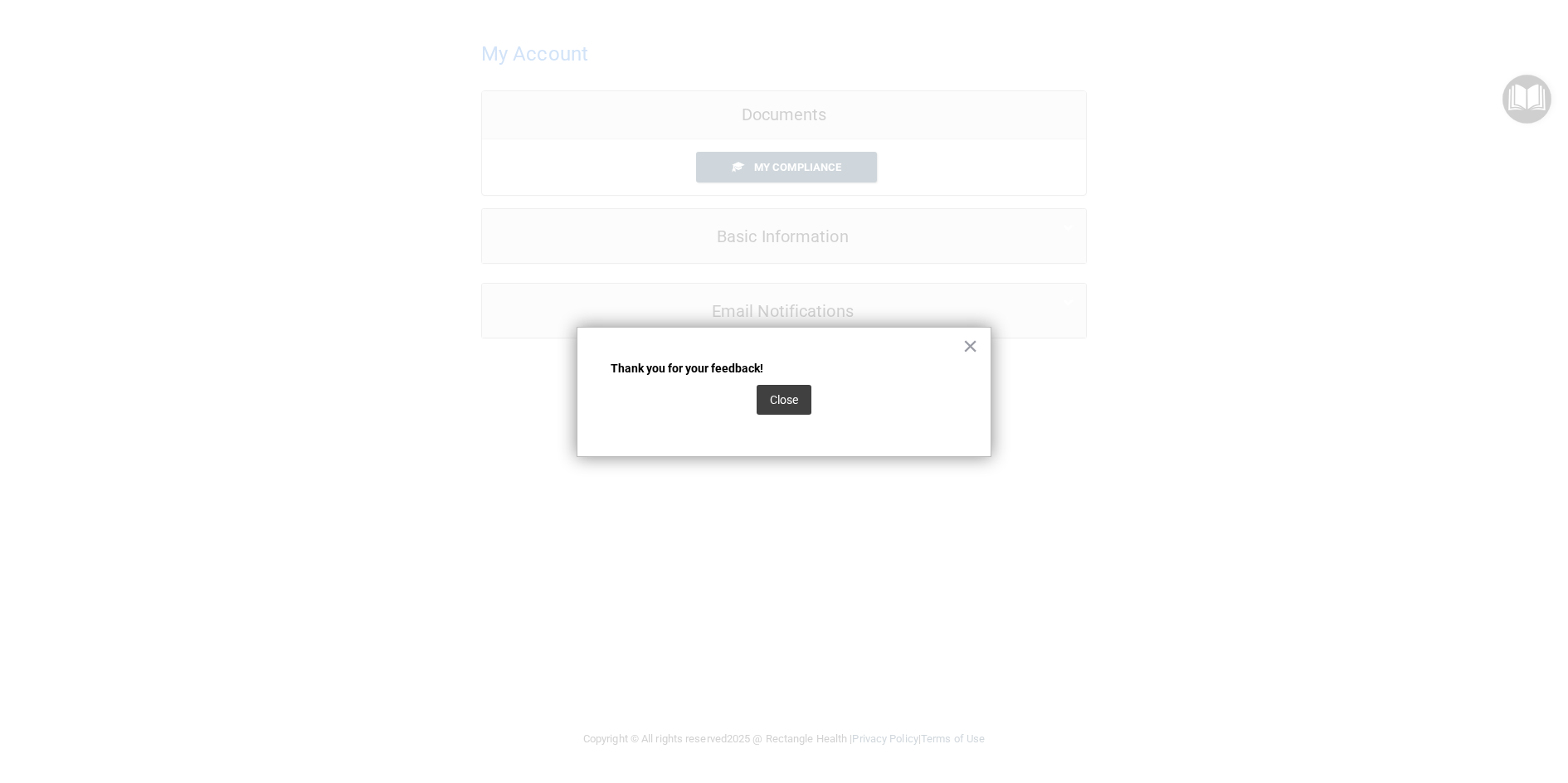
click at [790, 404] on button "Close" at bounding box center [783, 400] width 54 height 30
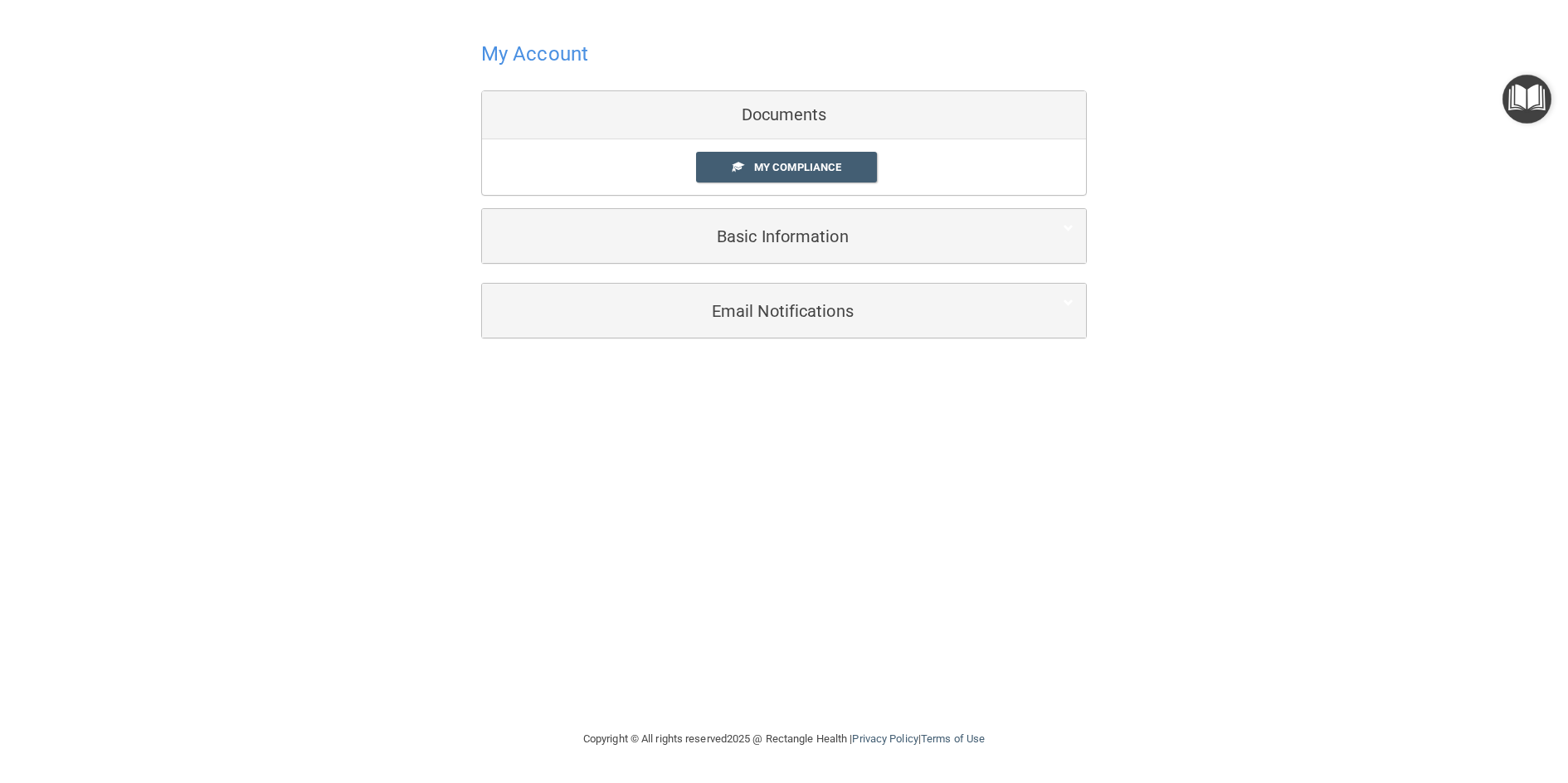
click at [1540, 87] on img "Open Resource Center" at bounding box center [1527, 99] width 49 height 49
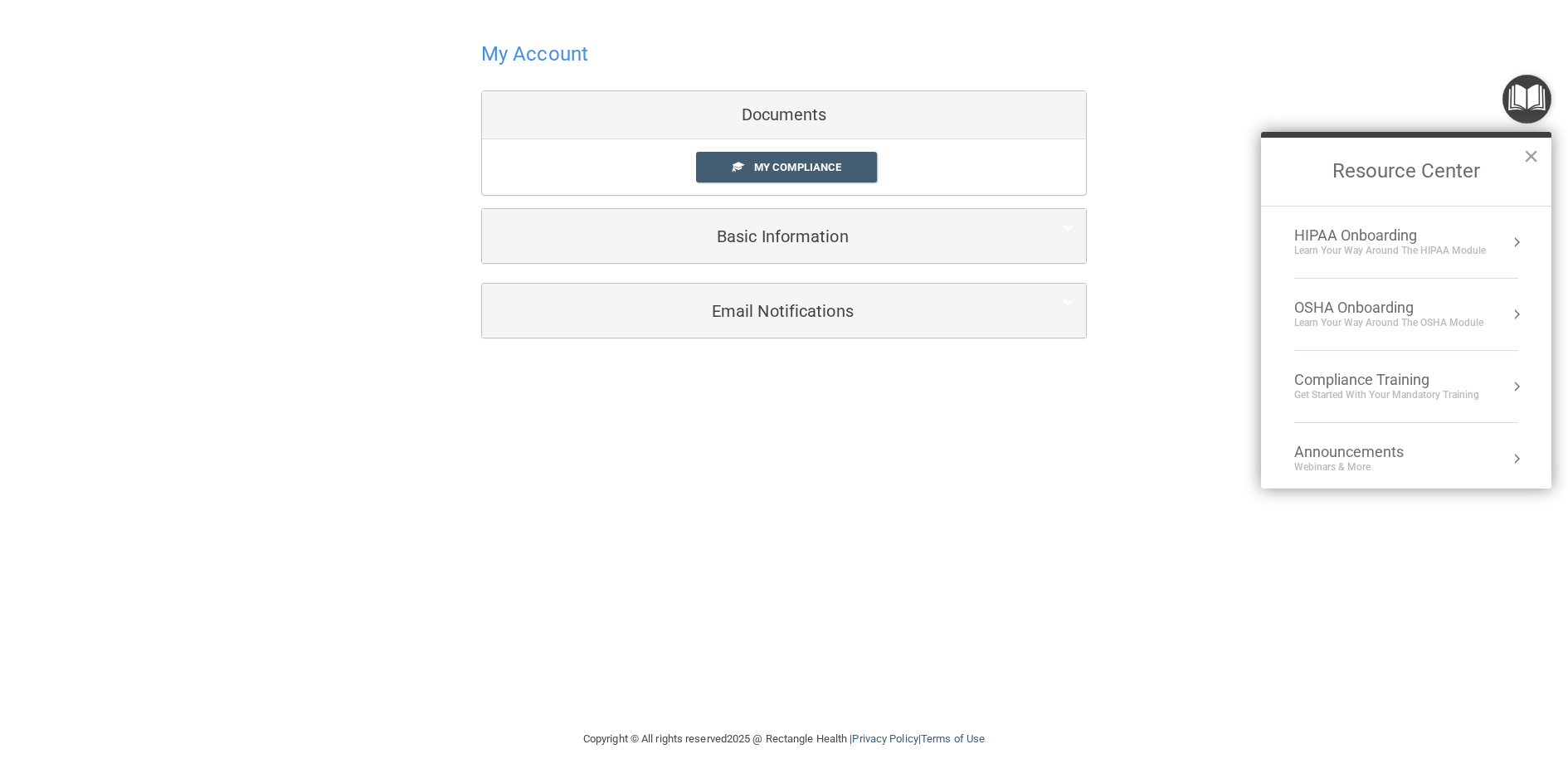
click at [1403, 302] on div "OSHA Onboarding" at bounding box center [1389, 307] width 189 height 18
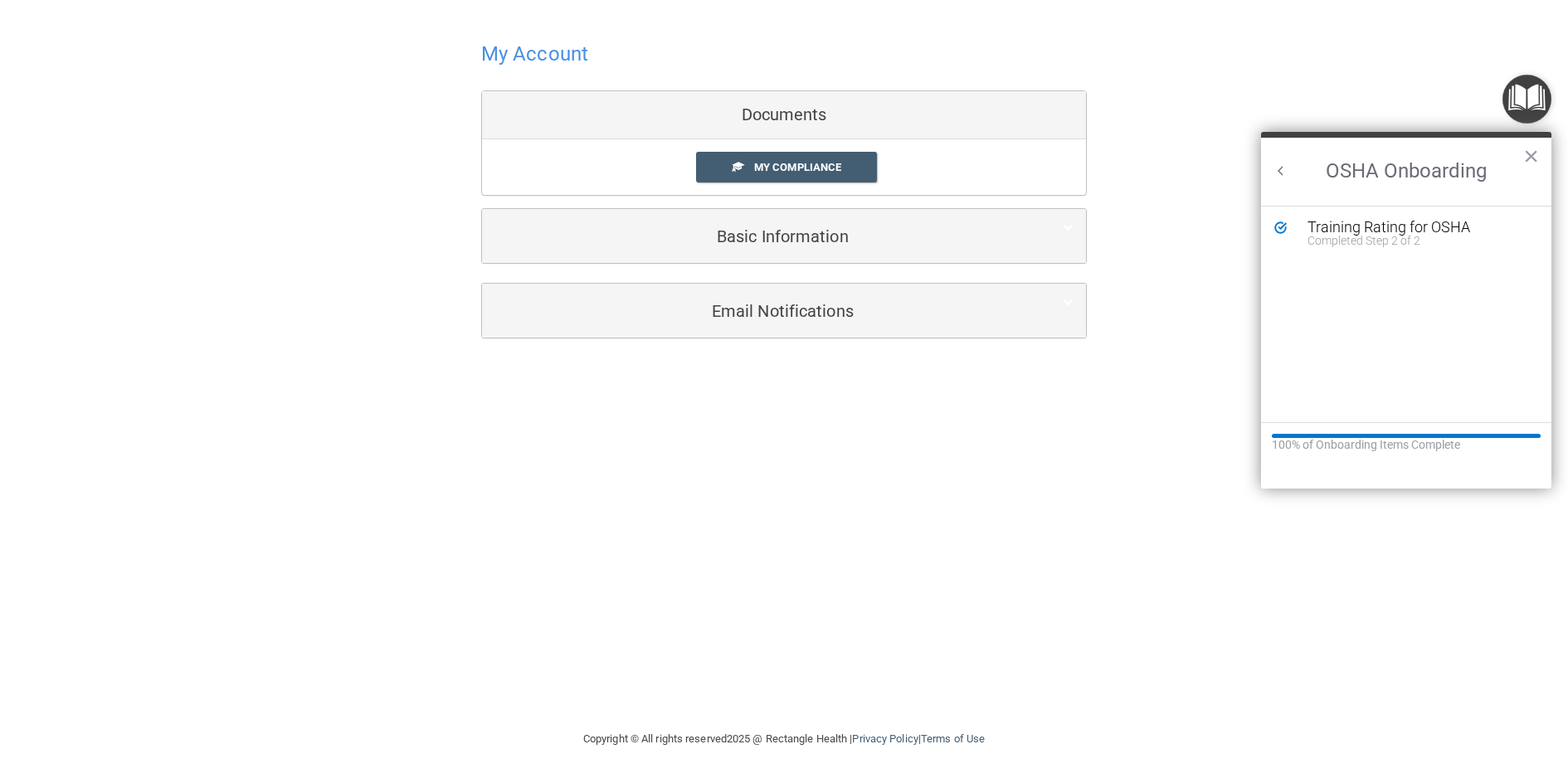
click at [1519, 159] on h2 "OSHA Onboarding" at bounding box center [1407, 172] width 290 height 68
click at [1411, 232] on div "Training Rating for OSHA" at bounding box center [1419, 227] width 223 height 15
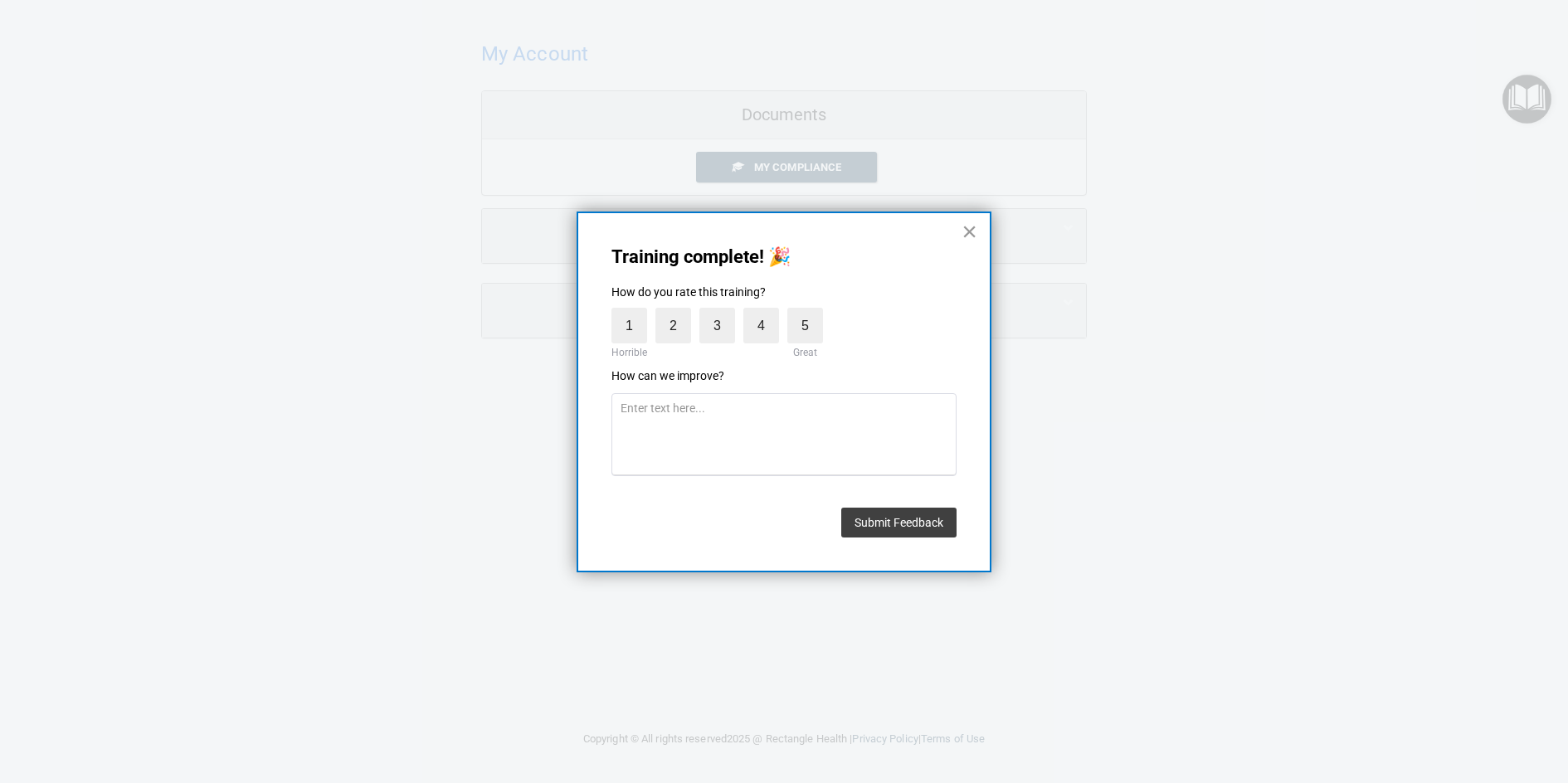
click at [972, 231] on button "×" at bounding box center [970, 232] width 16 height 27
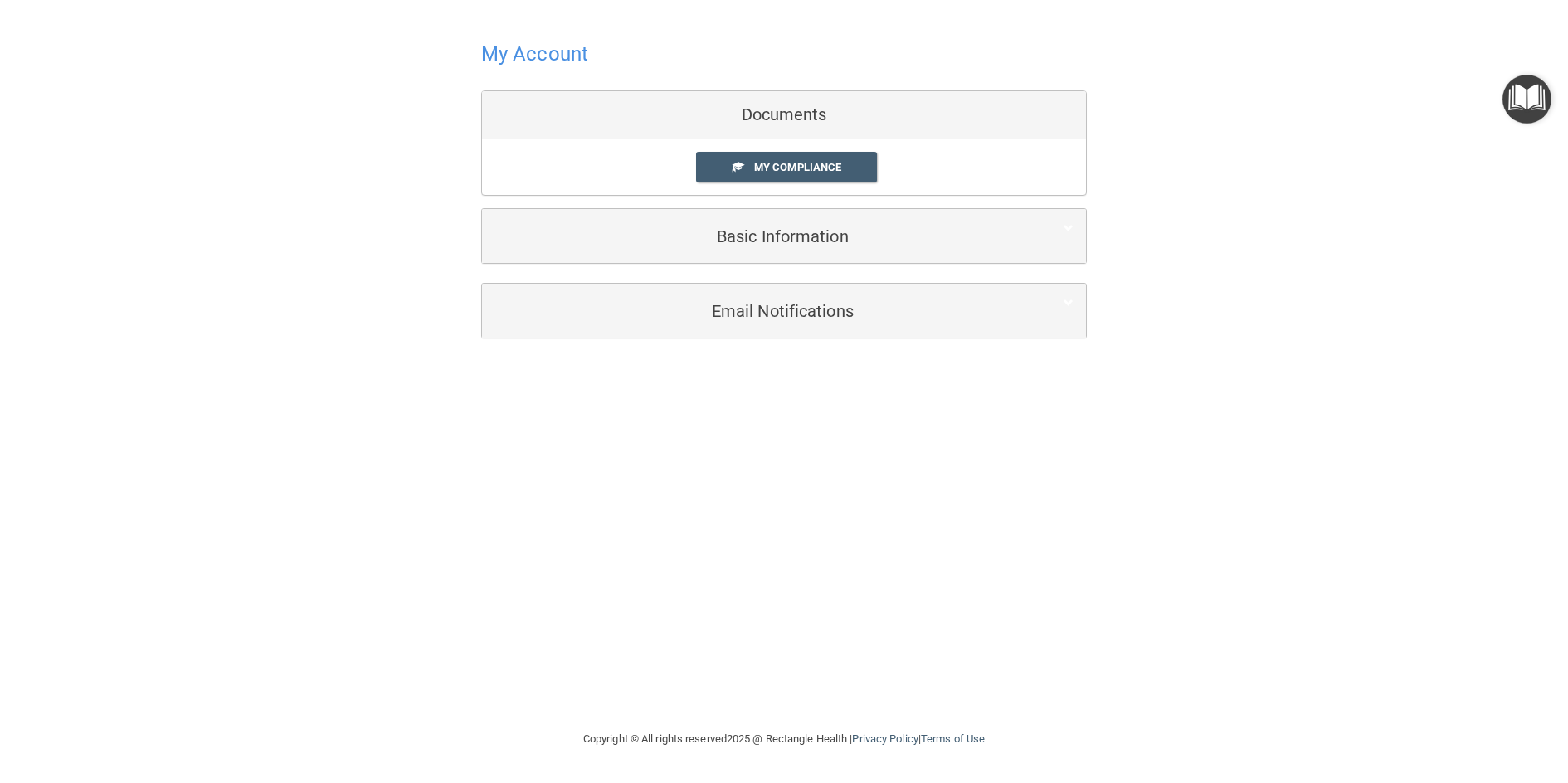
click at [1546, 93] on img "Open Resource Center" at bounding box center [1527, 99] width 49 height 49
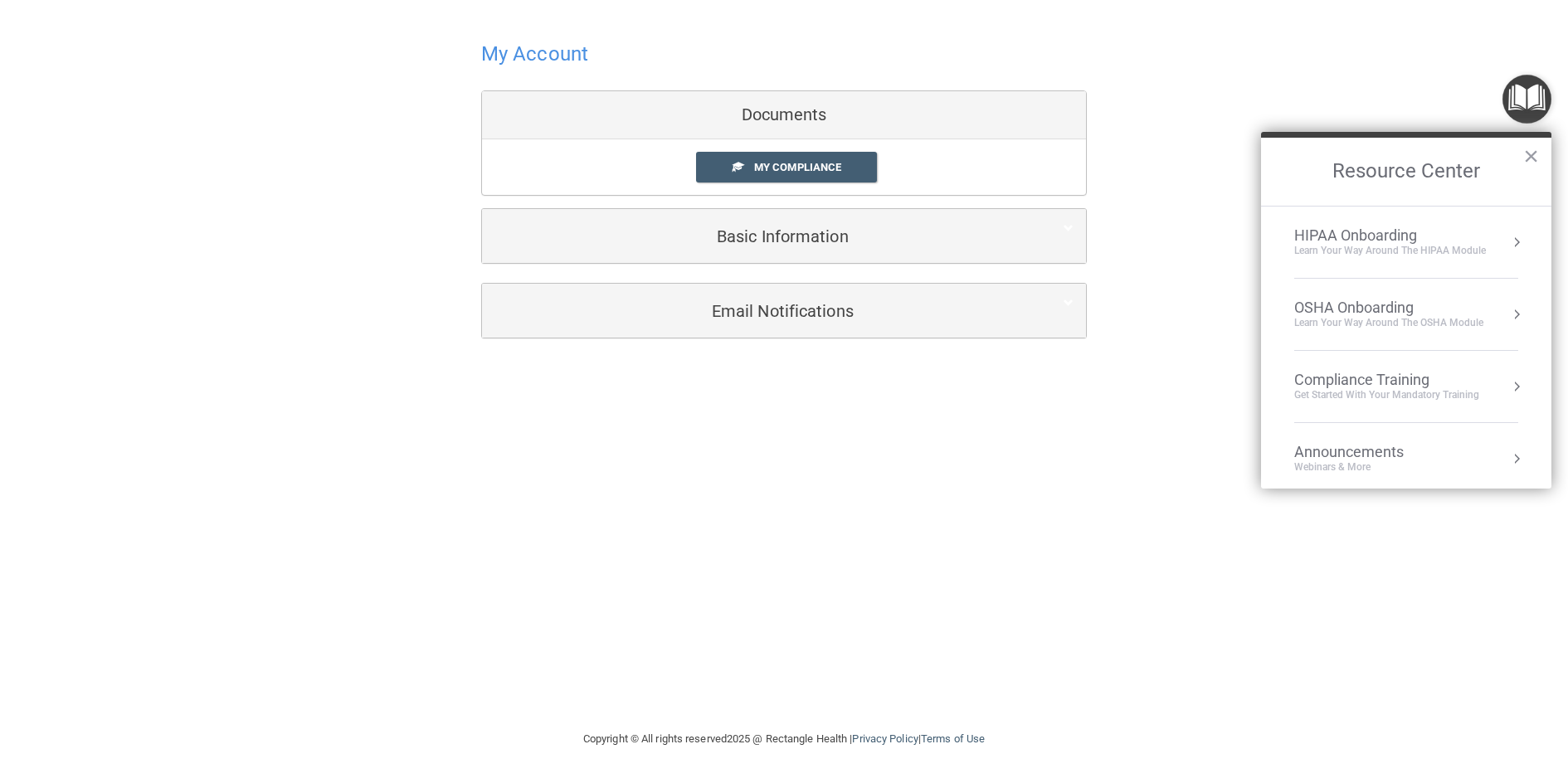
click at [1423, 239] on div "HIPAA Onboarding" at bounding box center [1390, 235] width 192 height 18
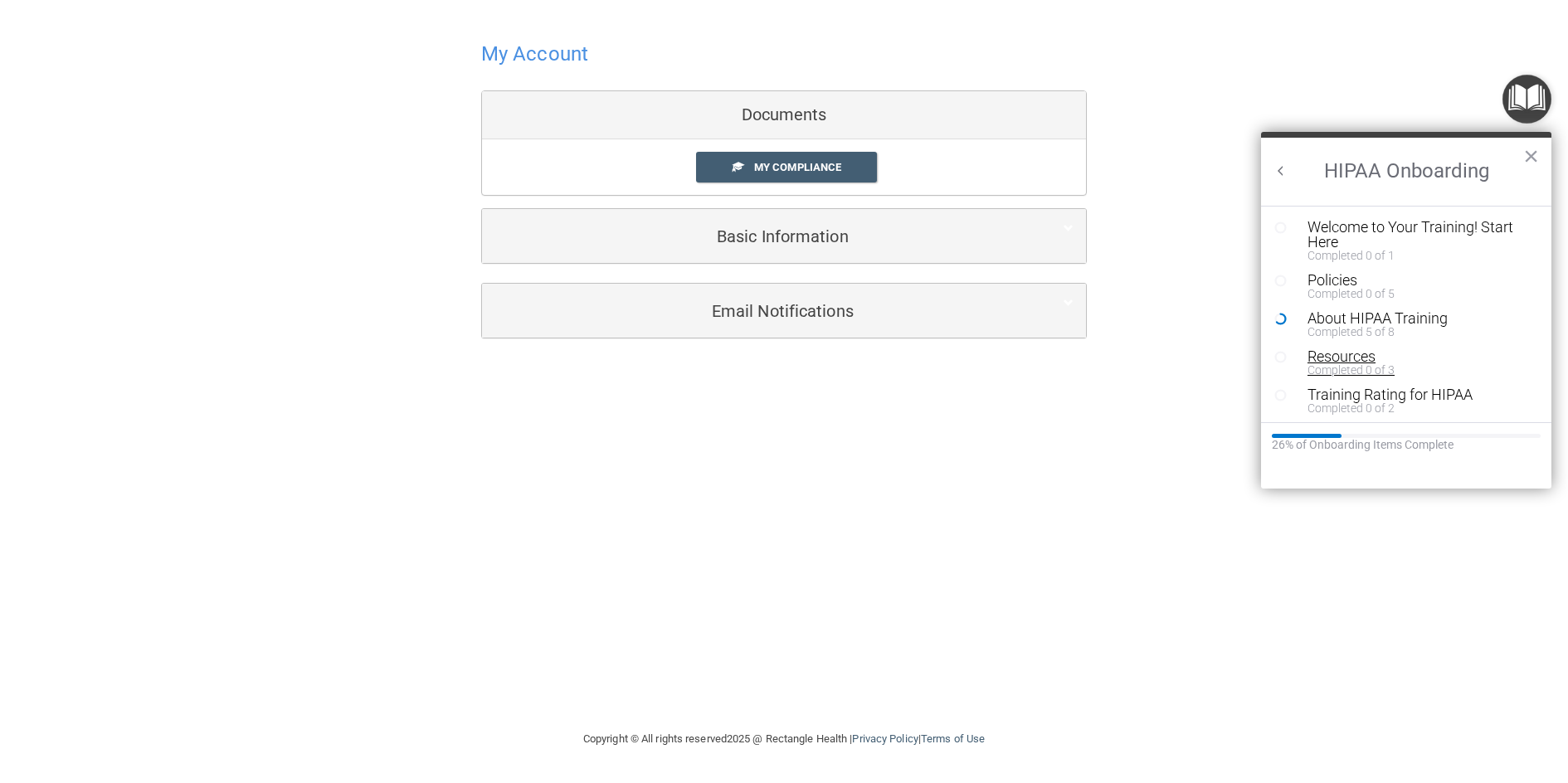
scroll to position [4, 0]
click at [1532, 150] on button "×" at bounding box center [1531, 156] width 16 height 27
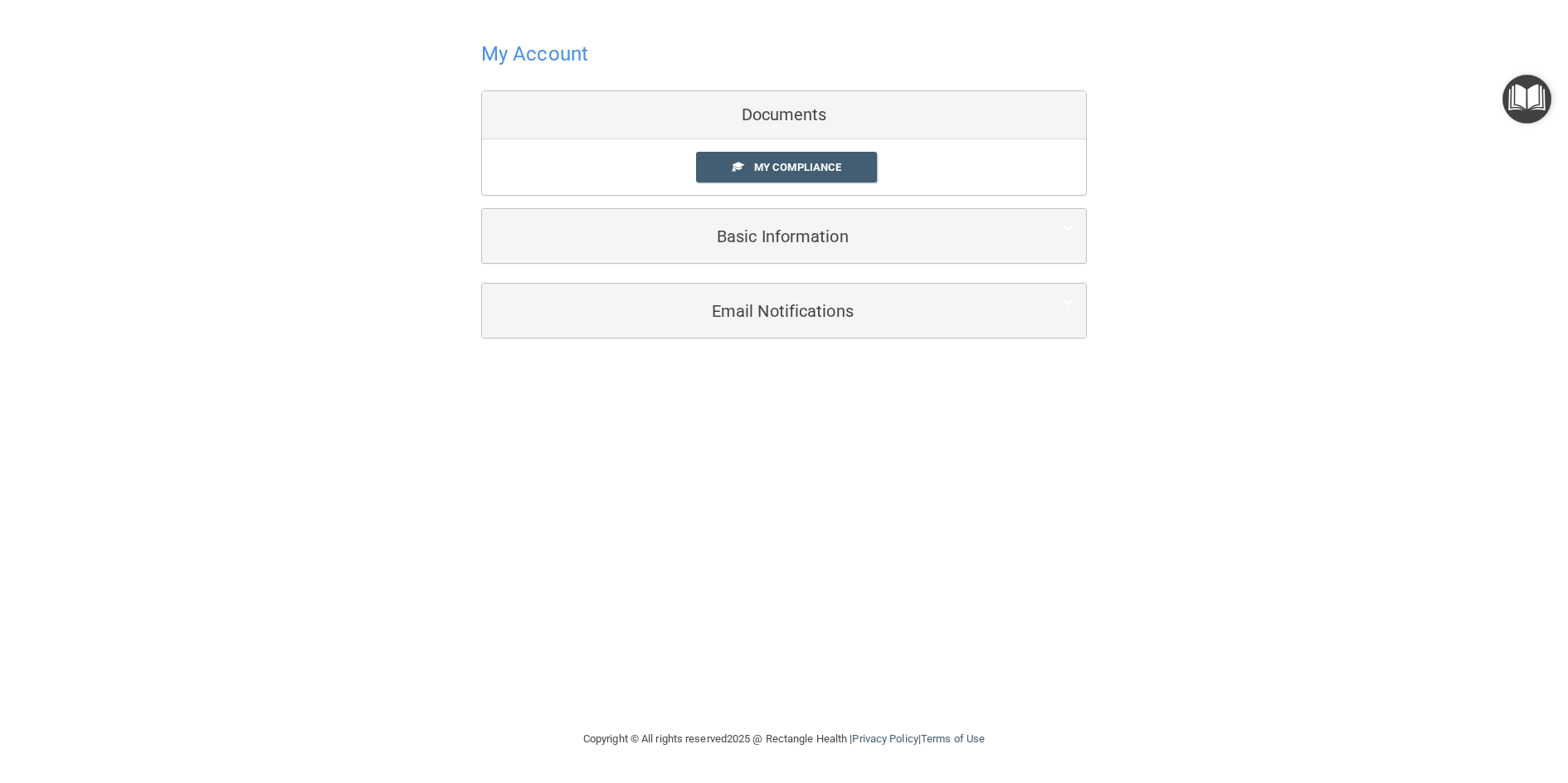
click at [1520, 101] on img "Open Resource Center" at bounding box center [1527, 99] width 49 height 49
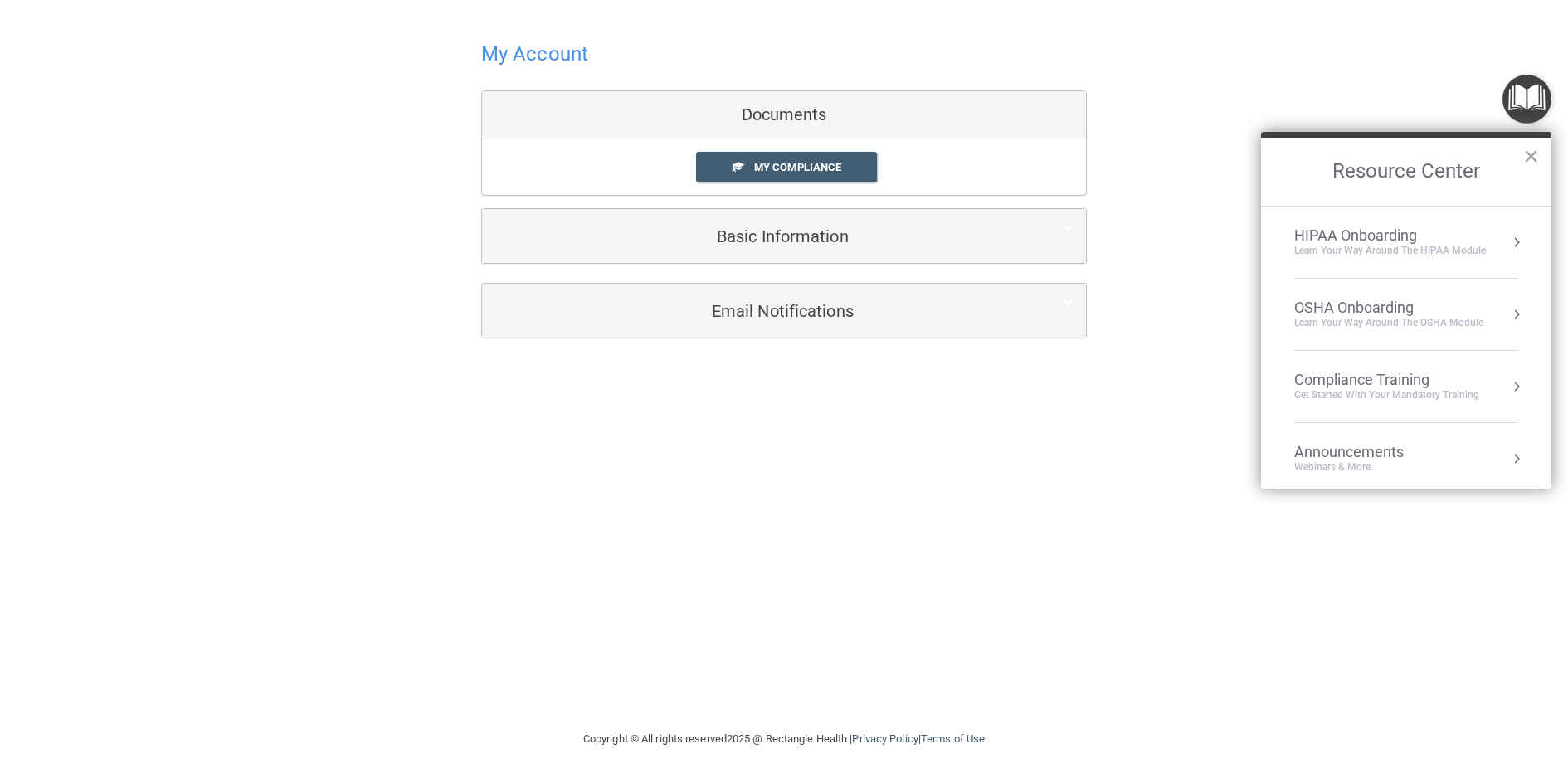
click at [1437, 398] on div "Get Started with your mandatory training" at bounding box center [1387, 396] width 185 height 14
click at [1417, 234] on div "HIPAA Training for Members" at bounding box center [1368, 233] width 185 height 15
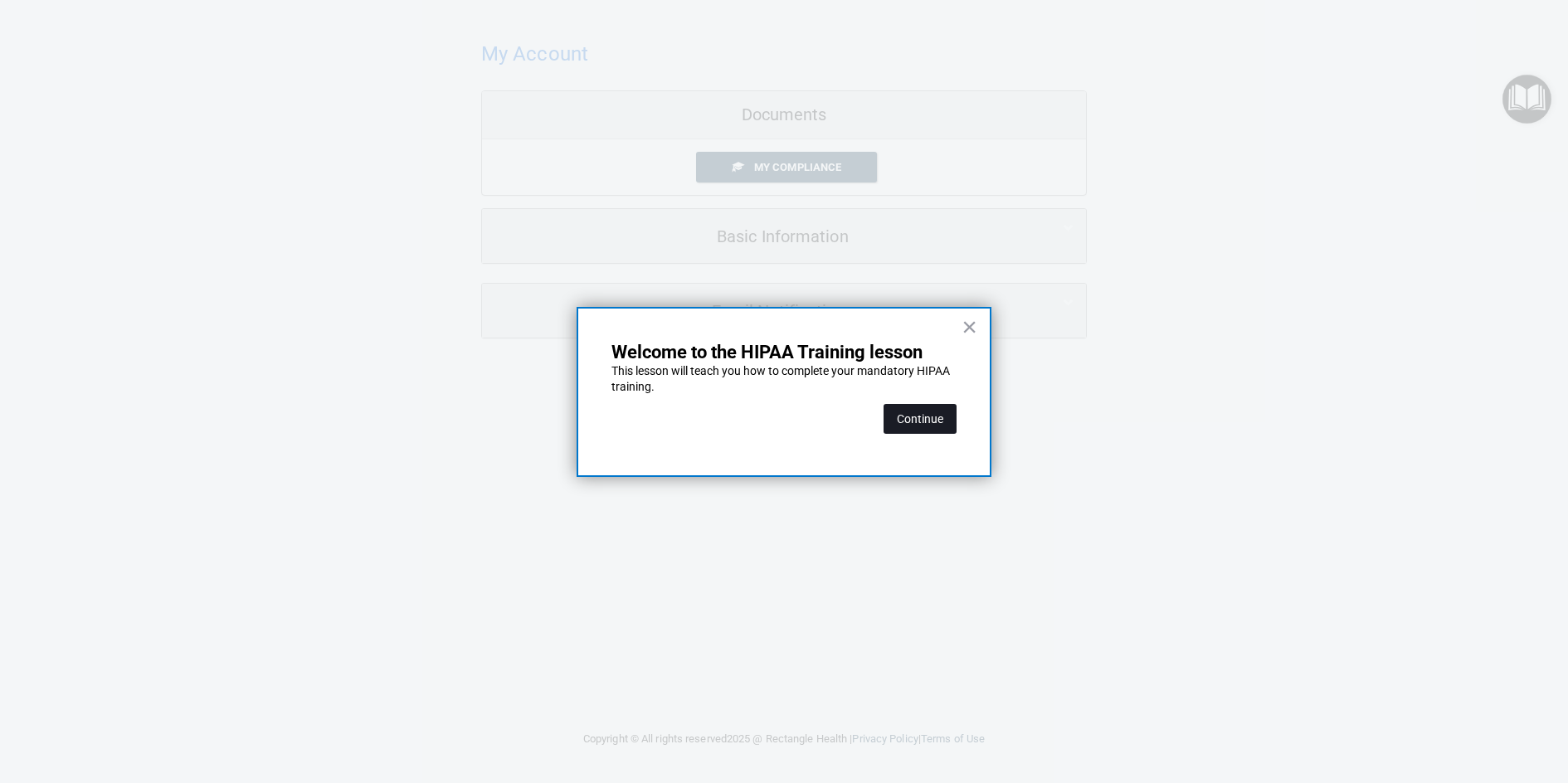
click at [915, 421] on button "Continue" at bounding box center [920, 420] width 73 height 30
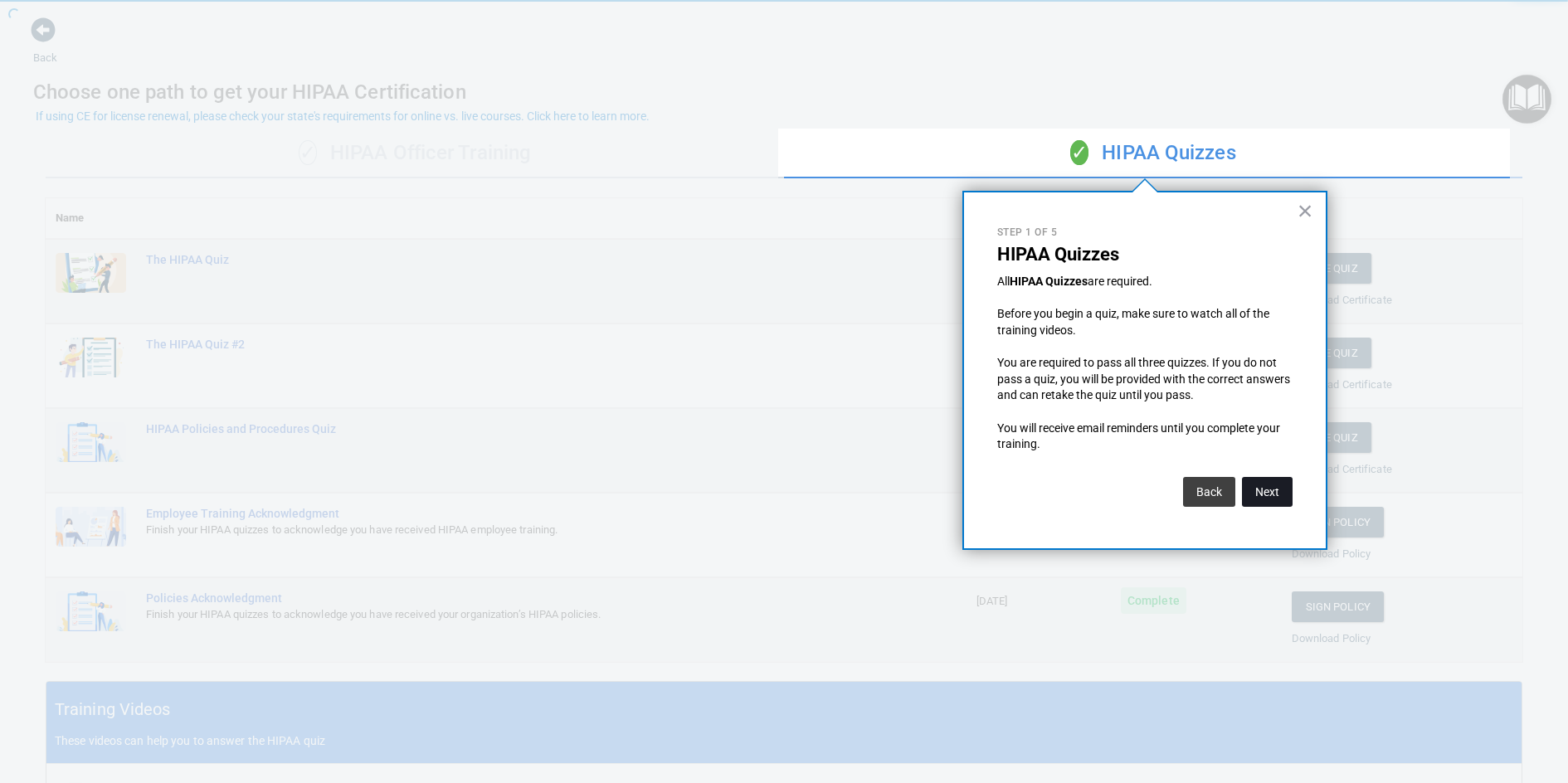
click at [1253, 485] on button "Next" at bounding box center [1267, 493] width 51 height 30
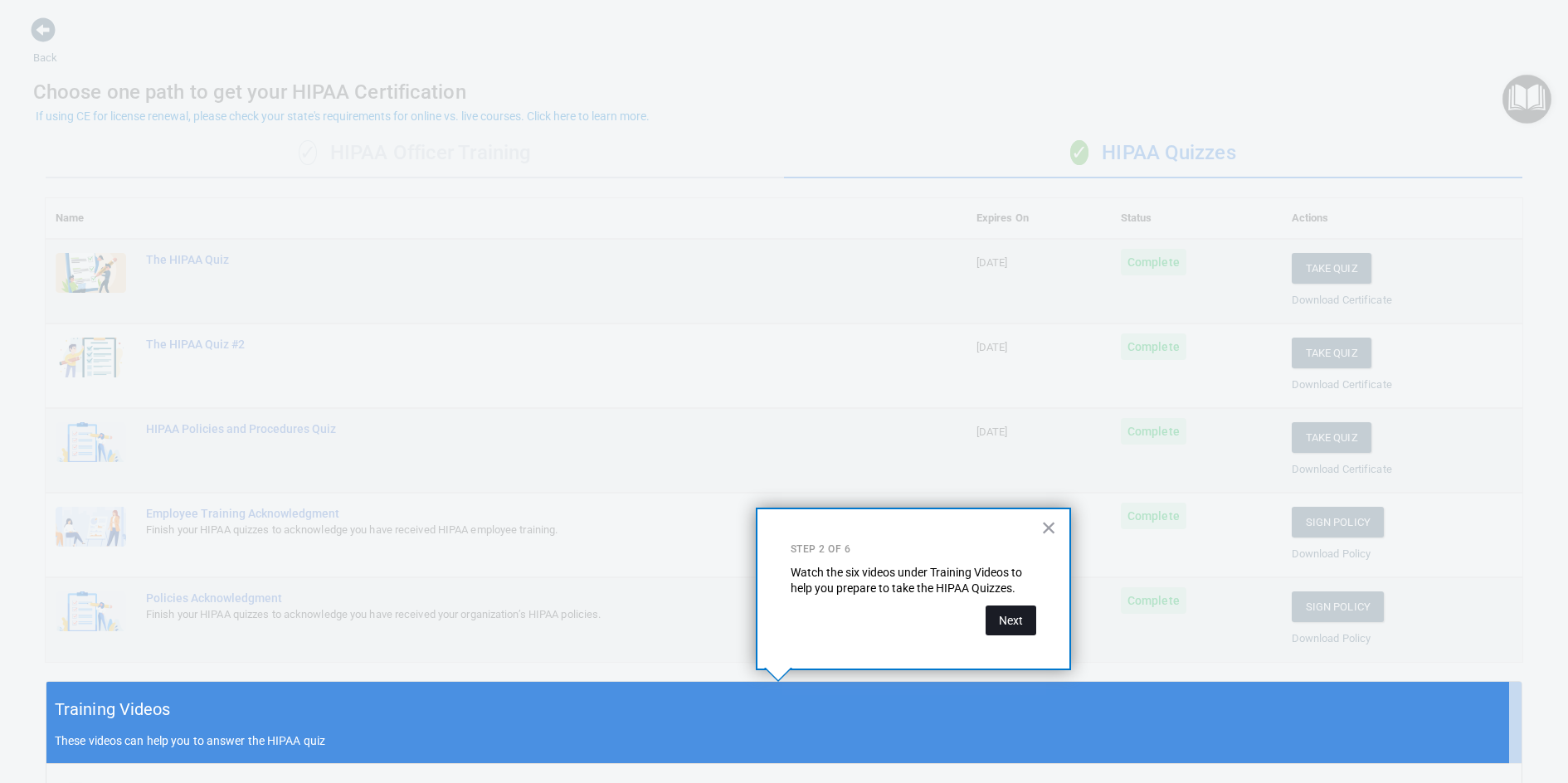
click at [1019, 625] on button "Next" at bounding box center [1011, 621] width 51 height 30
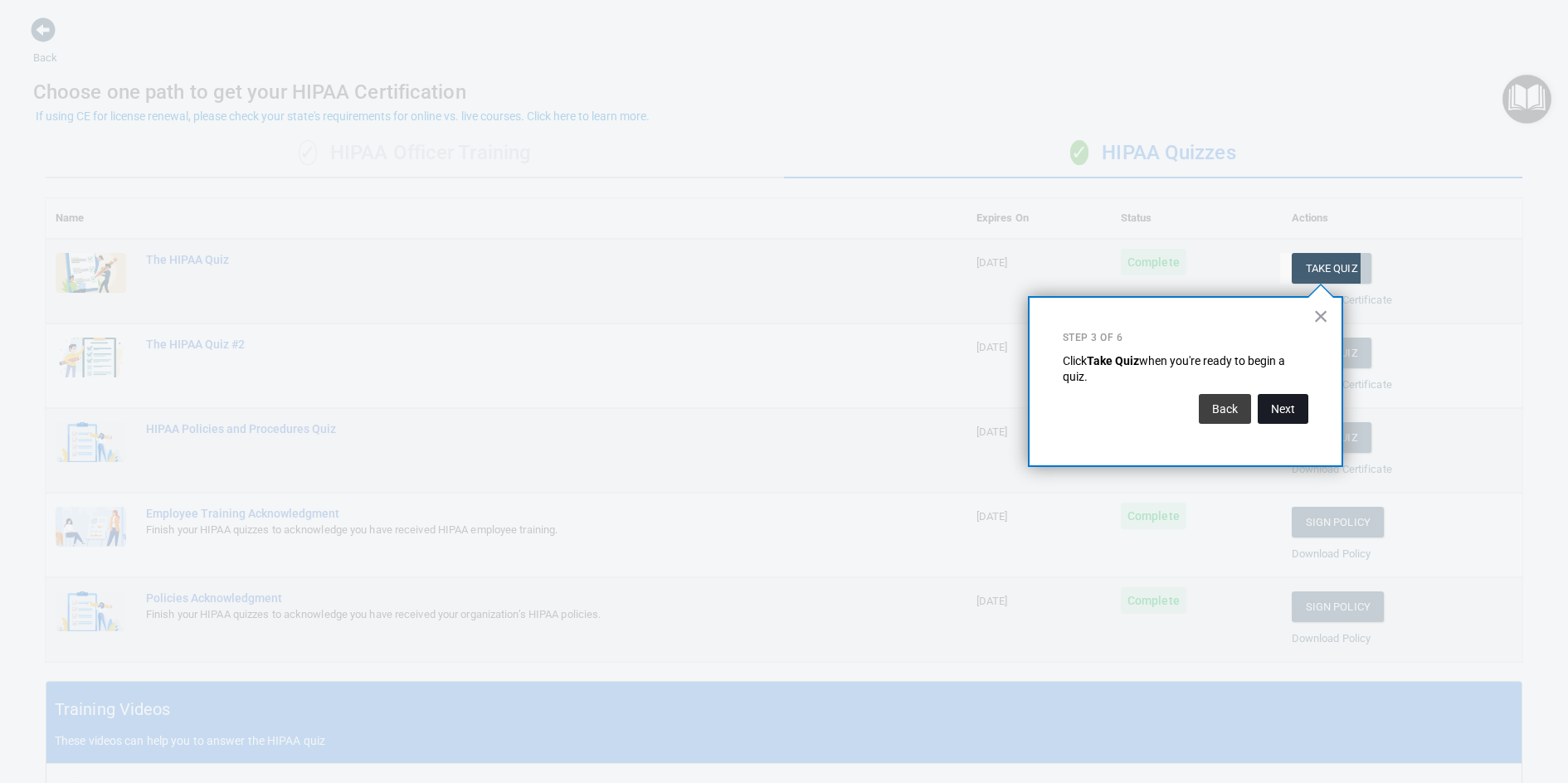
click at [1302, 412] on button "Next" at bounding box center [1283, 409] width 51 height 30
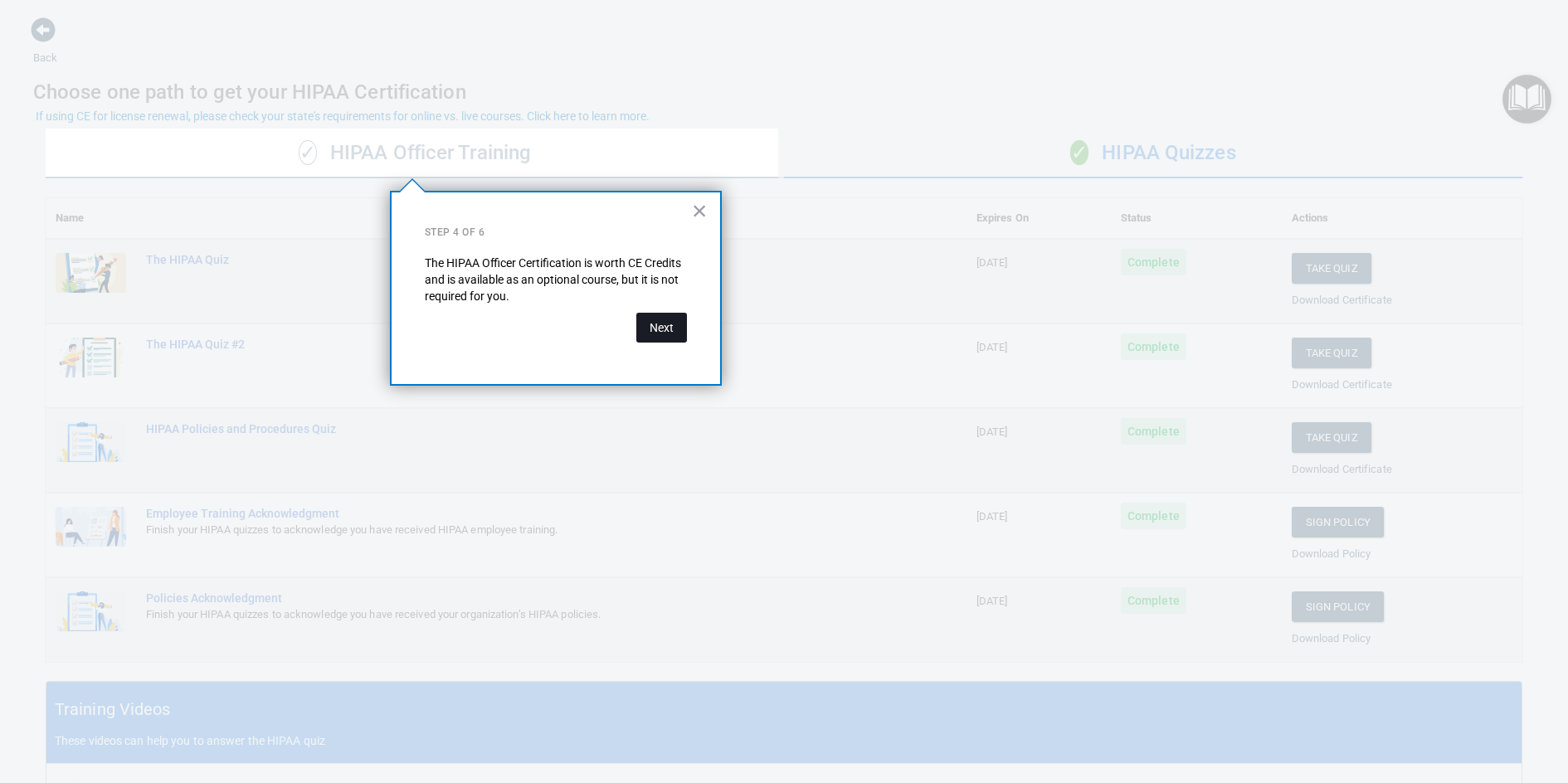
click at [681, 336] on button "Next" at bounding box center [661, 328] width 51 height 30
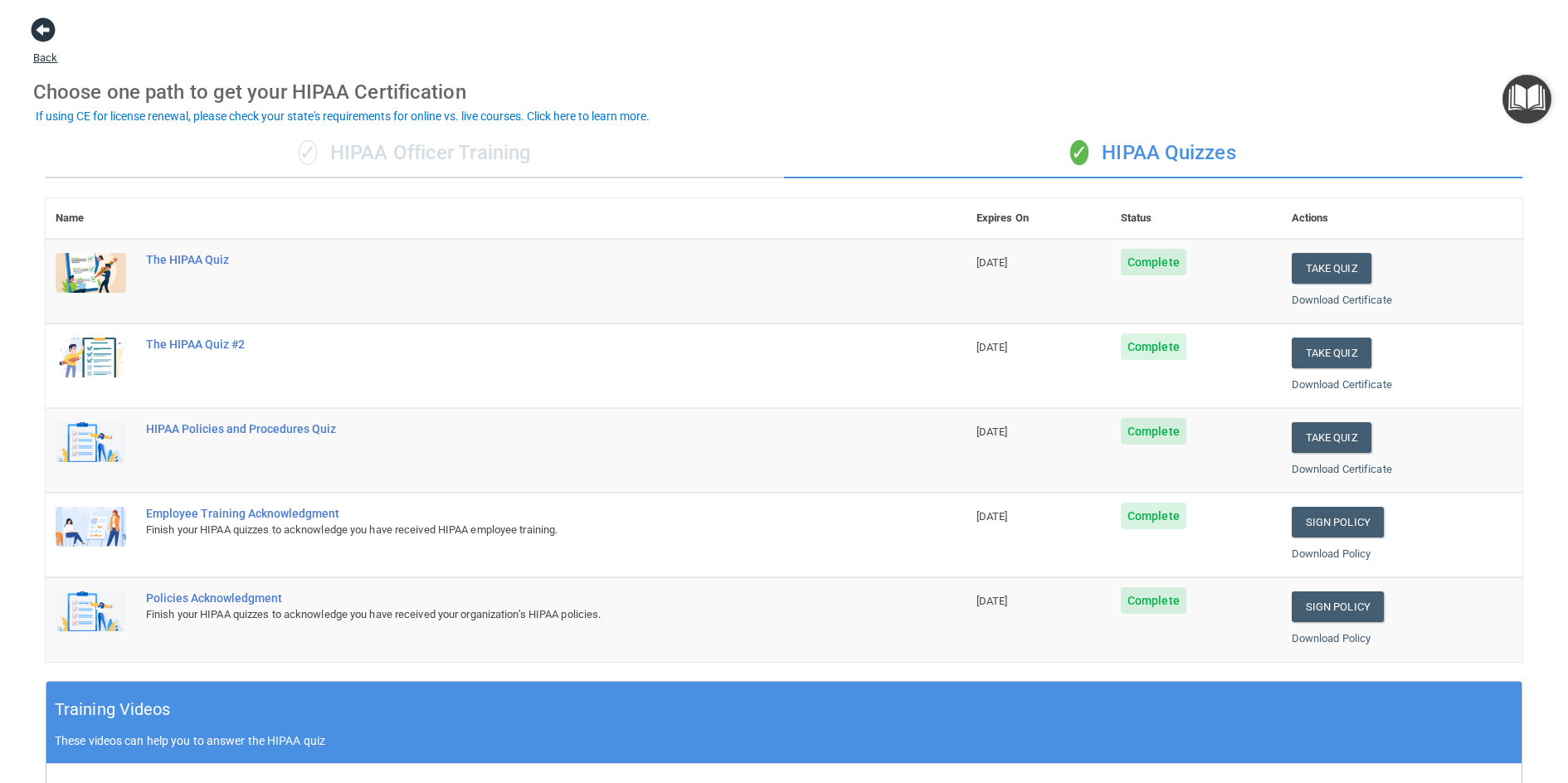
click at [49, 33] on span at bounding box center [43, 30] width 25 height 25
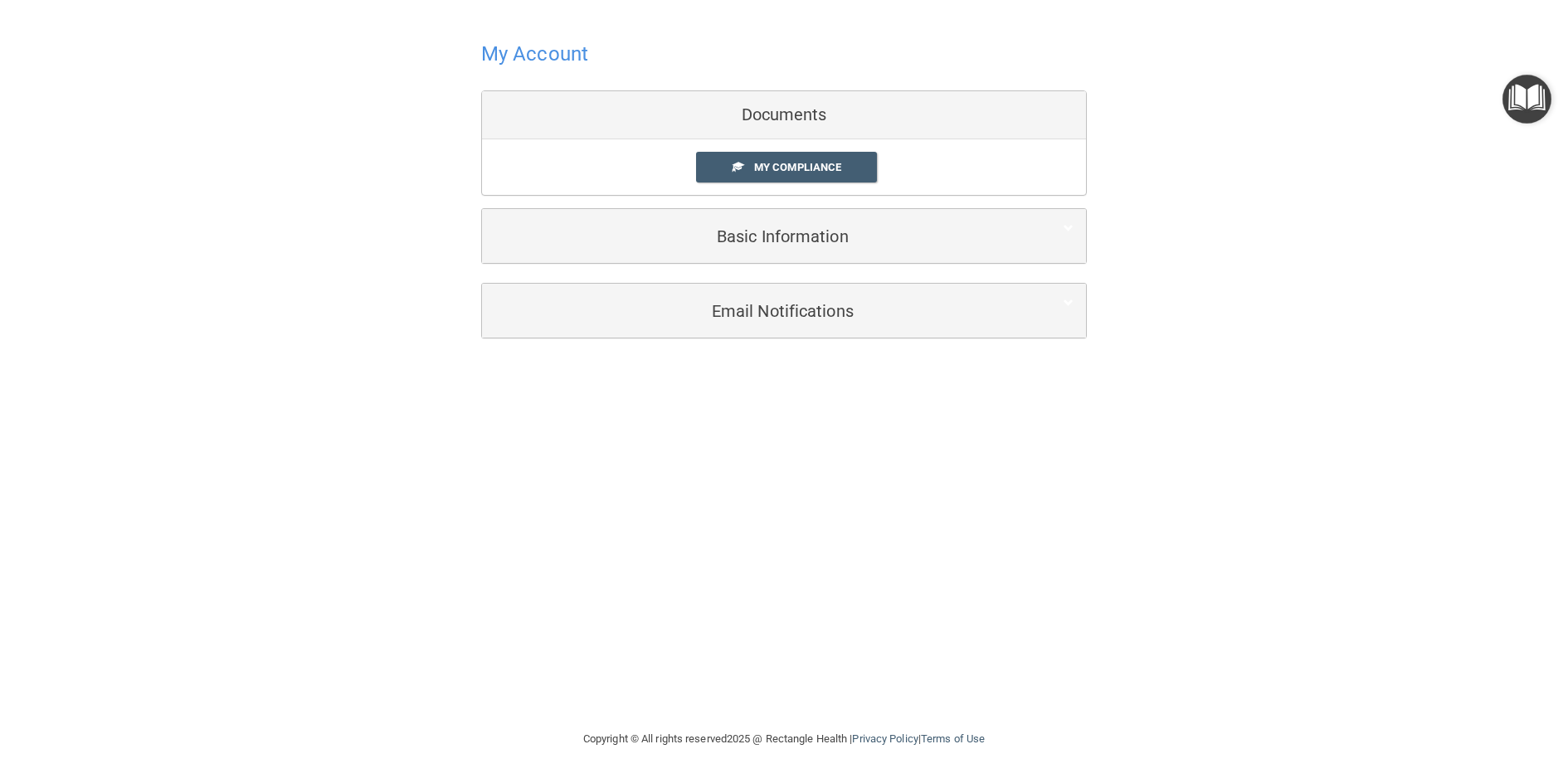
click at [1526, 106] on img "Open Resource Center" at bounding box center [1527, 99] width 49 height 49
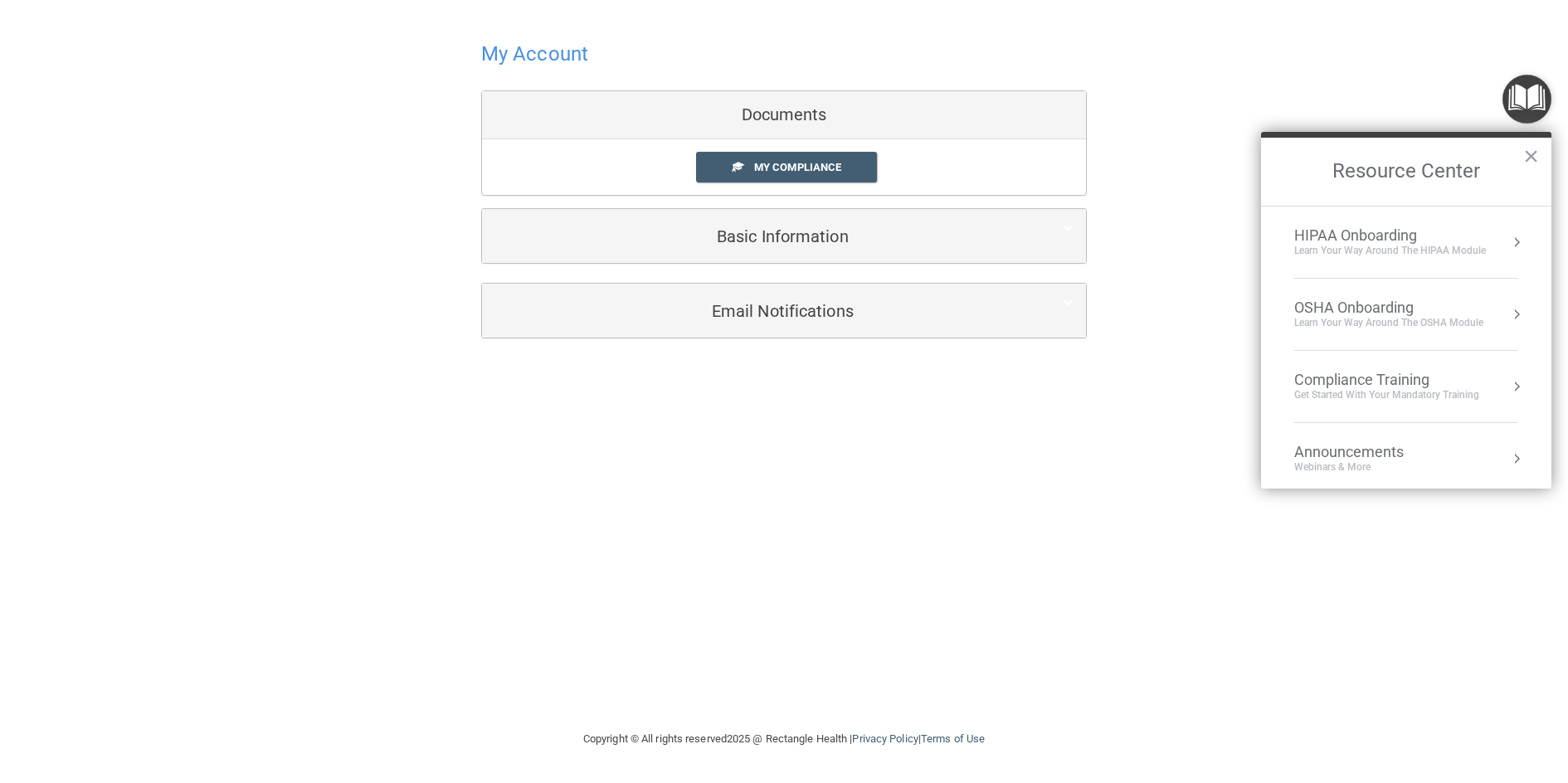
click at [1541, 152] on h2 "Resource Center" at bounding box center [1407, 172] width 290 height 68
click at [1525, 152] on button "×" at bounding box center [1531, 156] width 16 height 27
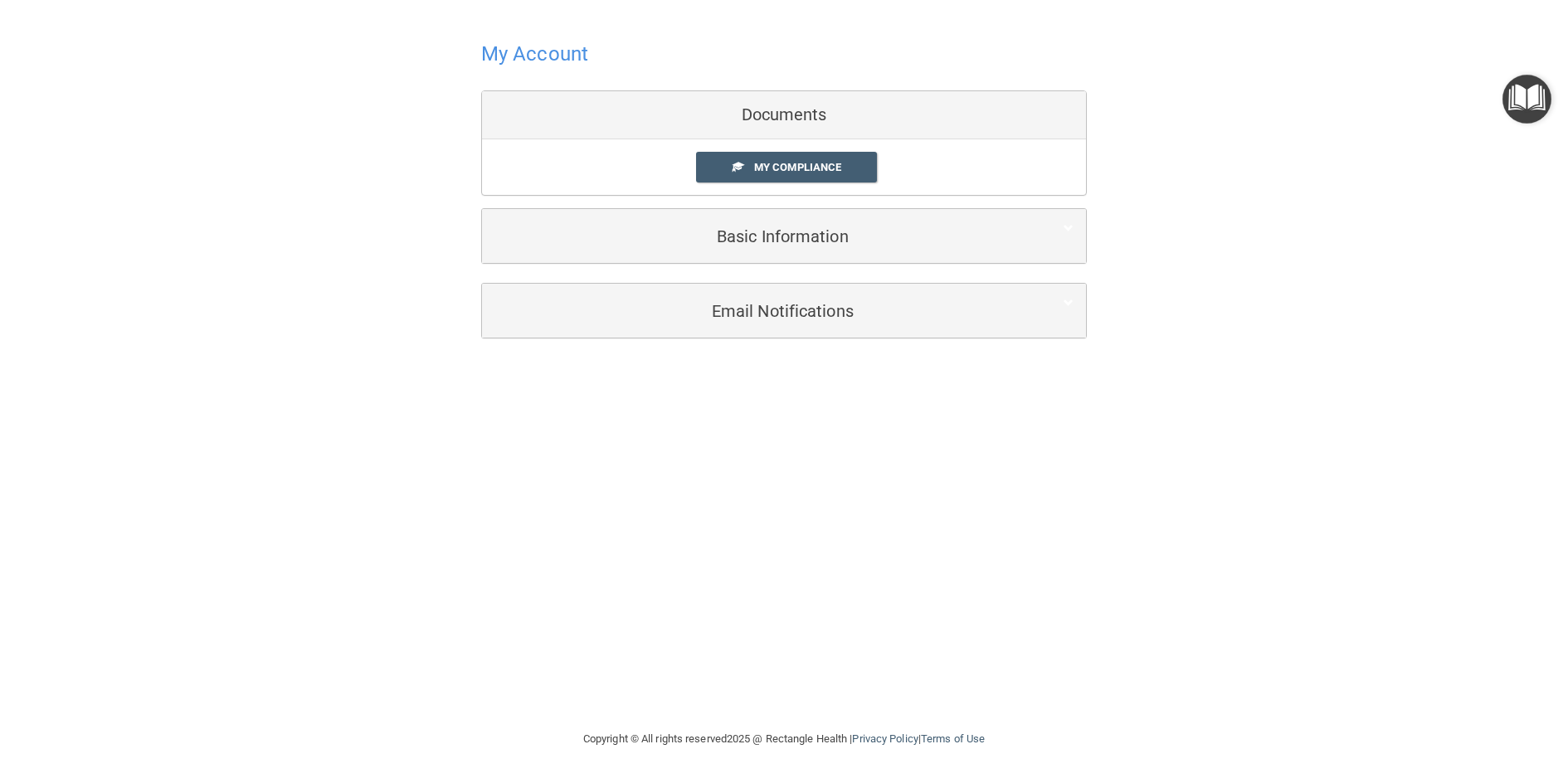
click at [1531, 107] on img "Open Resource Center" at bounding box center [1527, 99] width 49 height 49
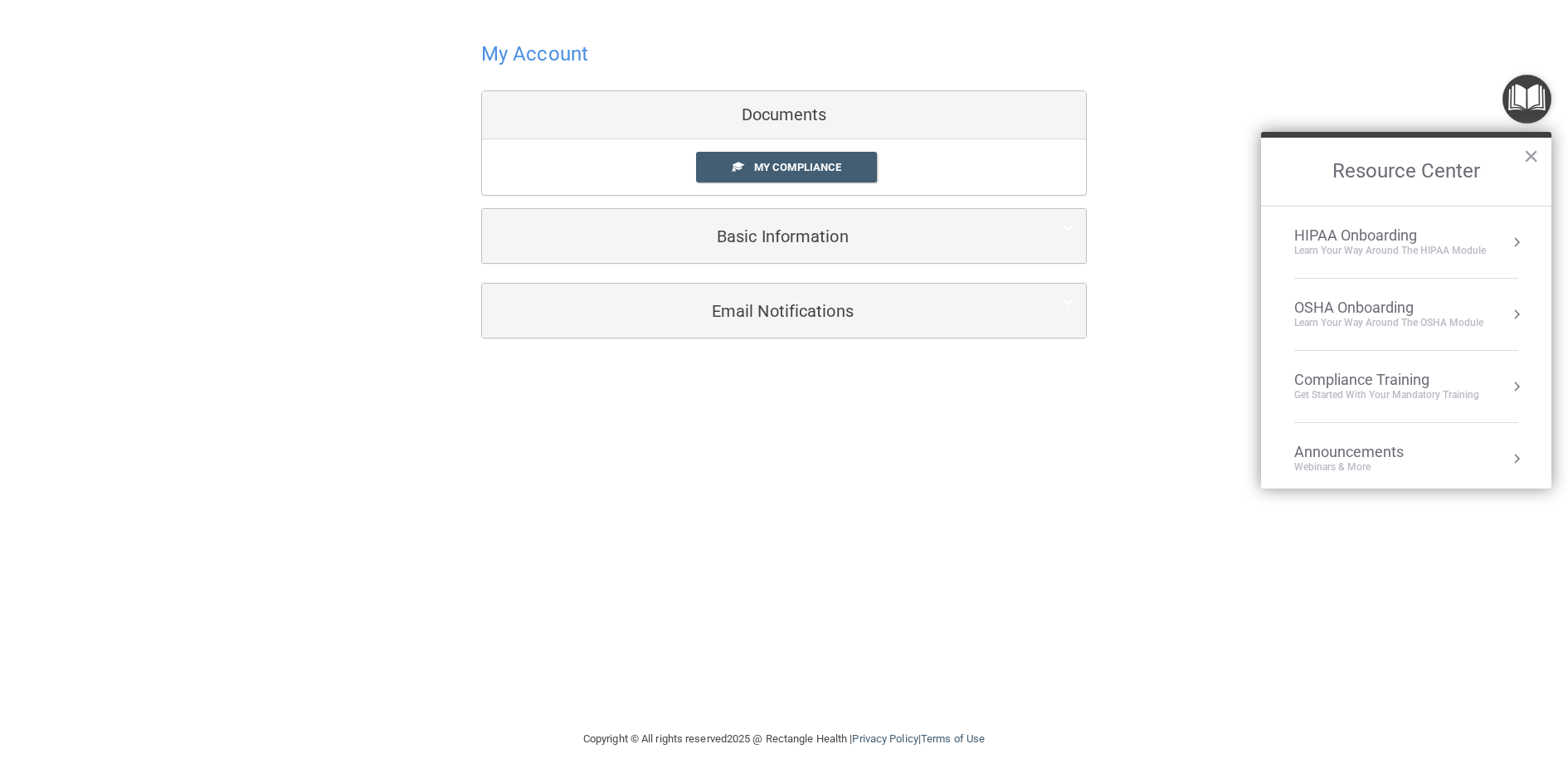
click at [1508, 314] on button "Resource Center" at bounding box center [1516, 314] width 17 height 17
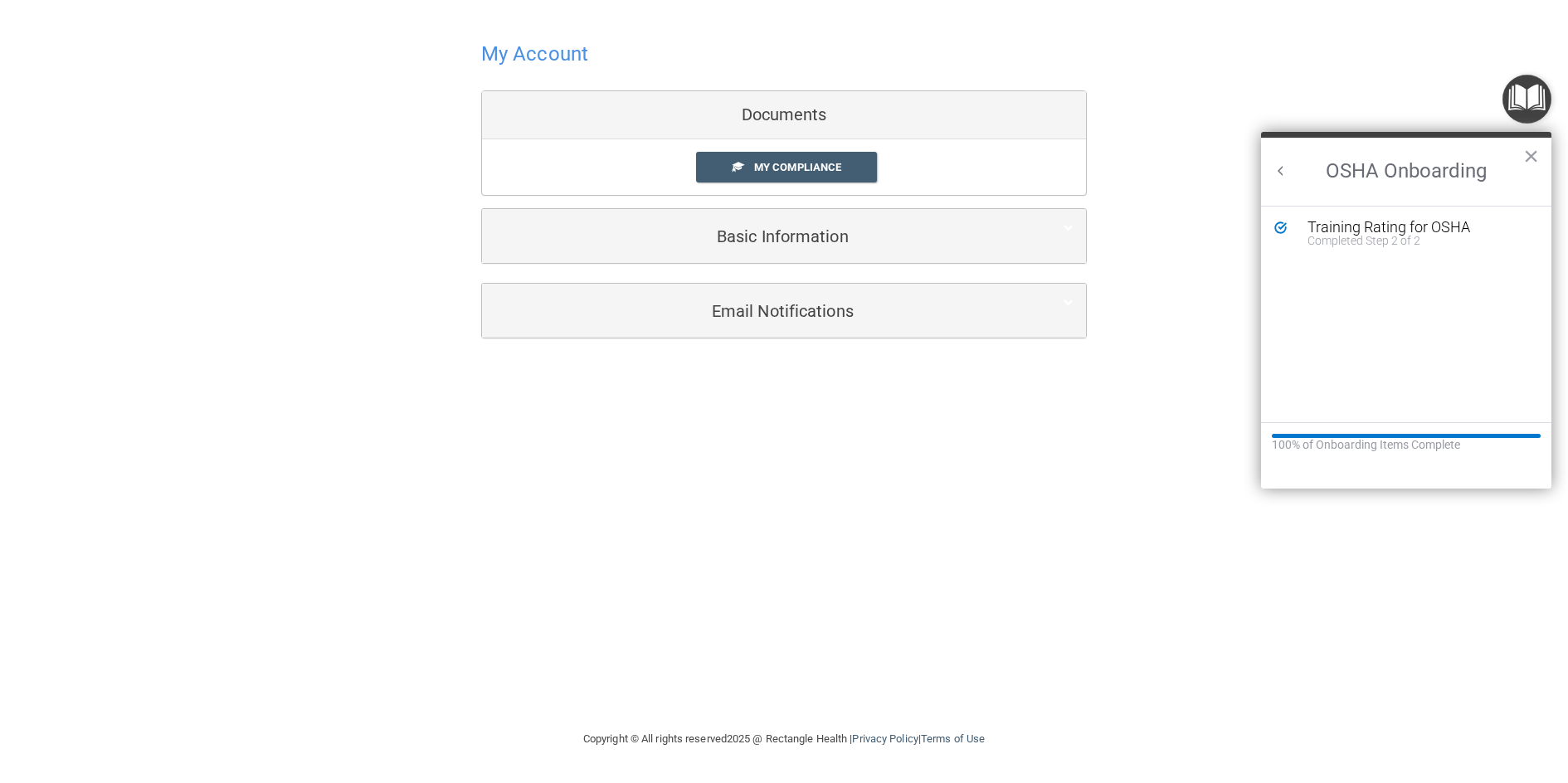
drag, startPoint x: 1277, startPoint y: 175, endPoint x: 1286, endPoint y: 175, distance: 9.0
click at [1280, 175] on button "Back to Resource Center Home" at bounding box center [1281, 171] width 17 height 17
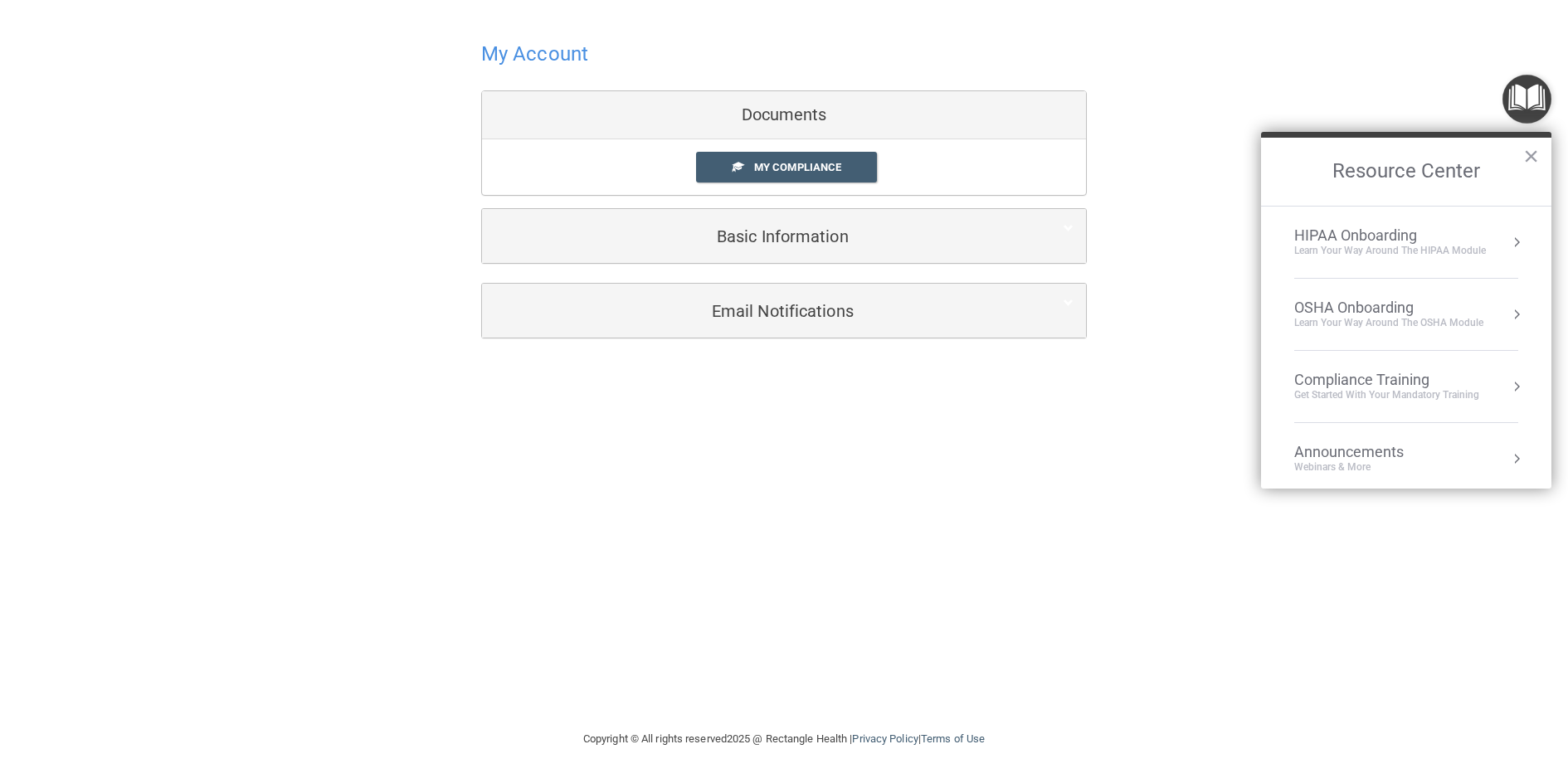
click at [1508, 240] on button "Resource Center" at bounding box center [1516, 242] width 17 height 17
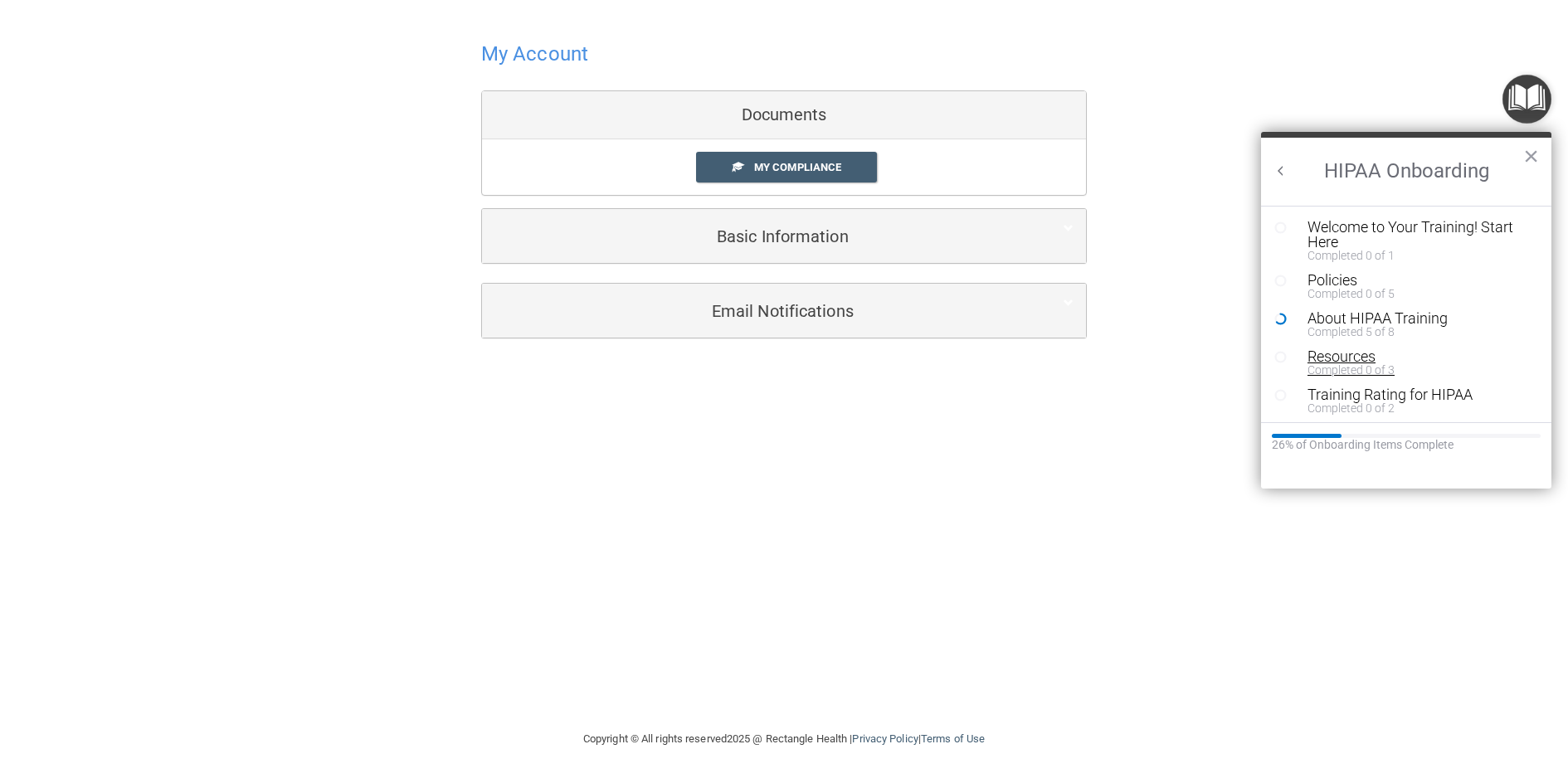
scroll to position [4, 0]
click at [1359, 318] on div "About HIPAA Training" at bounding box center [1413, 315] width 210 height 15
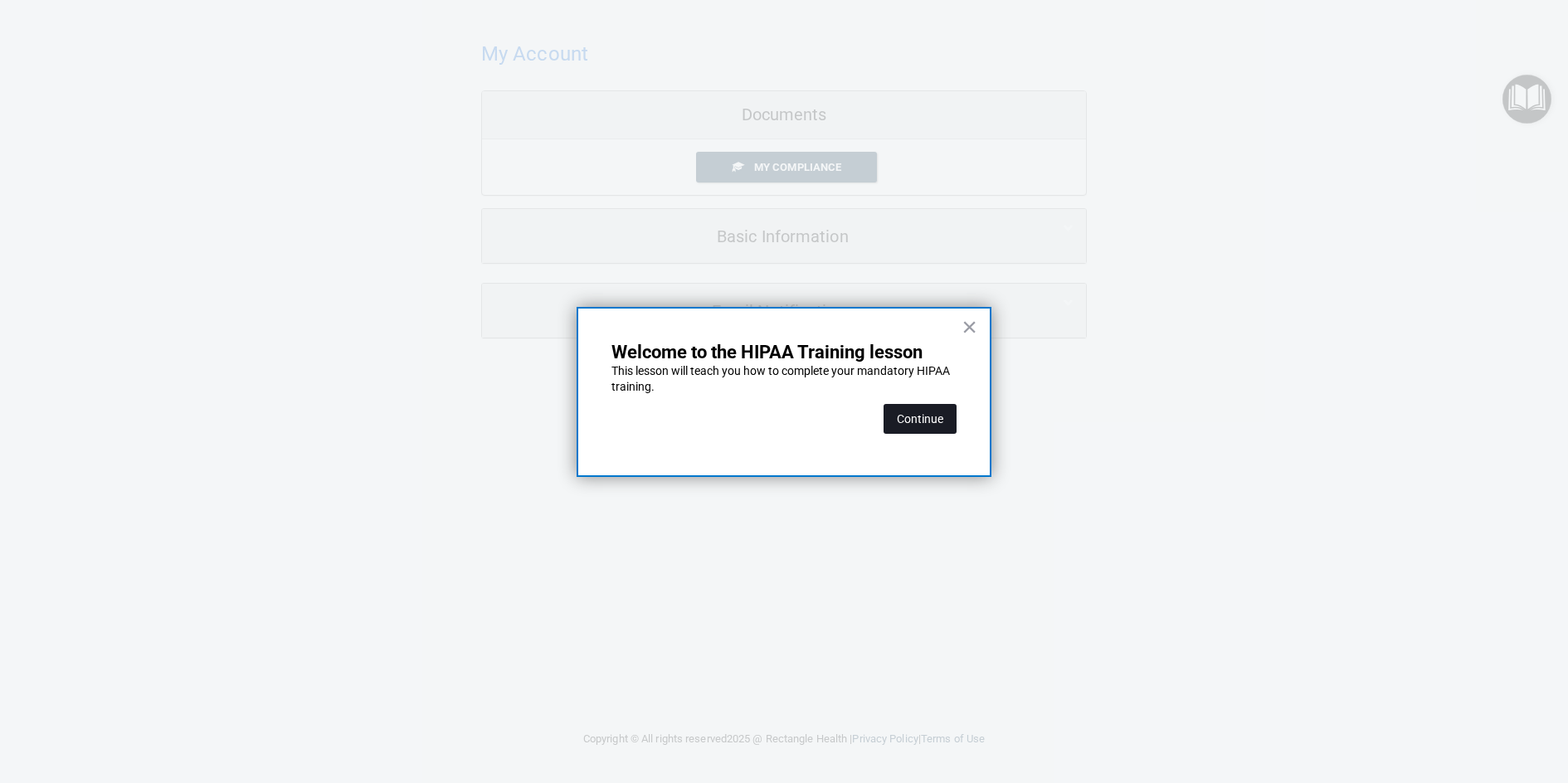
click at [932, 418] on button "Continue" at bounding box center [920, 420] width 73 height 30
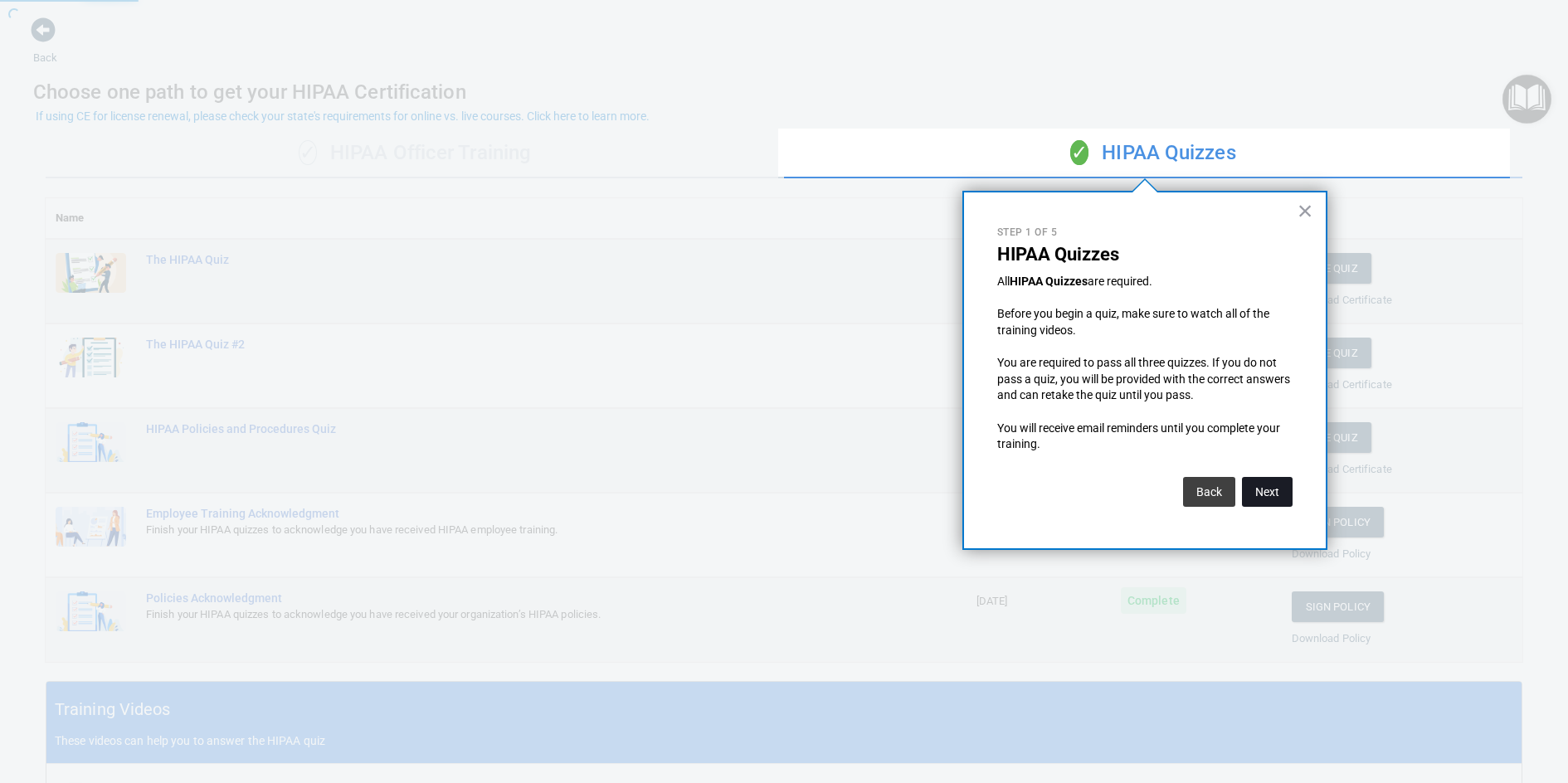
click at [1265, 486] on button "Next" at bounding box center [1267, 493] width 51 height 30
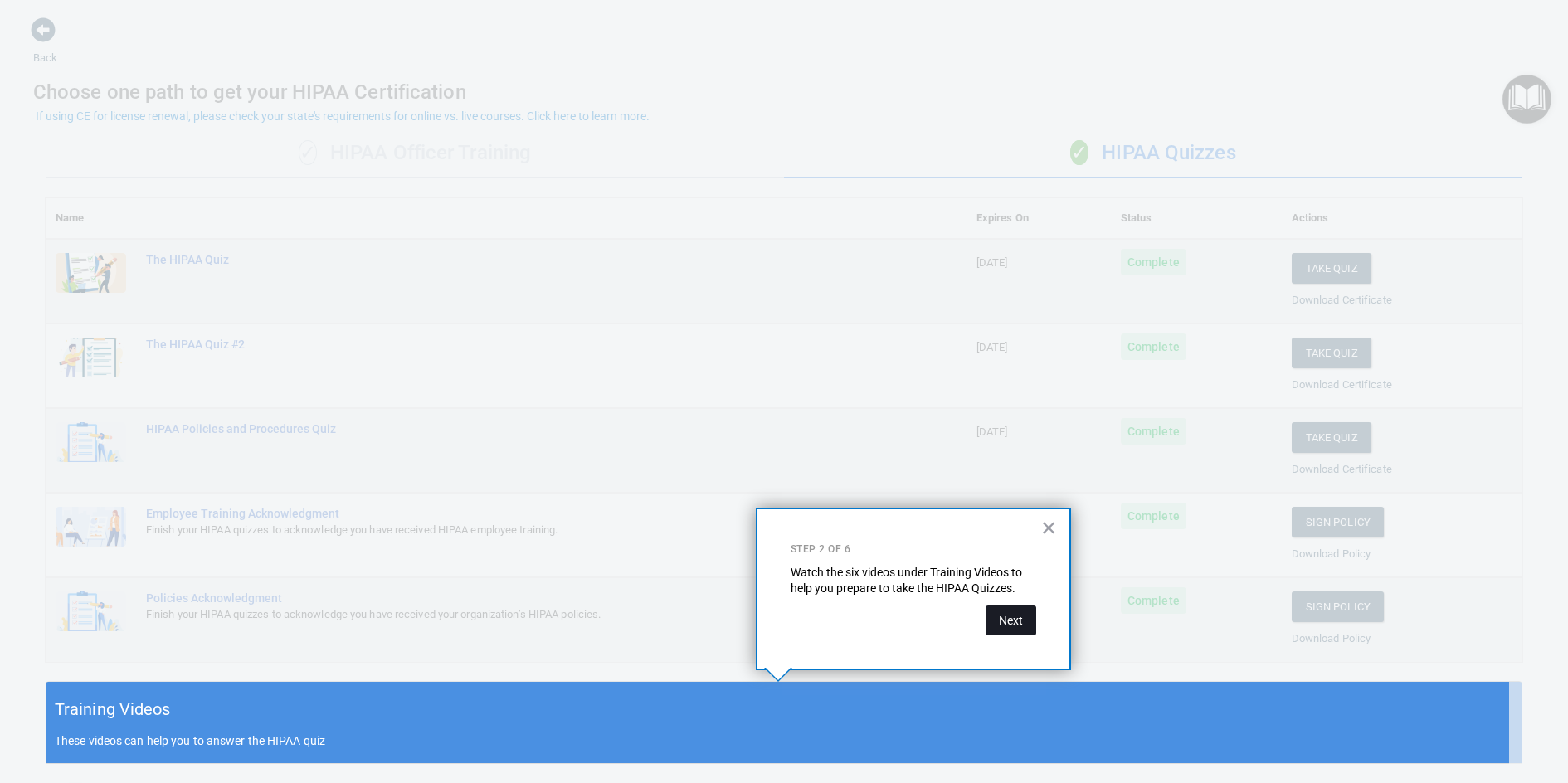
click at [1002, 623] on button "Next" at bounding box center [1011, 621] width 51 height 30
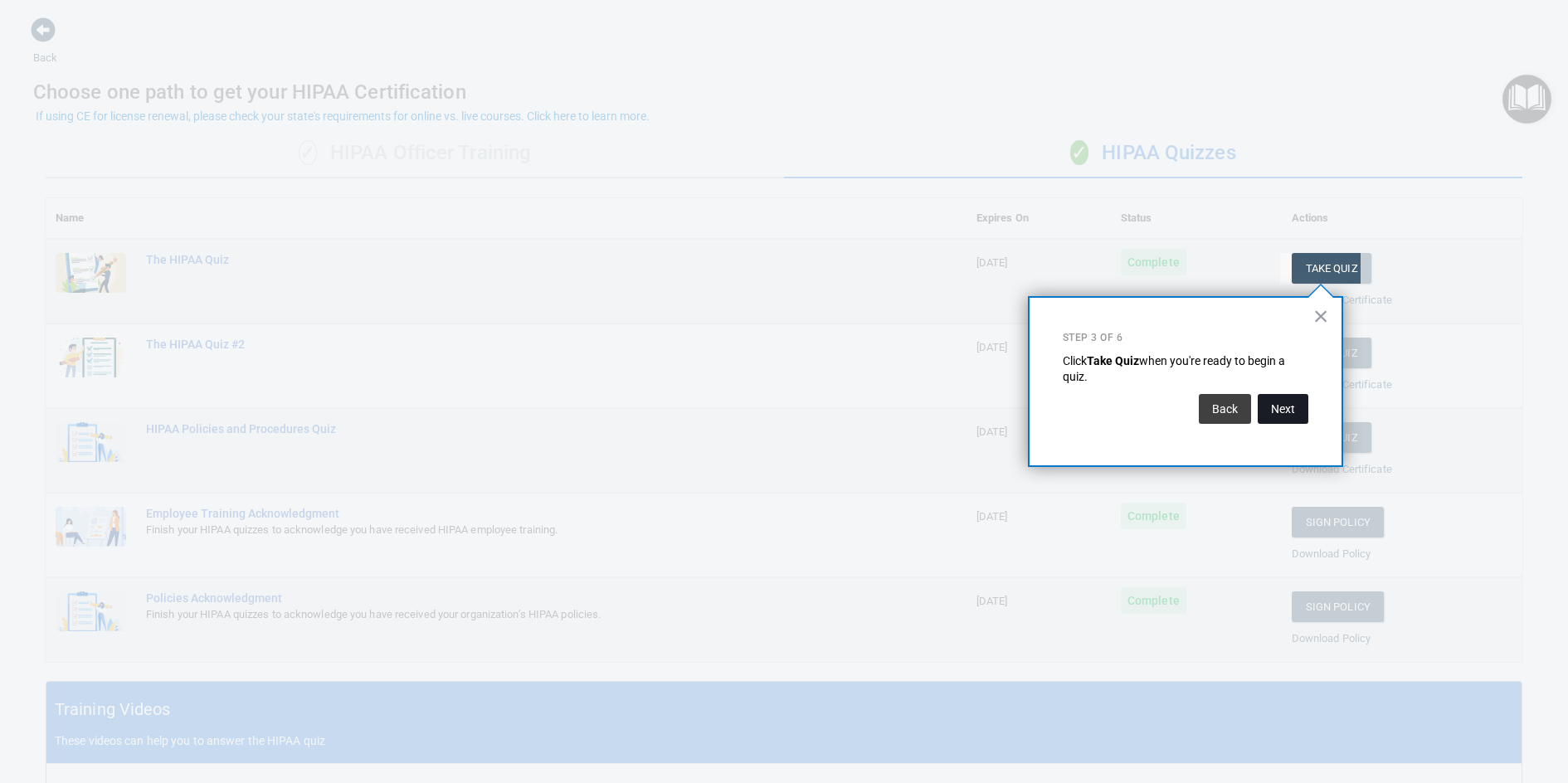
click at [1274, 409] on button "Next" at bounding box center [1283, 409] width 51 height 30
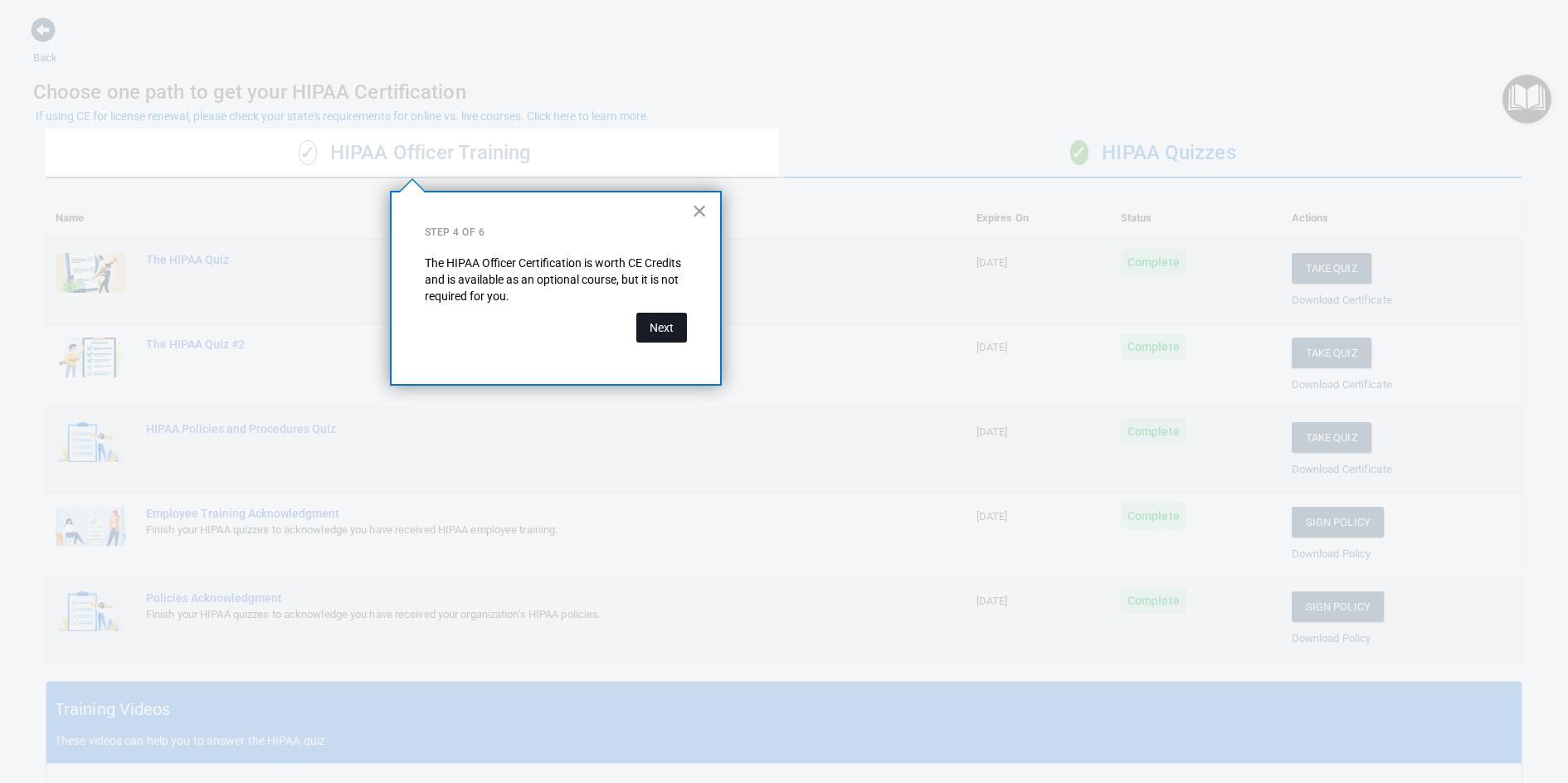
click at [649, 333] on button "Next" at bounding box center [661, 328] width 51 height 30
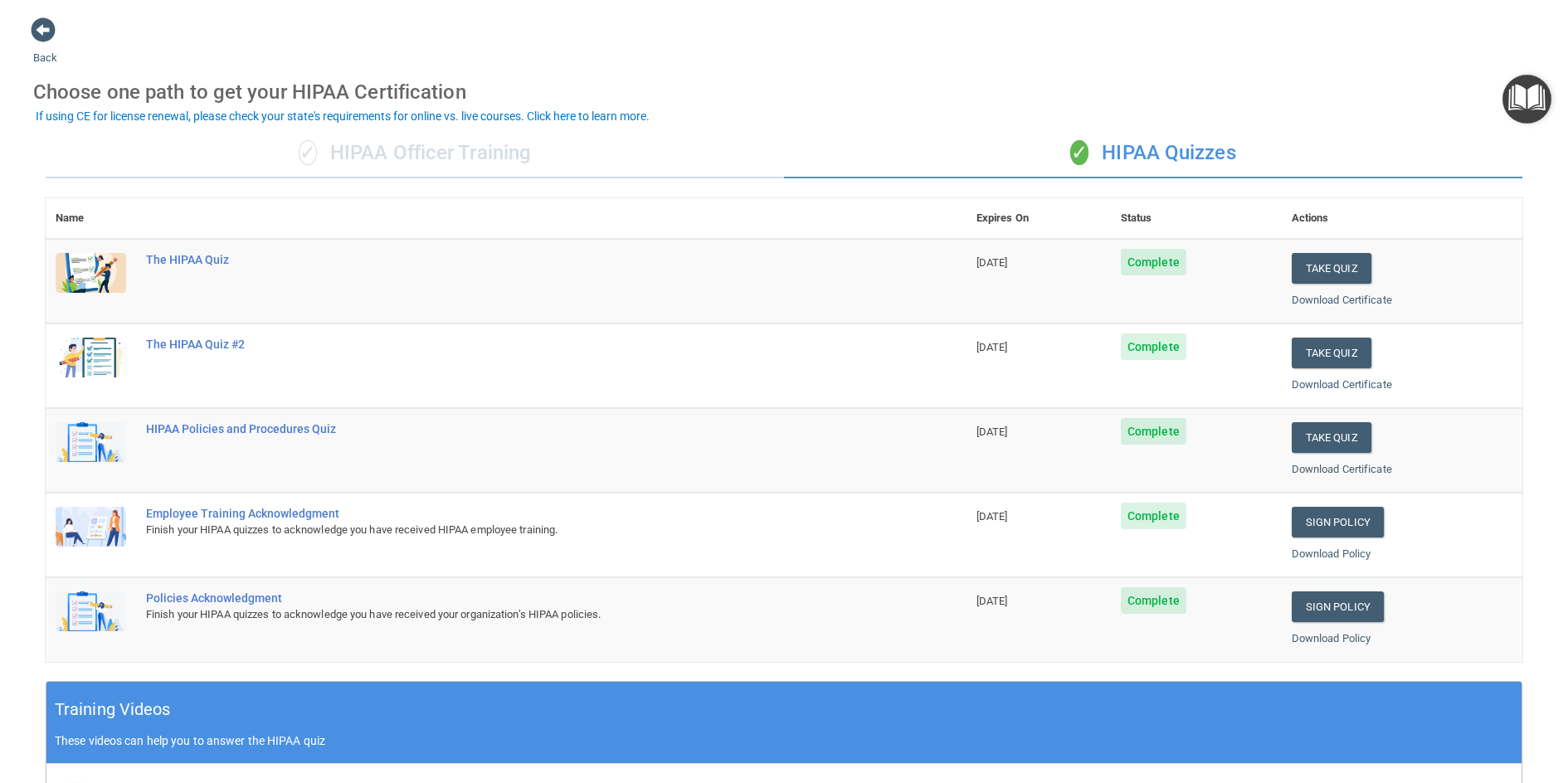
click at [1525, 91] on img "Open Resource Center" at bounding box center [1527, 99] width 49 height 49
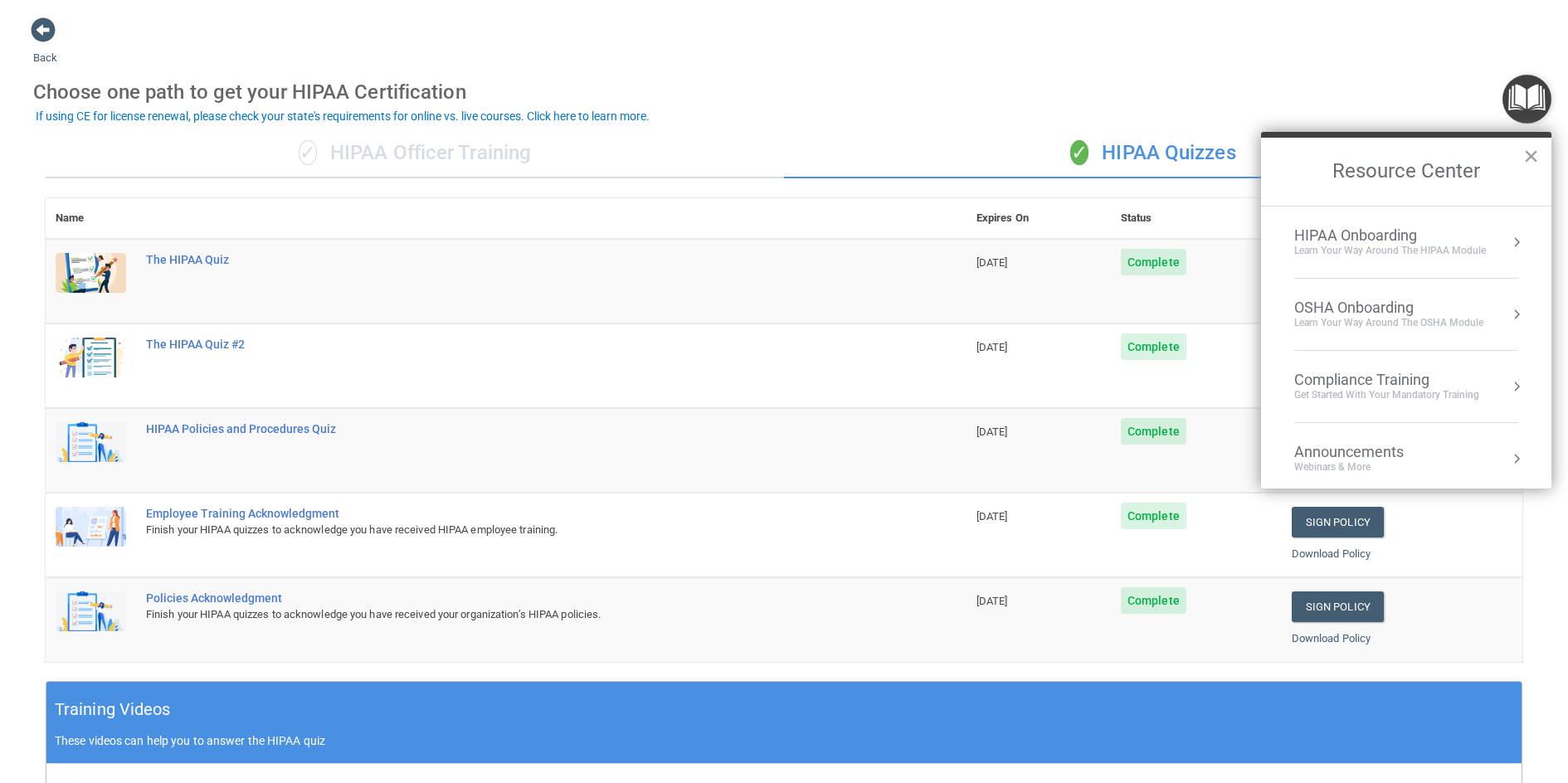
click at [1508, 385] on button "Resource Center" at bounding box center [1516, 387] width 17 height 17
click at [1414, 224] on ol "HIPAA Training for Members" at bounding box center [1407, 348] width 264 height 283
click at [1422, 235] on div "HIPAA Training for Members" at bounding box center [1368, 233] width 185 height 15
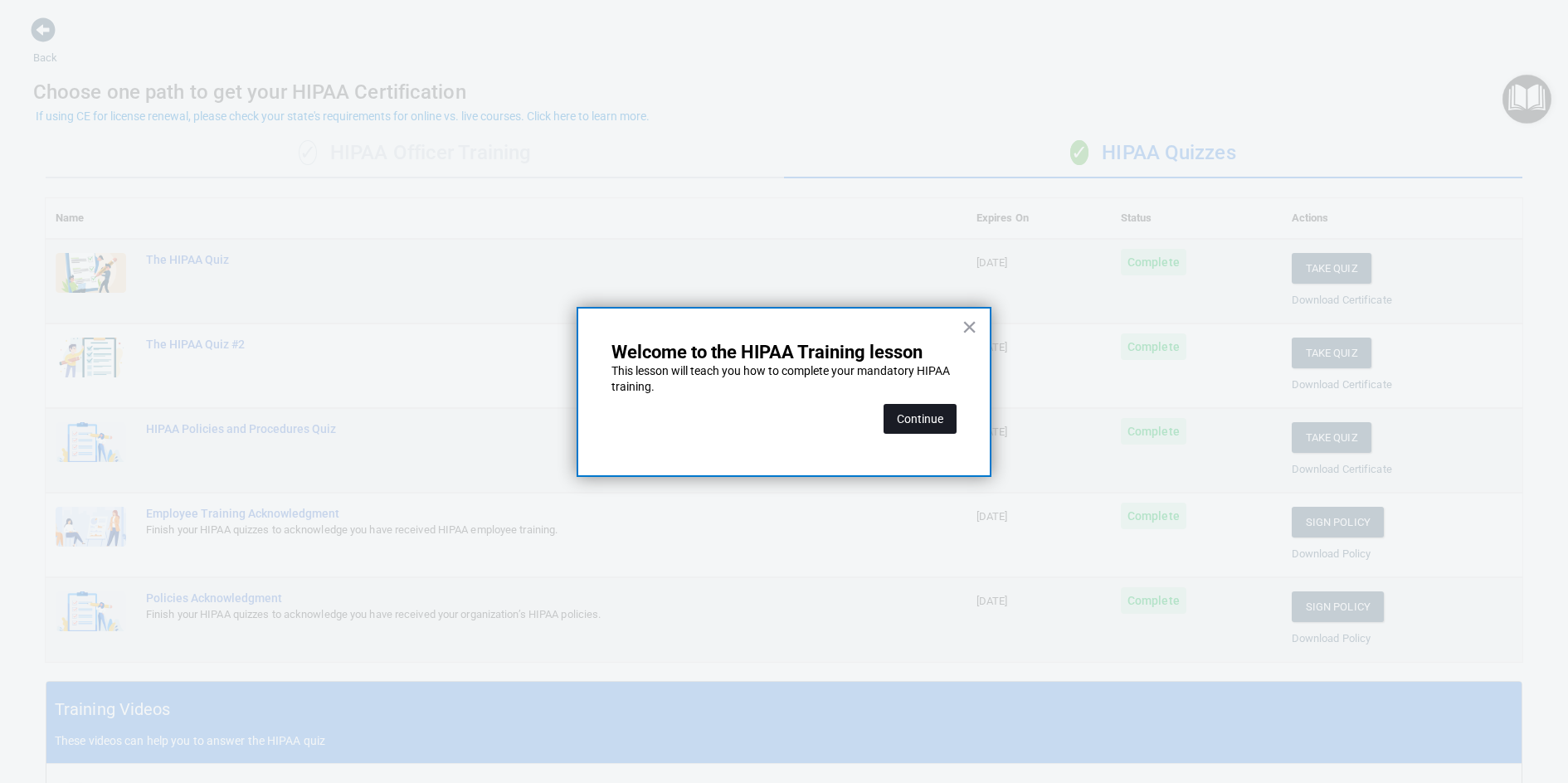
click at [921, 420] on button "Continue" at bounding box center [920, 420] width 73 height 30
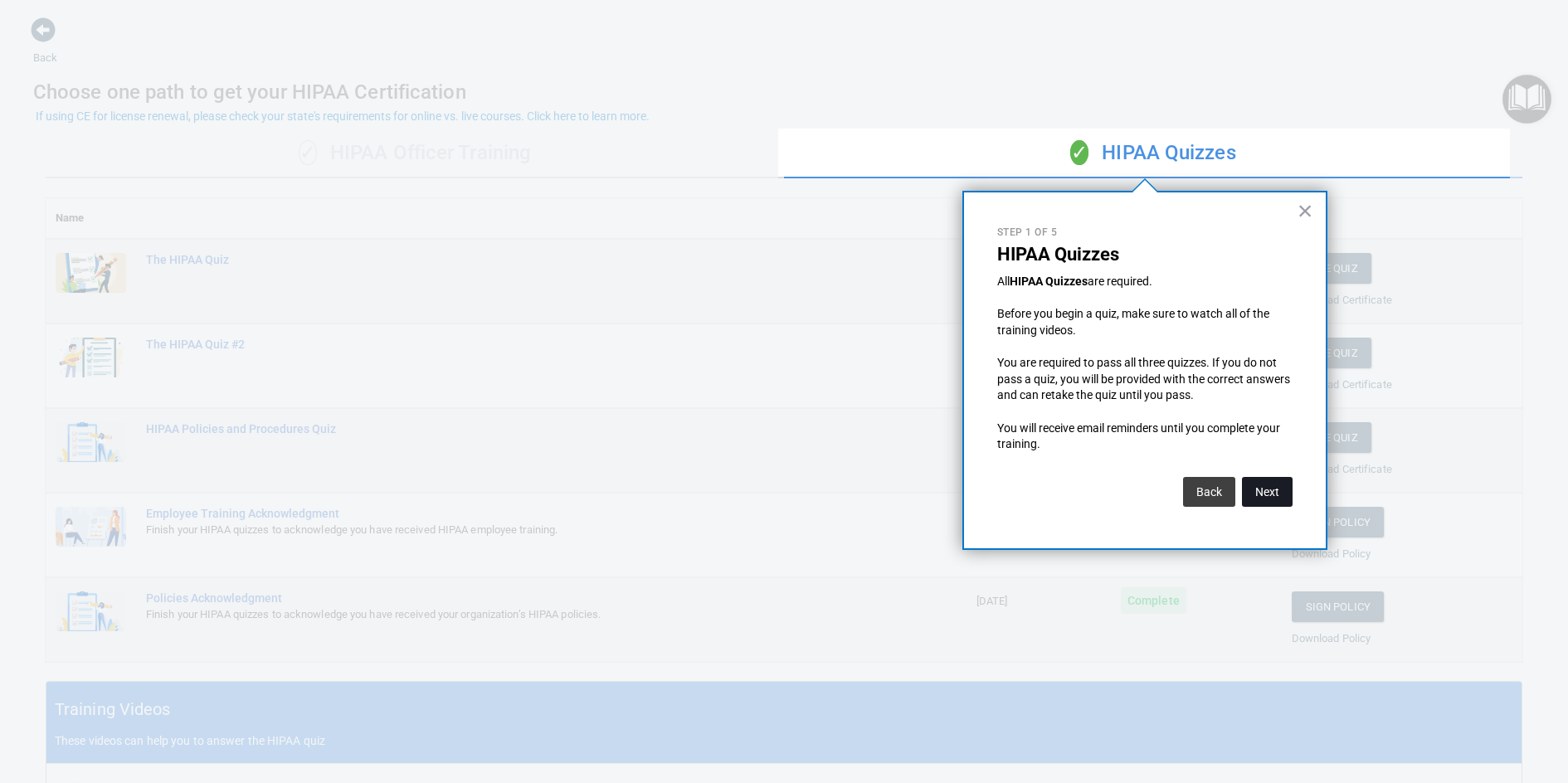
click at [1288, 499] on button "Next" at bounding box center [1267, 493] width 51 height 30
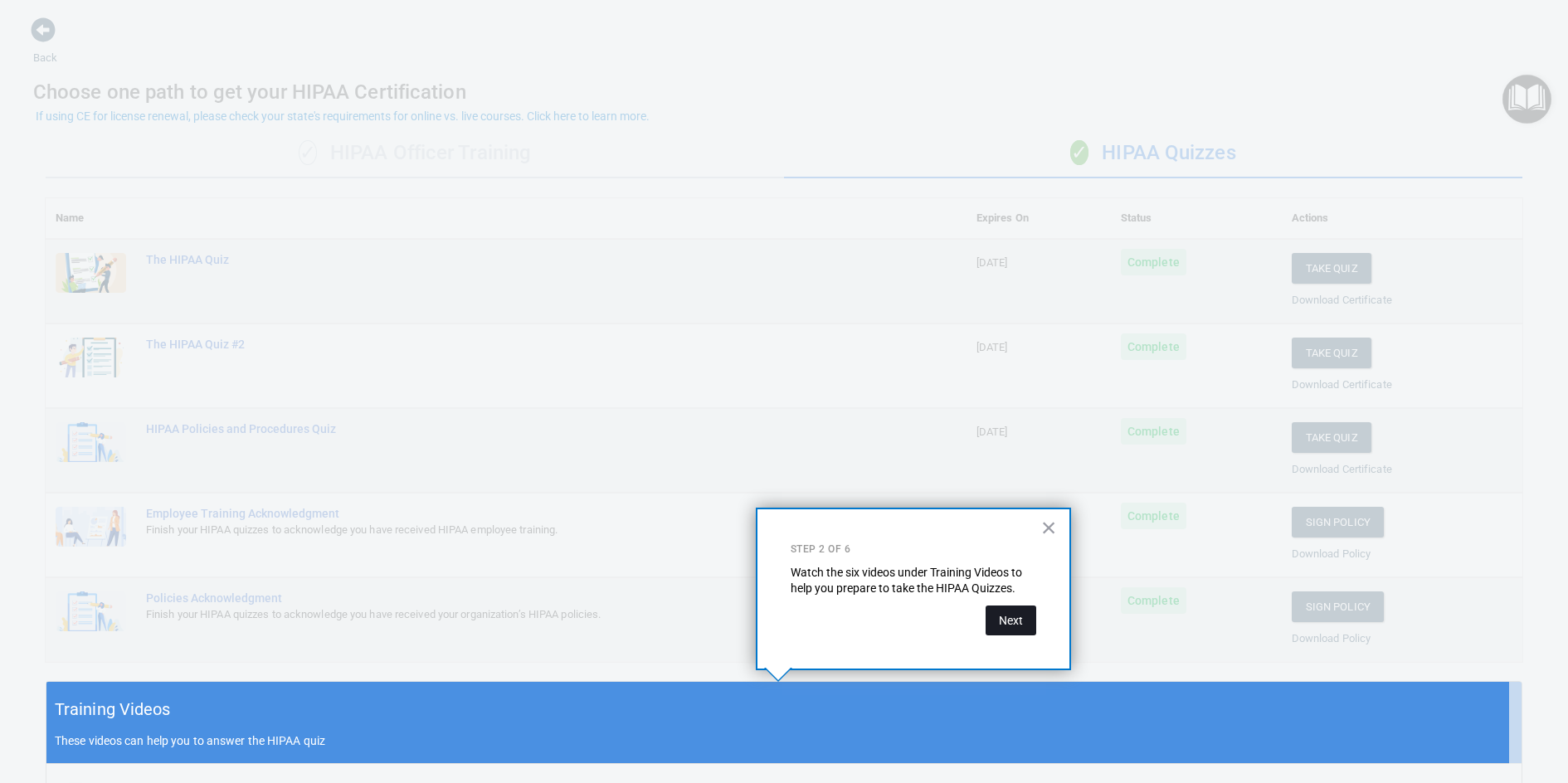
click at [1000, 617] on button "Next" at bounding box center [1011, 621] width 51 height 30
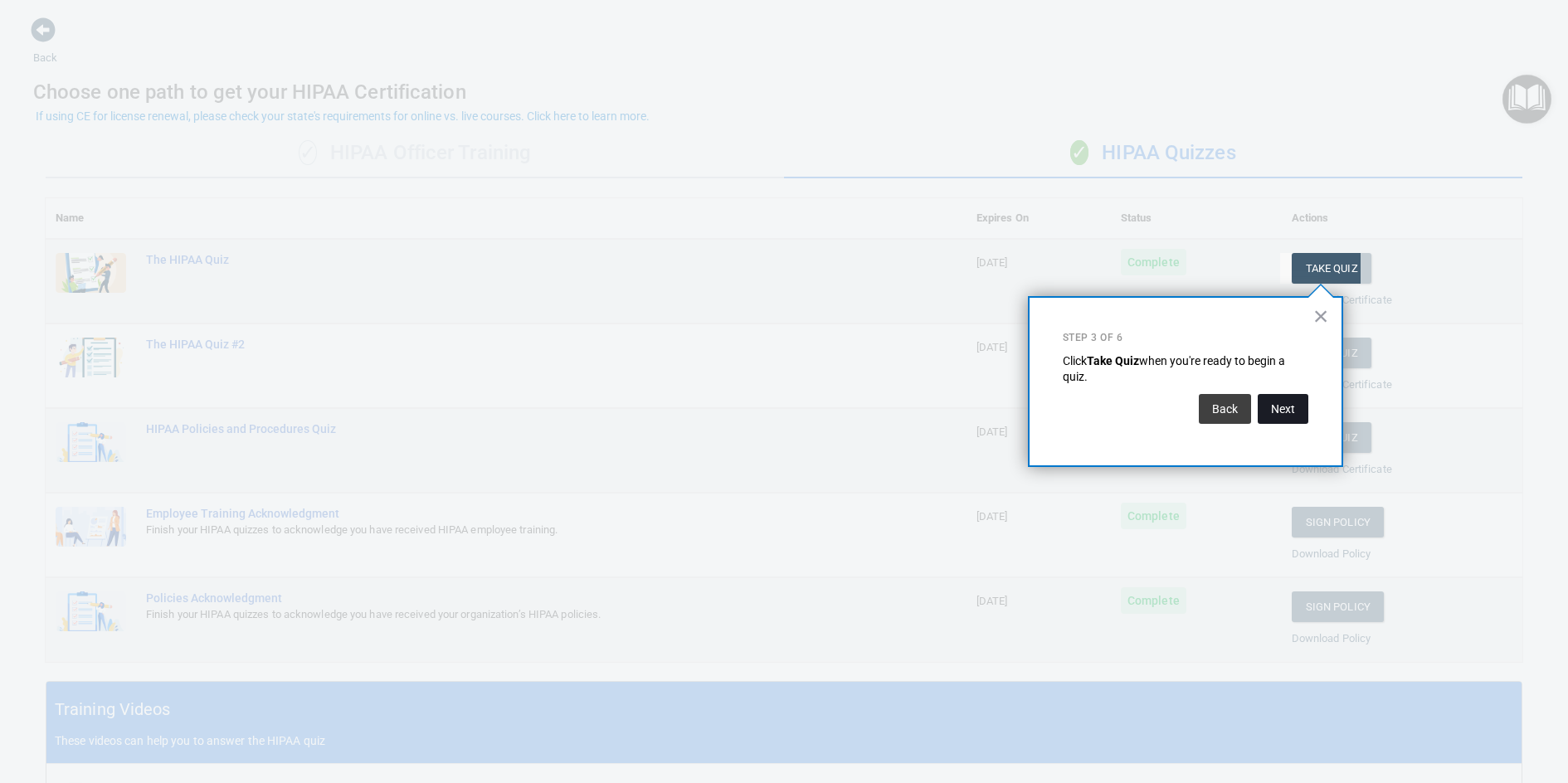
click at [1286, 408] on button "Next" at bounding box center [1283, 409] width 51 height 30
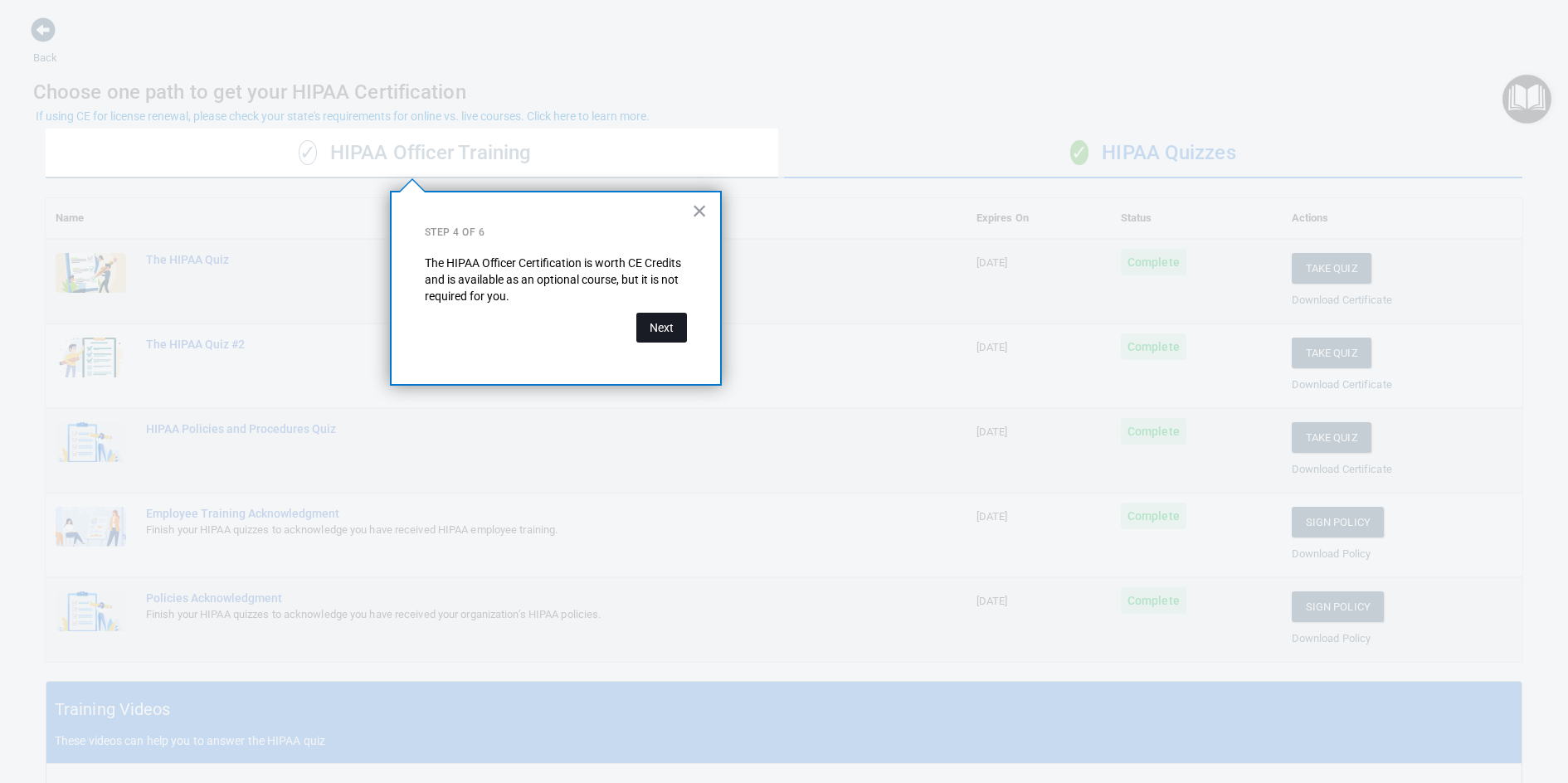
click at [672, 333] on button "Next" at bounding box center [661, 328] width 51 height 30
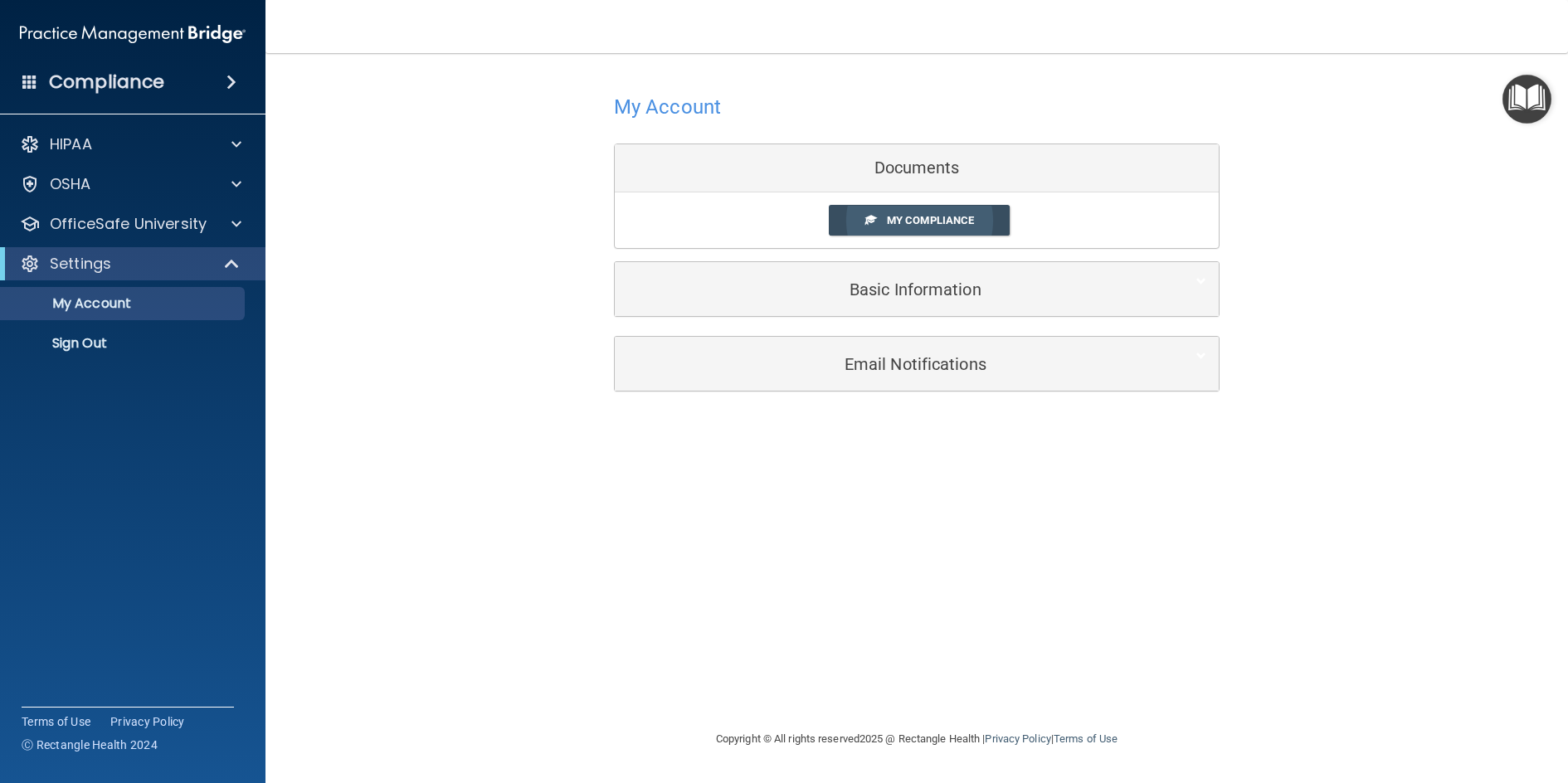
click at [925, 219] on span "My Compliance" at bounding box center [931, 220] width 87 height 12
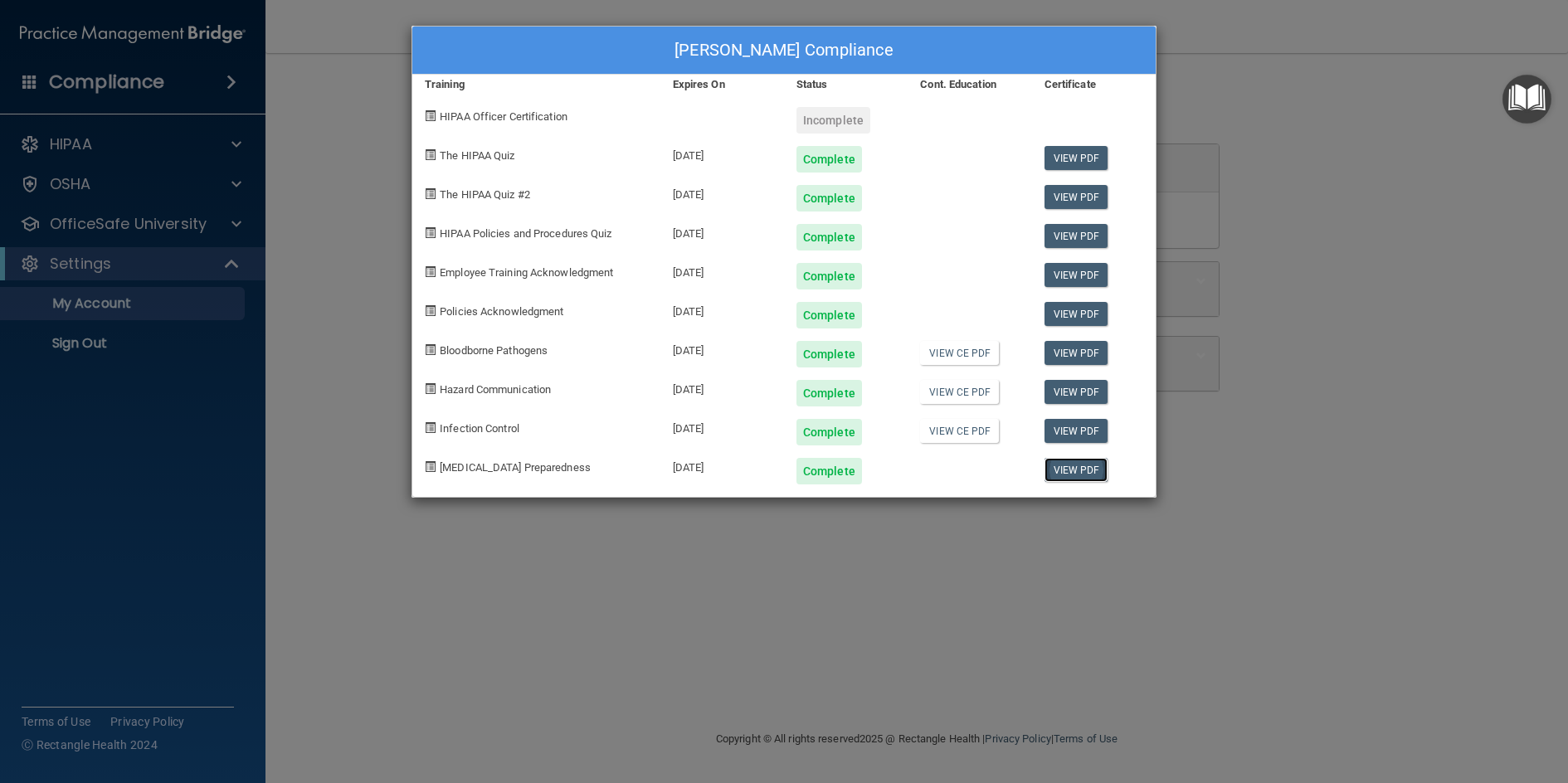
click at [1094, 465] on link "View PDF" at bounding box center [1077, 469] width 64 height 24
